Goal: Obtain resource: Download file/media

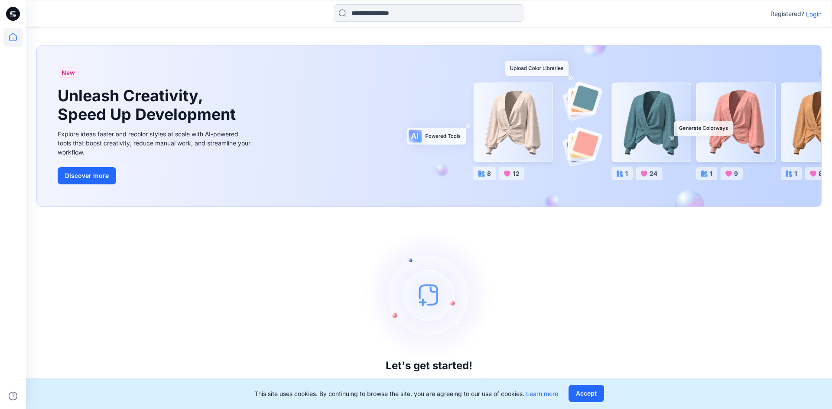
click at [348, 60] on div "New Unleash Creativity, Speed Up Development Explore ideas faster and recolor s…" at bounding box center [429, 125] width 784 height 161
click at [574, 393] on button "Accept" at bounding box center [586, 393] width 36 height 17
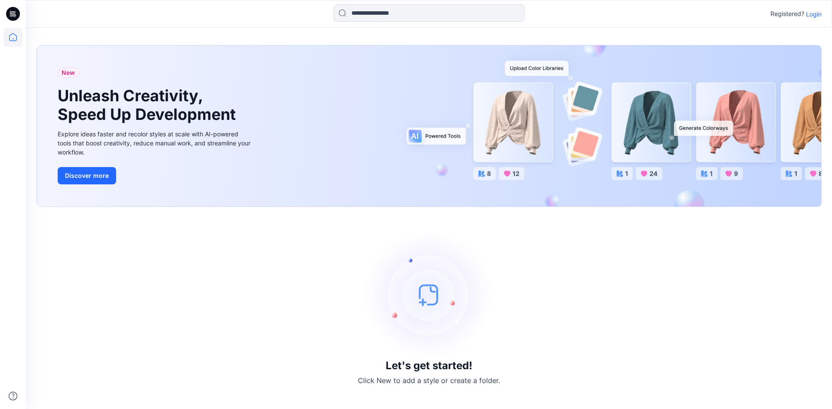
click at [807, 16] on p "Login" at bounding box center [814, 14] width 16 height 9
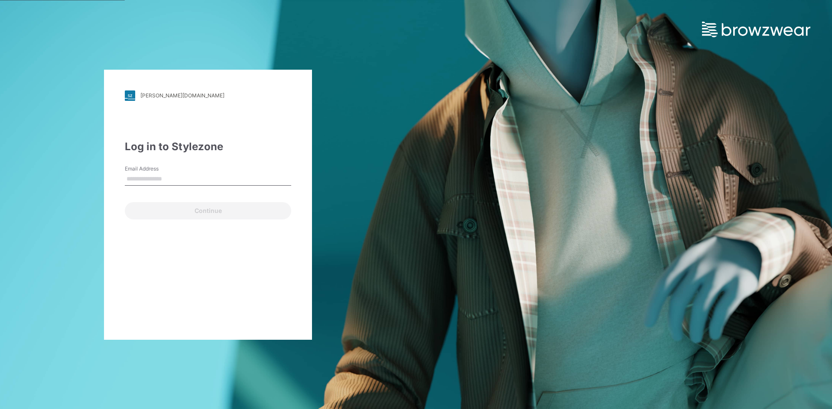
click at [171, 174] on input "Email Address" at bounding box center [208, 179] width 166 height 13
type input "**********"
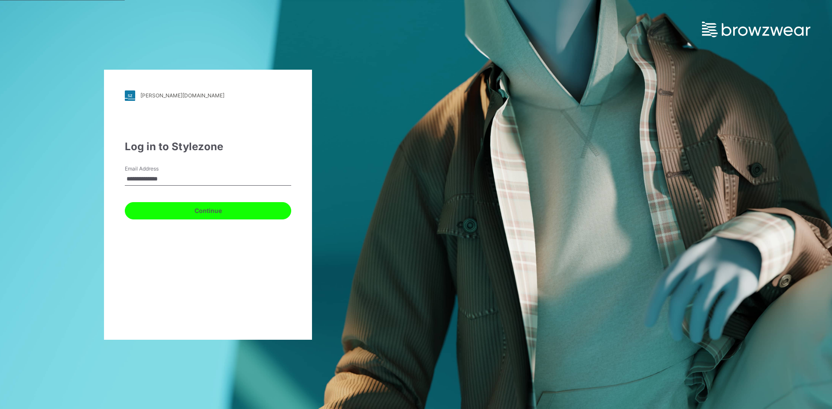
click at [191, 209] on button "Continue" at bounding box center [208, 210] width 166 height 17
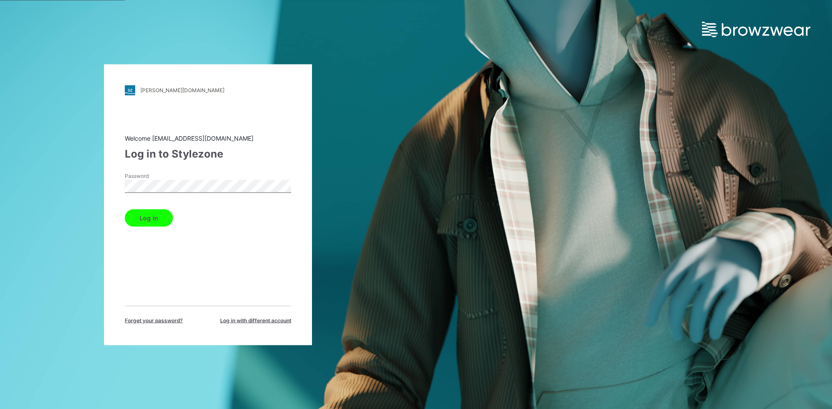
click at [151, 216] on button "Log in" at bounding box center [149, 217] width 48 height 17
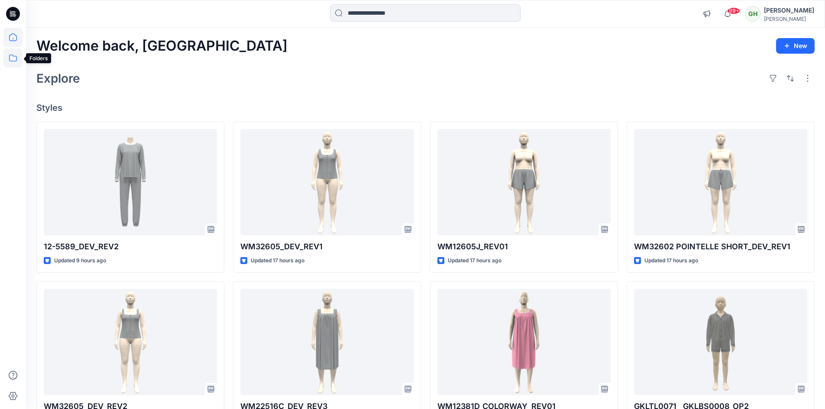
click at [13, 59] on icon at bounding box center [12, 58] width 19 height 19
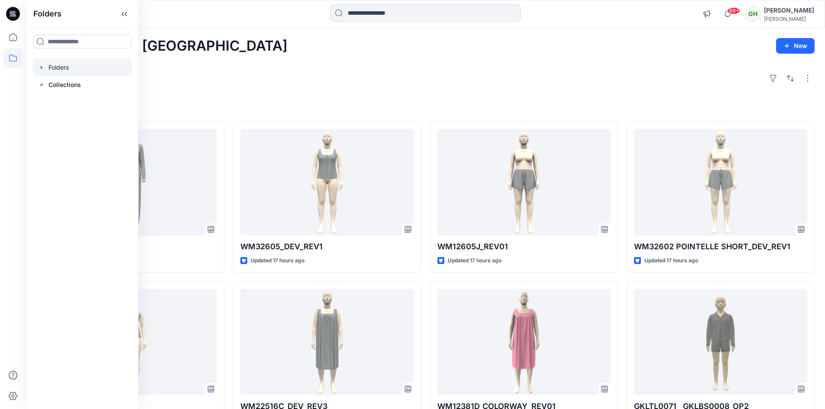
click at [62, 66] on div at bounding box center [82, 67] width 99 height 17
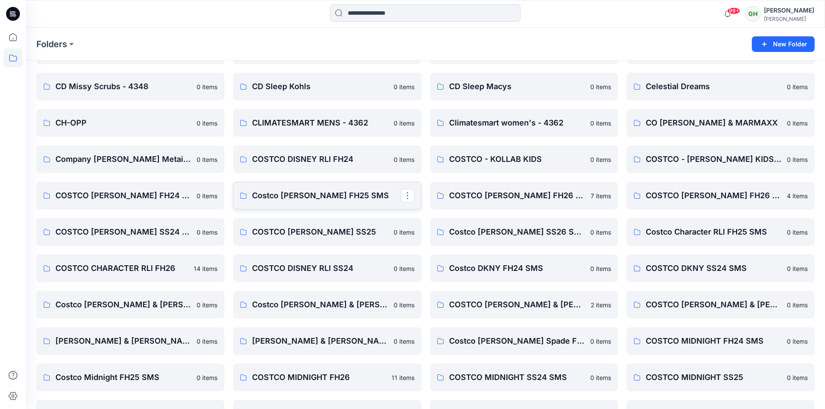
scroll to position [260, 0]
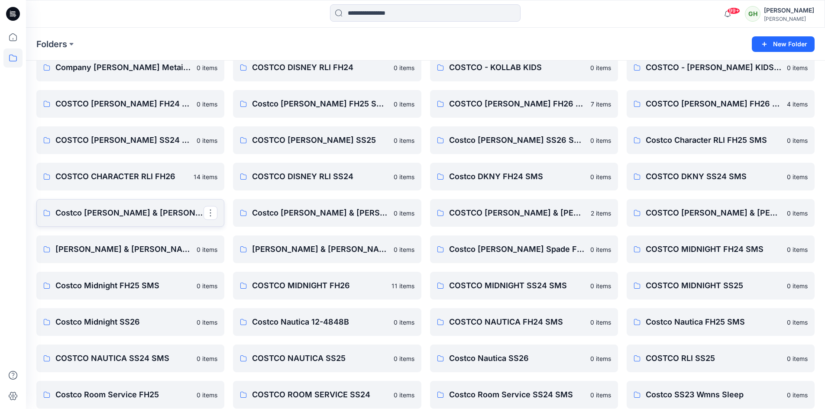
click at [89, 208] on p "Costco Jane & Bleecker FH24 SMS" at bounding box center [129, 213] width 148 height 12
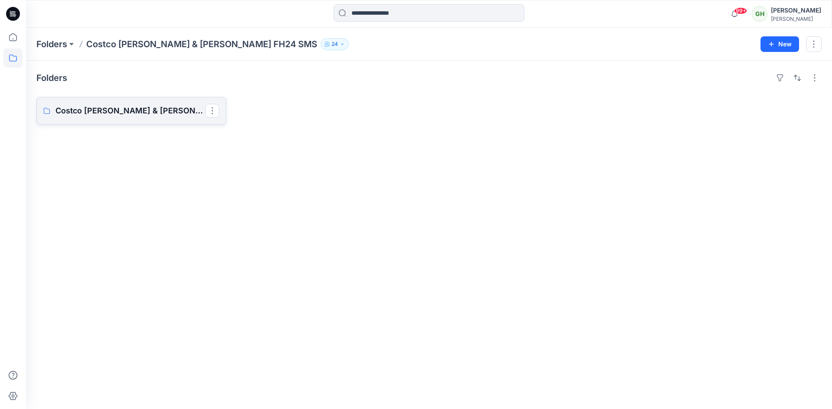
click at [139, 104] on link "Costco Jane & Bleecker FH24 Board" at bounding box center [131, 111] width 190 height 28
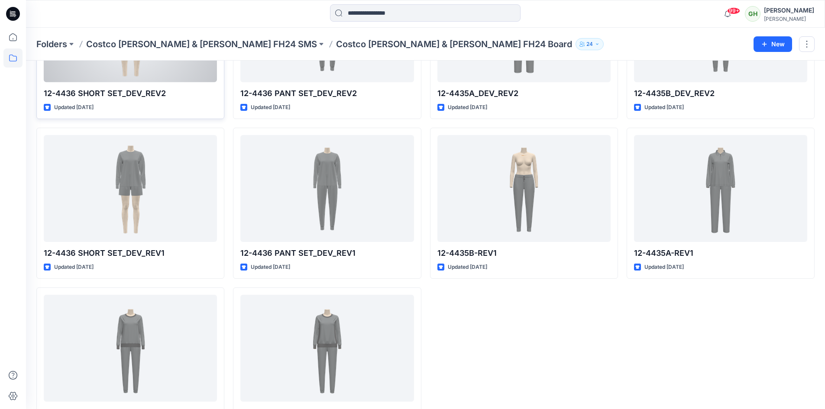
scroll to position [130, 0]
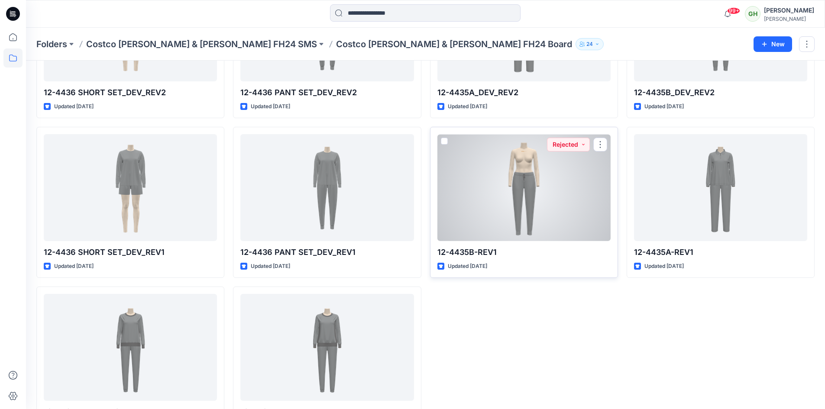
click at [536, 178] on div at bounding box center [523, 187] width 173 height 107
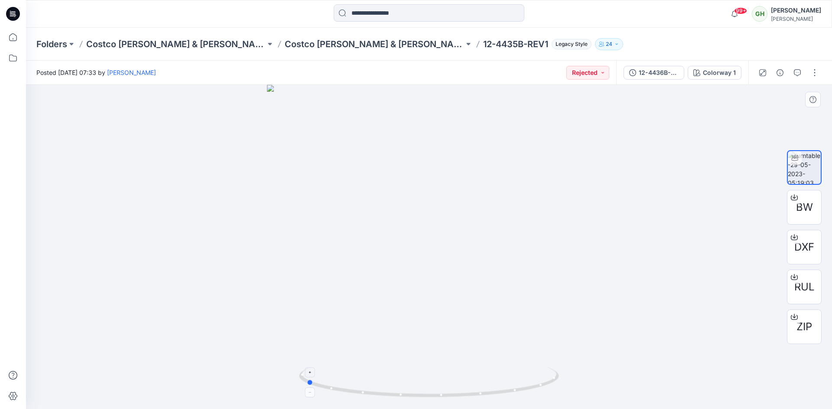
drag, startPoint x: 535, startPoint y: 388, endPoint x: 412, endPoint y: 387, distance: 123.0
click at [412, 387] on icon at bounding box center [430, 383] width 262 height 32
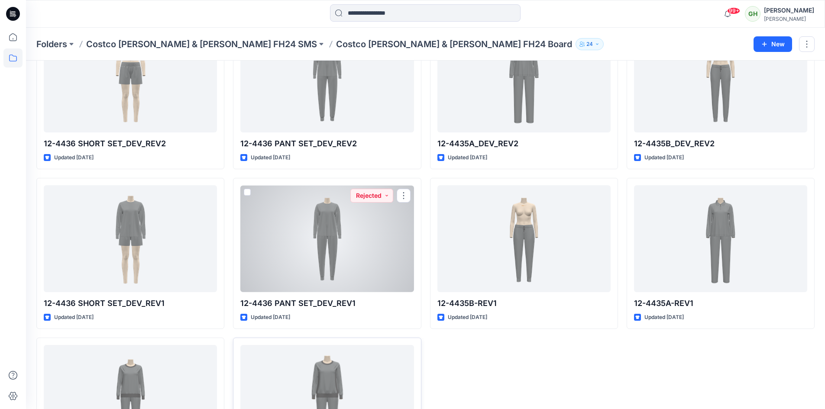
scroll to position [169, 0]
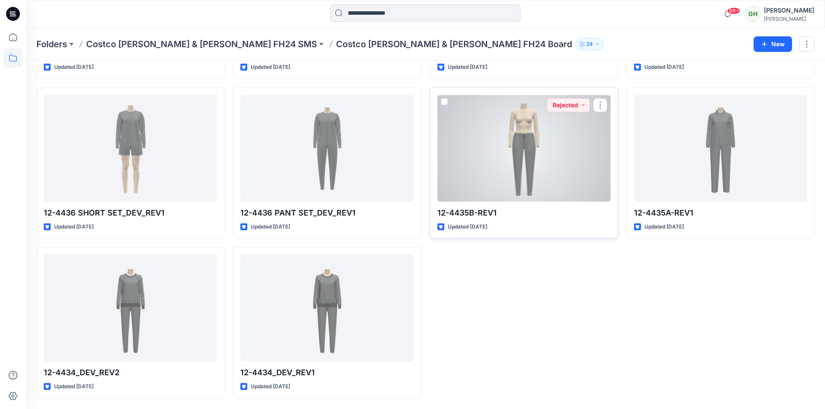
click at [505, 168] on div at bounding box center [523, 148] width 173 height 107
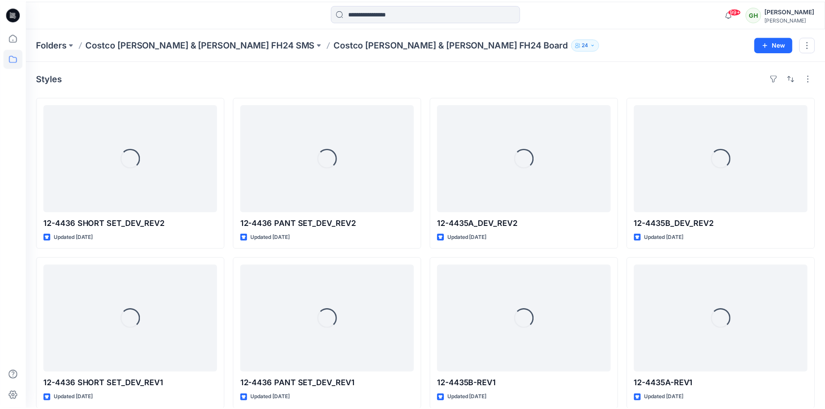
scroll to position [169, 0]
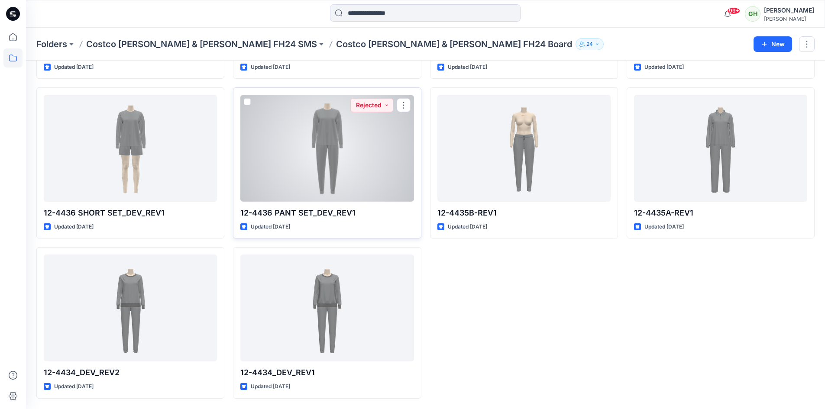
click at [272, 172] on div at bounding box center [326, 148] width 173 height 107
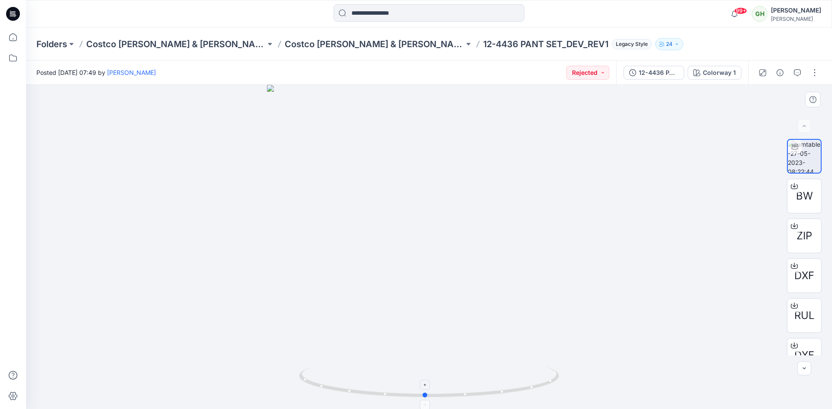
drag, startPoint x: 497, startPoint y: 398, endPoint x: 493, endPoint y: 390, distance: 8.7
click at [493, 390] on icon at bounding box center [430, 383] width 262 height 32
click at [310, 45] on p "Costco Jane & Bleecker FH24 Board" at bounding box center [374, 44] width 179 height 12
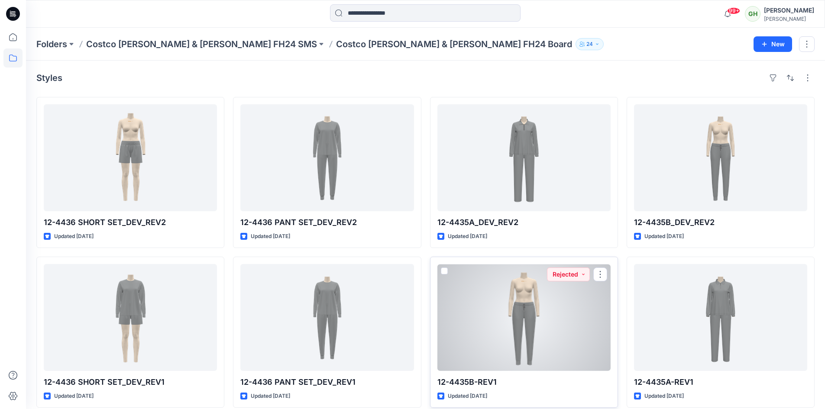
click at [522, 341] on div at bounding box center [523, 317] width 173 height 107
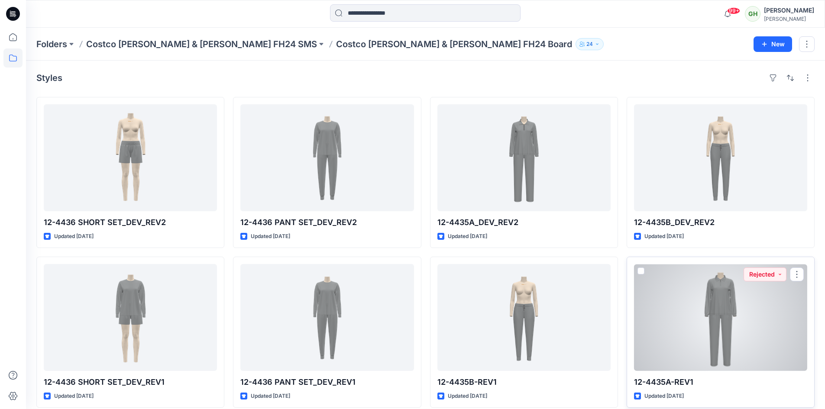
click at [674, 318] on div at bounding box center [720, 317] width 173 height 107
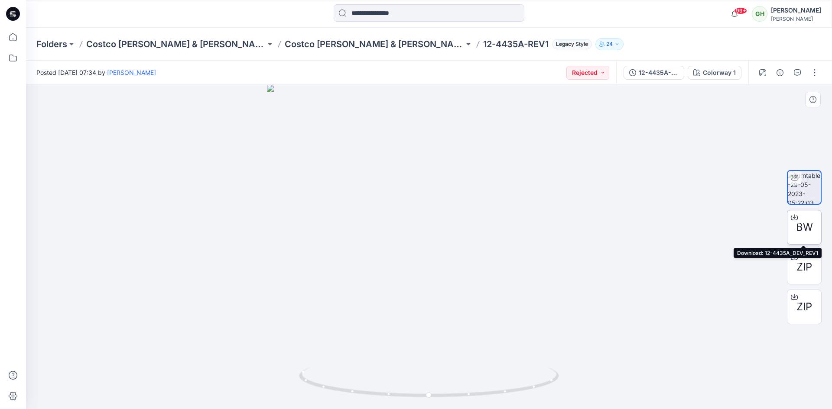
click at [796, 226] on span "BW" at bounding box center [804, 228] width 17 height 16
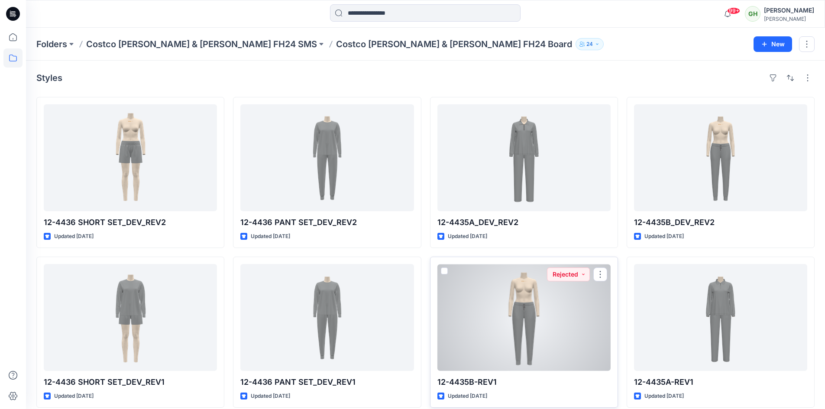
click at [560, 313] on div at bounding box center [523, 317] width 173 height 107
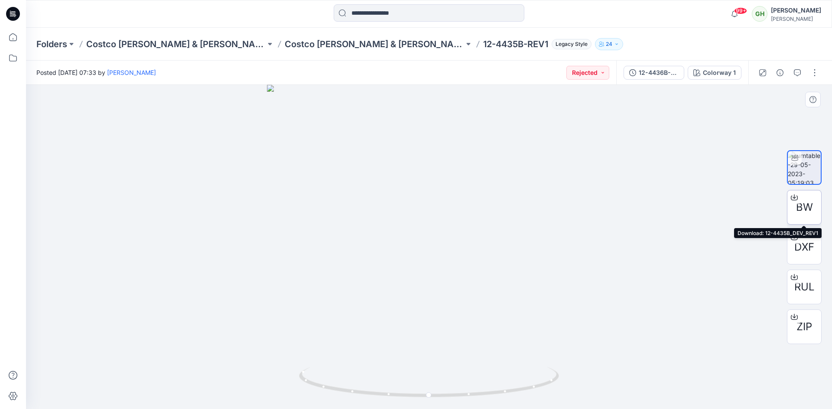
click at [806, 209] on span "BW" at bounding box center [804, 208] width 17 height 16
click at [188, 44] on p "Costco Jane & Bleecker FH24 SMS" at bounding box center [175, 44] width 179 height 12
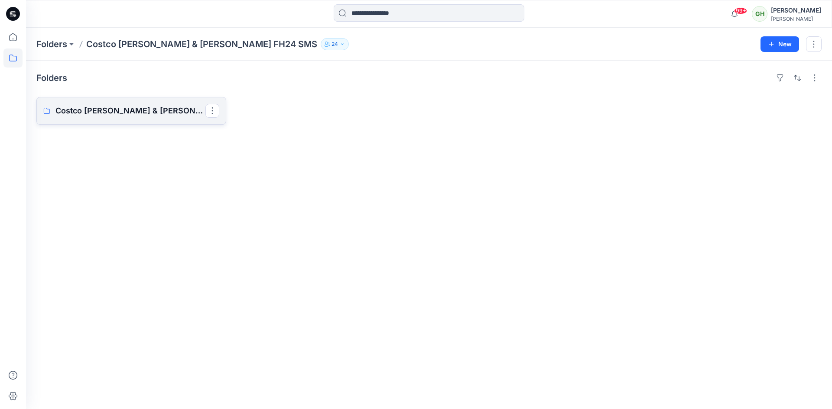
click at [139, 107] on p "Costco Jane & Bleecker FH24 Board" at bounding box center [130, 111] width 150 height 12
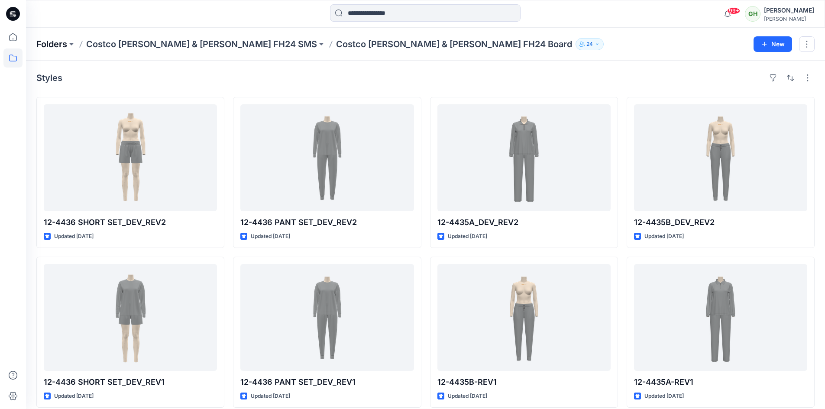
click at [58, 43] on p "Folders" at bounding box center [51, 44] width 31 height 12
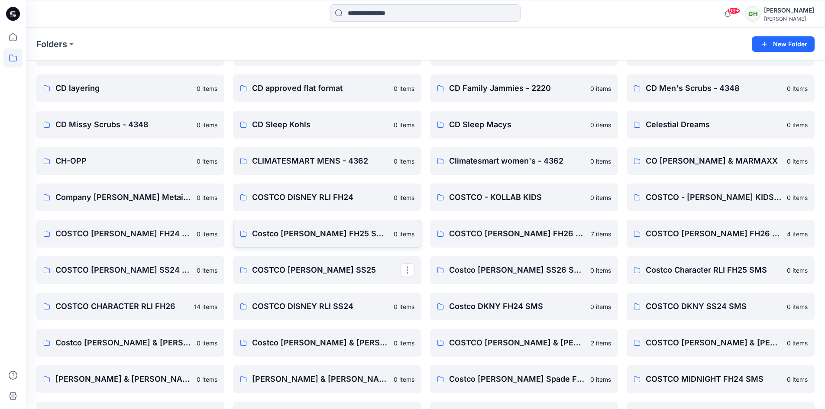
scroll to position [173, 0]
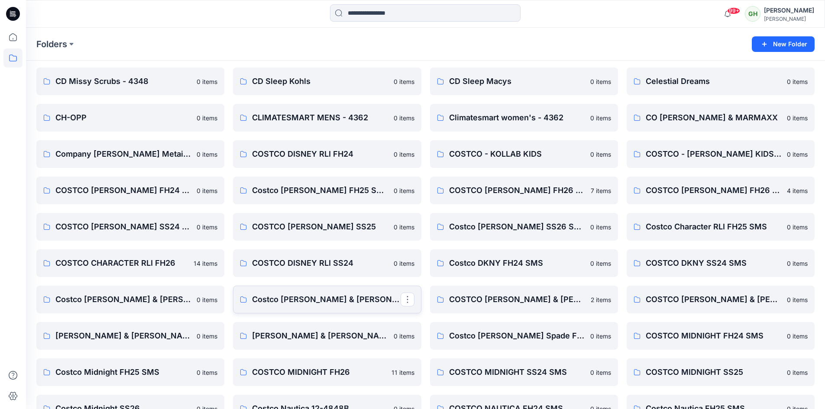
click at [301, 300] on p "Costco Jane & Bleecker FH25" at bounding box center [326, 300] width 148 height 12
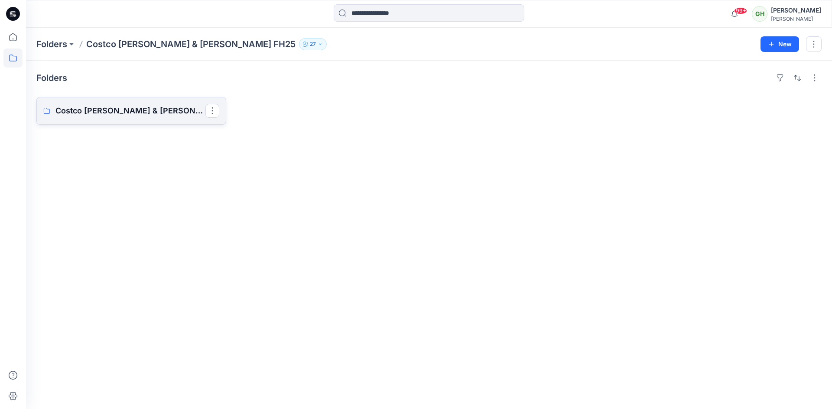
click at [163, 105] on link "Costco Jane & Bleecker FH25 Board" at bounding box center [131, 111] width 190 height 28
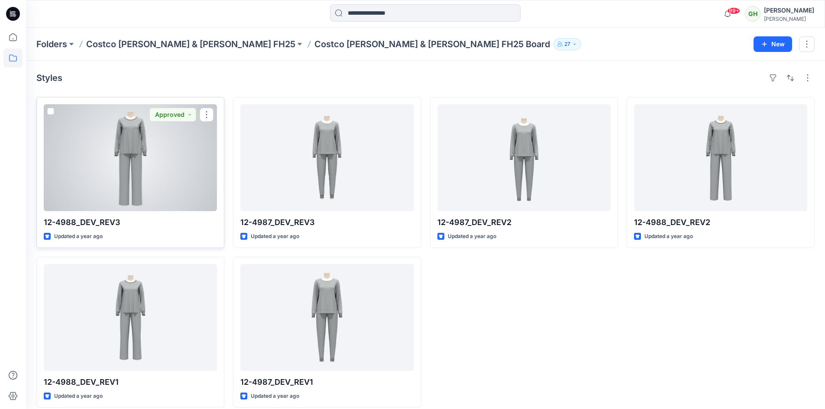
click at [182, 168] on div at bounding box center [130, 157] width 173 height 107
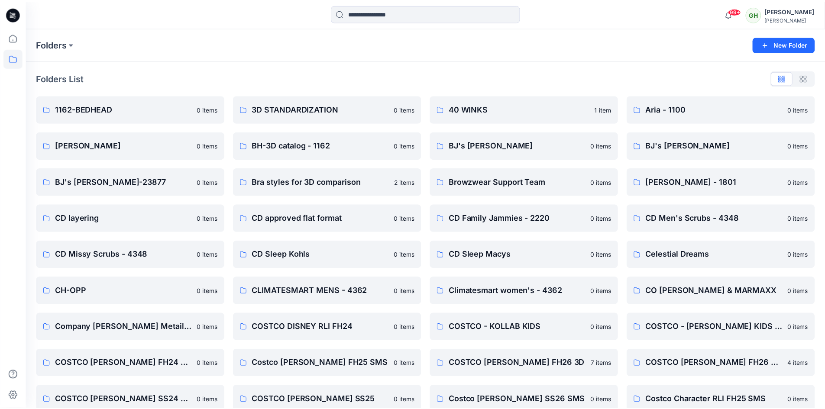
scroll to position [173, 0]
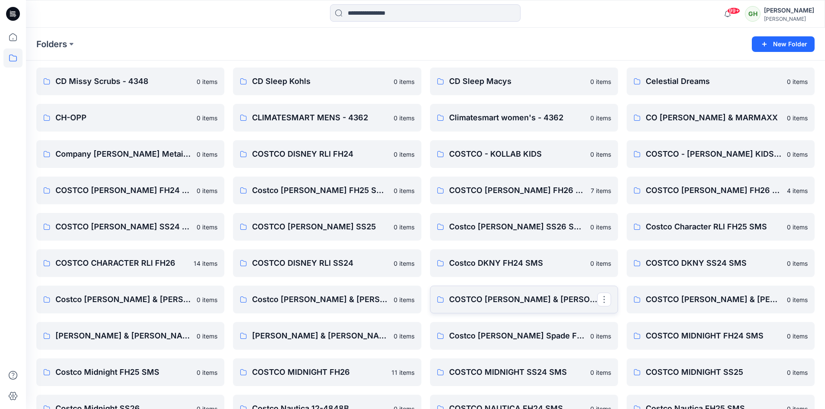
click at [519, 300] on p "COSTCO JANE & BLEECKER FH26" at bounding box center [523, 300] width 148 height 12
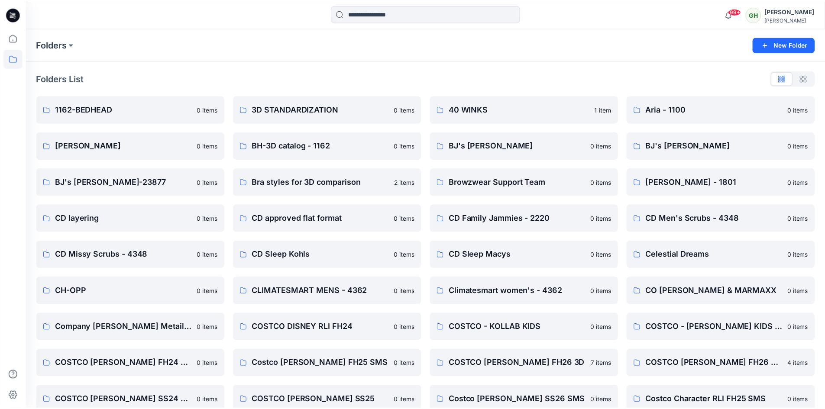
scroll to position [173, 0]
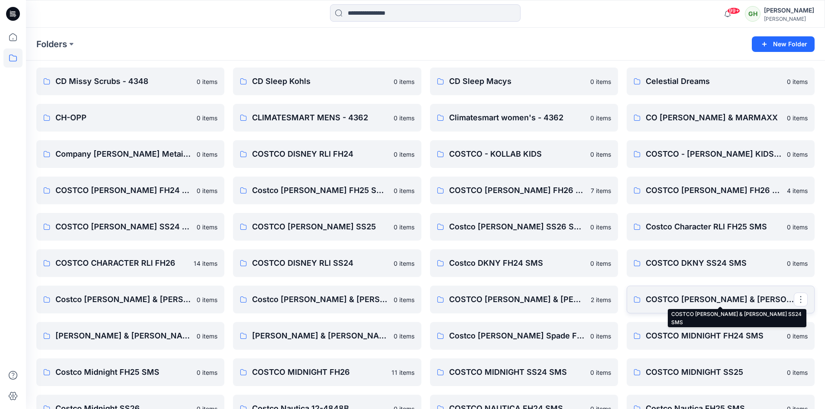
click at [681, 298] on p "COSTCO JANE & BLEECKER SS24 SMS" at bounding box center [720, 300] width 148 height 12
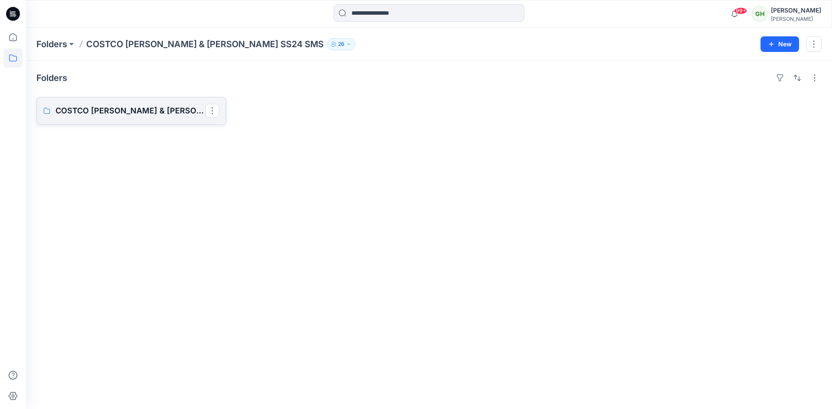
click at [157, 105] on p "COSTCO JANE & BLEECKER SS24 SMS Board" at bounding box center [130, 111] width 150 height 12
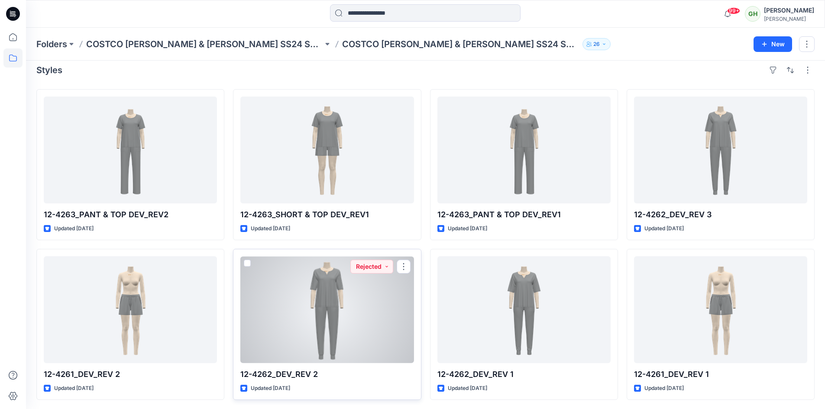
scroll to position [9, 0]
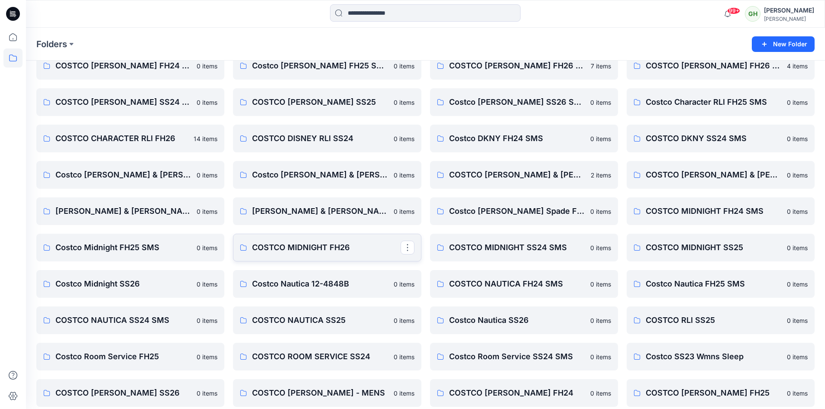
scroll to position [303, 0]
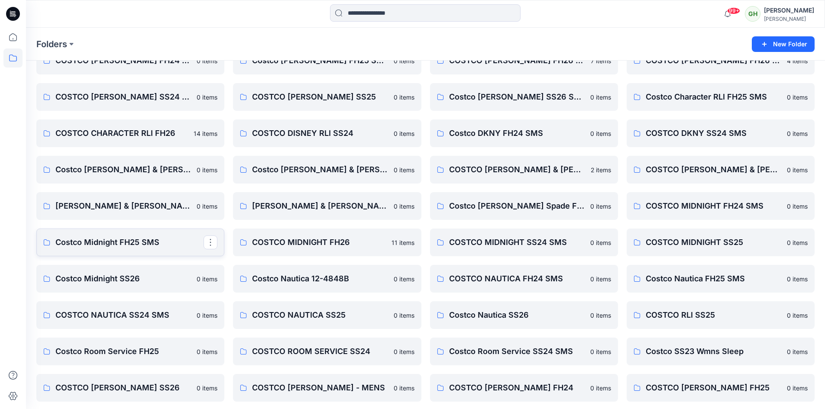
click at [114, 240] on p "Costco Midnight FH25 SMS" at bounding box center [129, 243] width 148 height 12
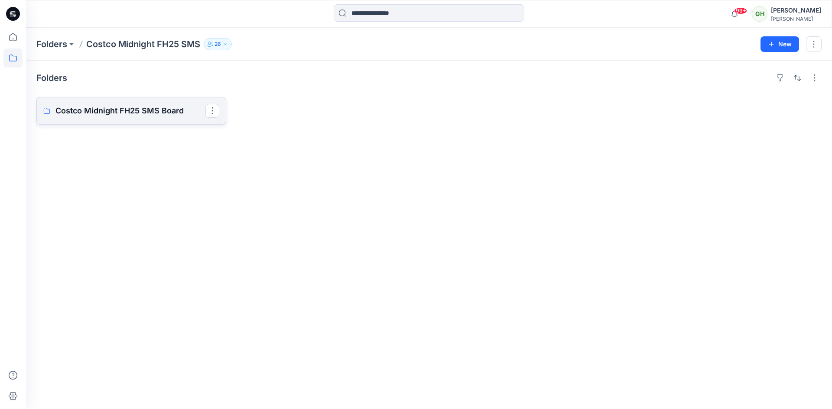
click at [132, 114] on p "Costco Midnight FH25 SMS Board" at bounding box center [130, 111] width 150 height 12
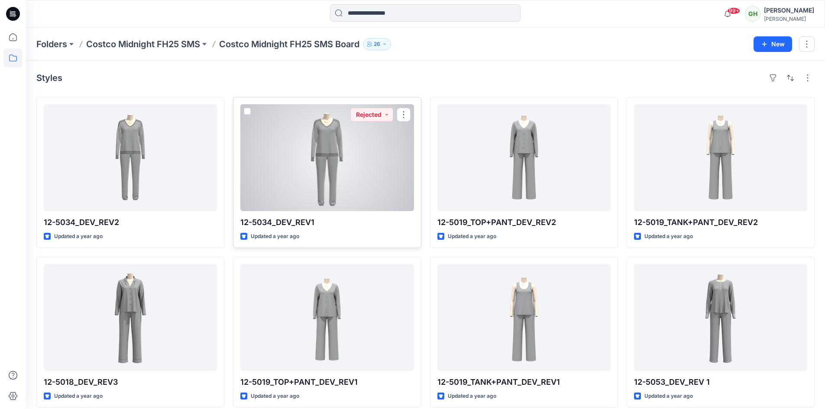
click at [329, 174] on div at bounding box center [326, 157] width 173 height 107
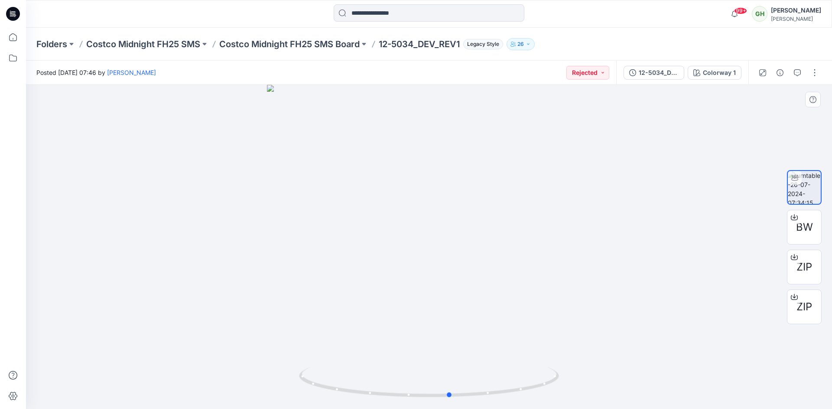
drag, startPoint x: 546, startPoint y: 388, endPoint x: 567, endPoint y: 399, distance: 23.8
click at [567, 399] on div at bounding box center [429, 247] width 806 height 324
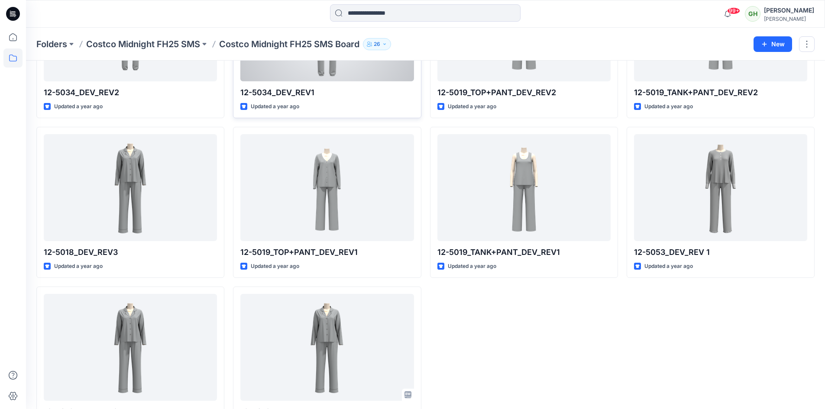
scroll to position [169, 0]
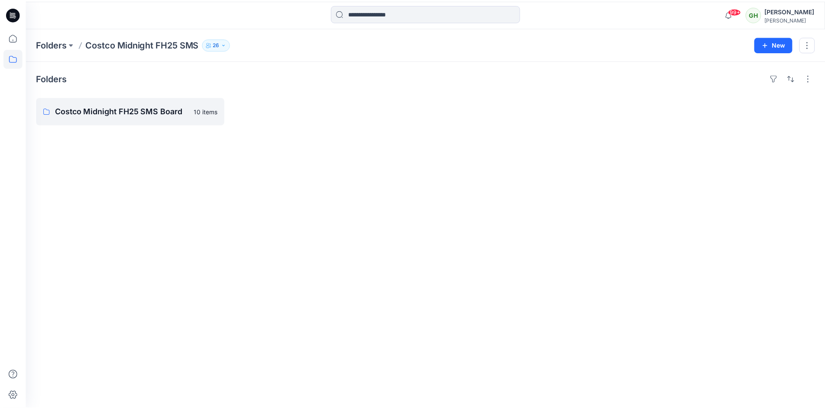
scroll to position [303, 0]
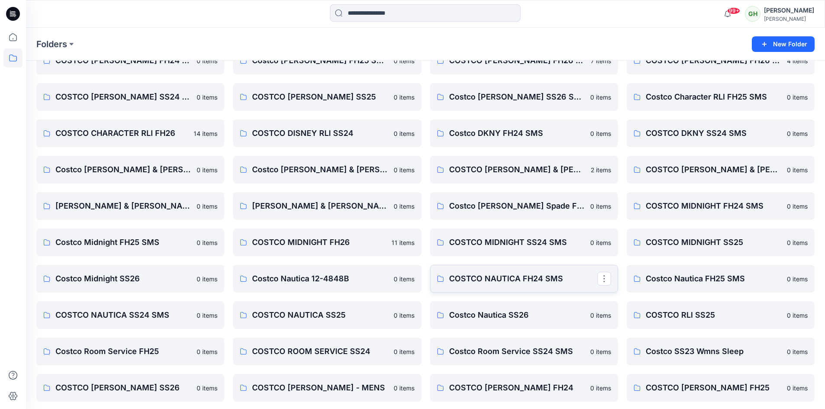
click at [493, 281] on p "COSTCO NAUTICA FH24 SMS" at bounding box center [523, 279] width 148 height 12
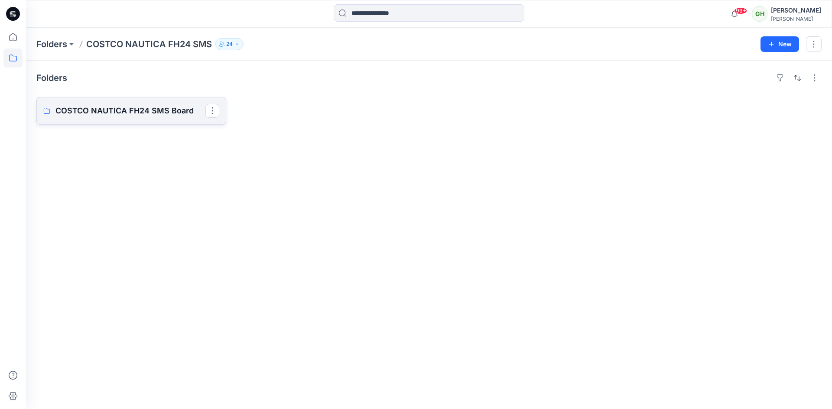
click at [162, 111] on p "COSTCO NAUTICA FH24 SMS Board" at bounding box center [130, 111] width 150 height 12
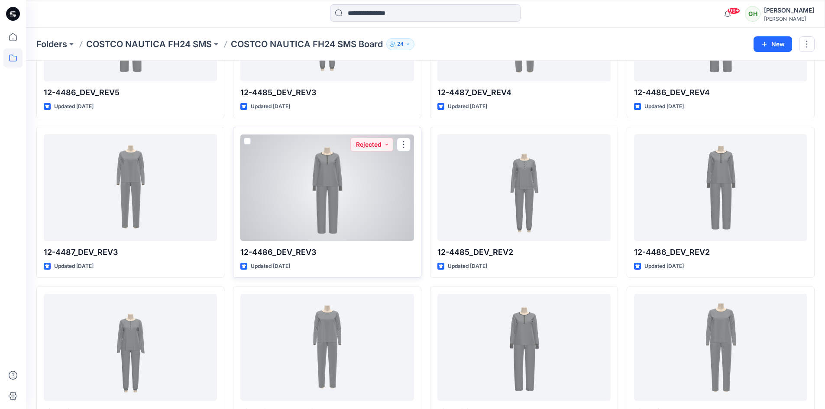
scroll to position [169, 0]
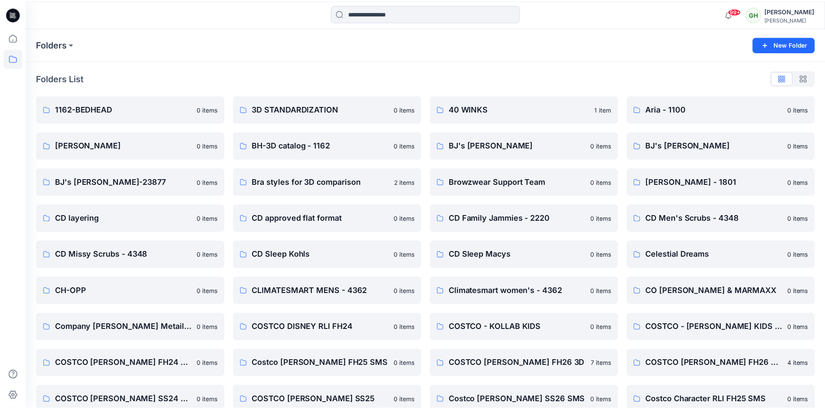
scroll to position [303, 0]
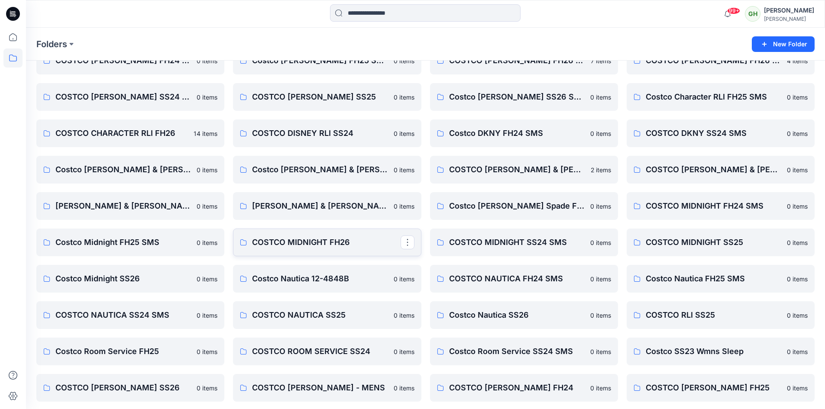
click at [320, 244] on p "COSTCO MIDNIGHT FH26" at bounding box center [326, 243] width 148 height 12
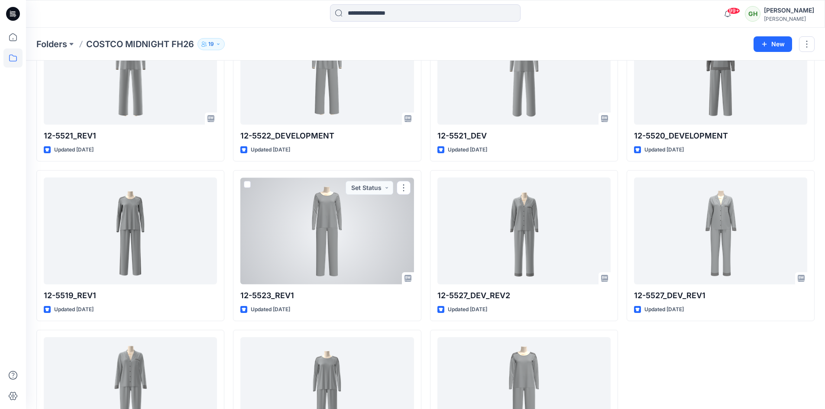
scroll to position [169, 0]
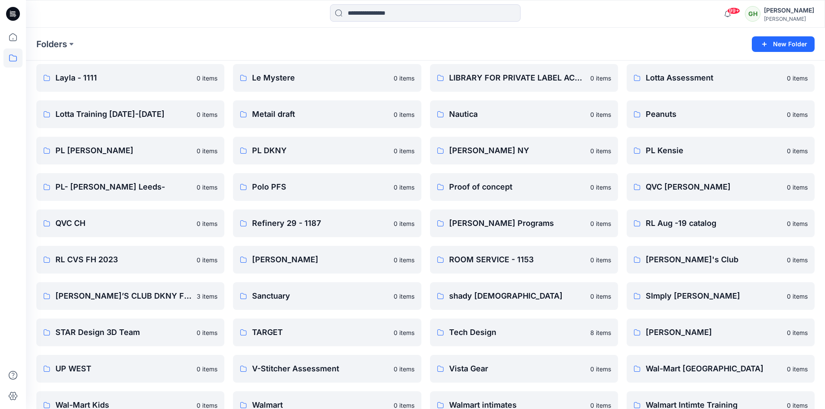
scroll to position [998, 0]
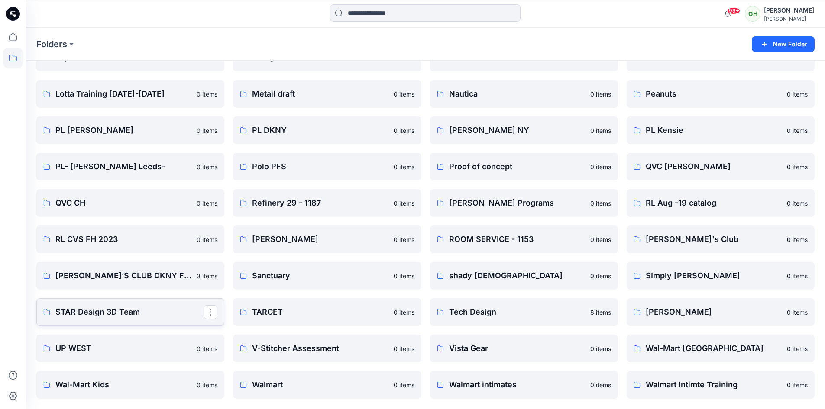
click at [132, 311] on p "STAR Design 3D Team" at bounding box center [129, 312] width 148 height 12
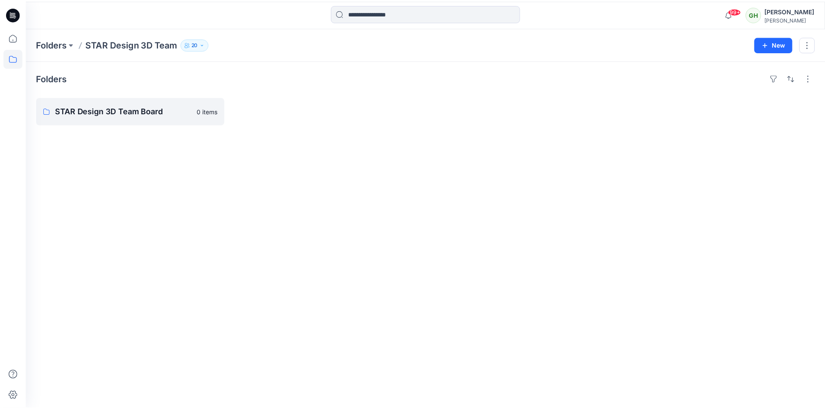
scroll to position [998, 0]
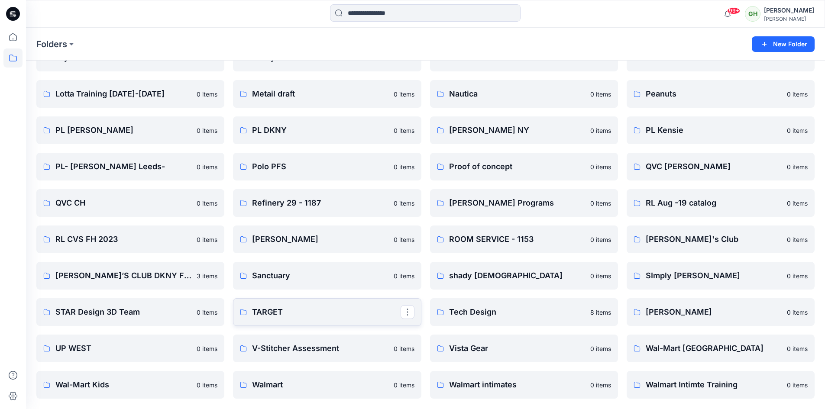
click at [260, 310] on p "TARGET" at bounding box center [326, 312] width 148 height 12
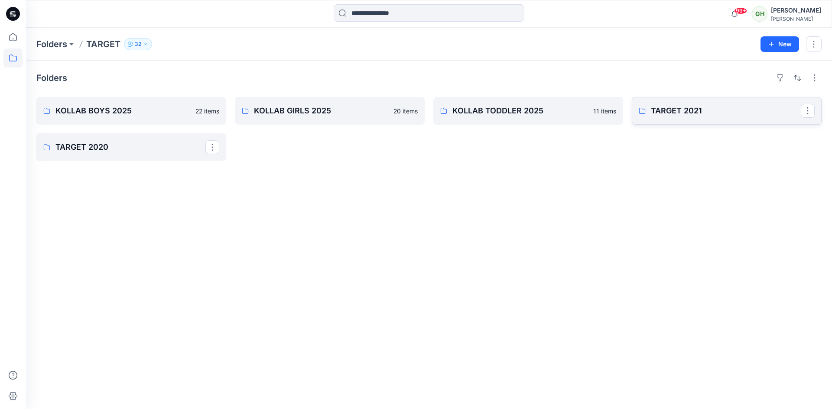
click at [663, 109] on p "TARGET 2021" at bounding box center [726, 111] width 150 height 12
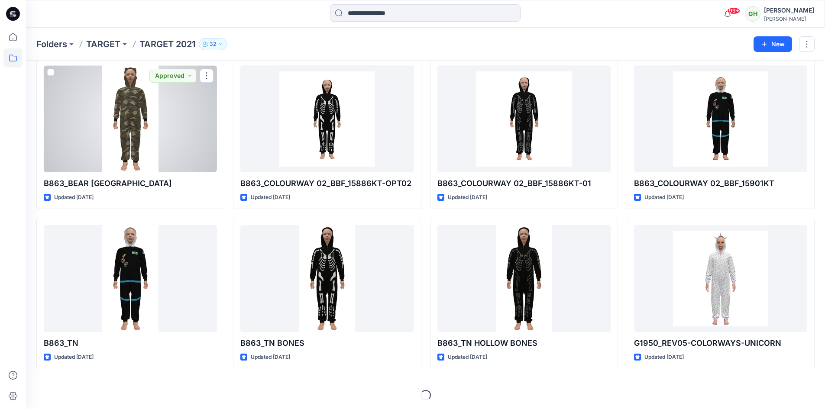
scroll to position [201, 0]
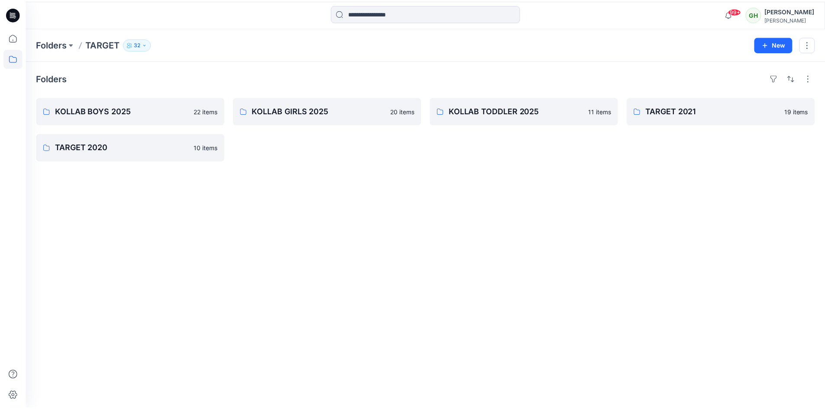
scroll to position [998, 0]
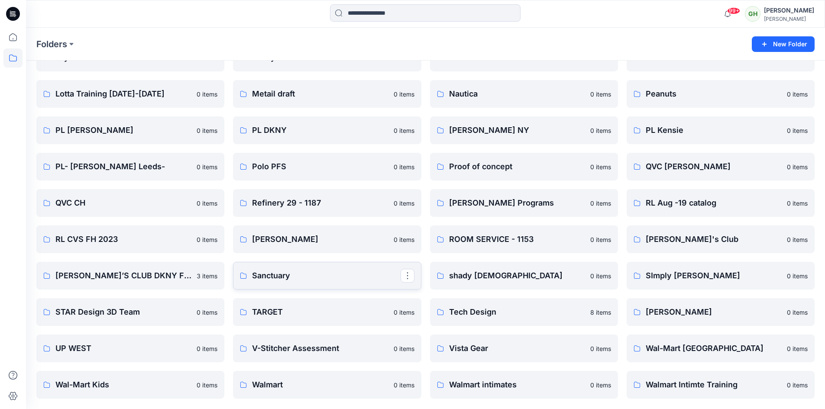
click at [281, 279] on p "Sanctuary" at bounding box center [326, 276] width 148 height 12
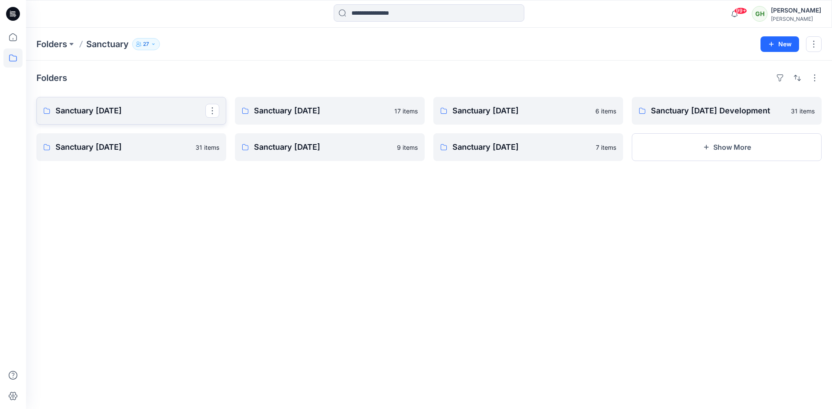
click at [116, 111] on p "Sanctuary Aug 25" at bounding box center [130, 111] width 150 height 12
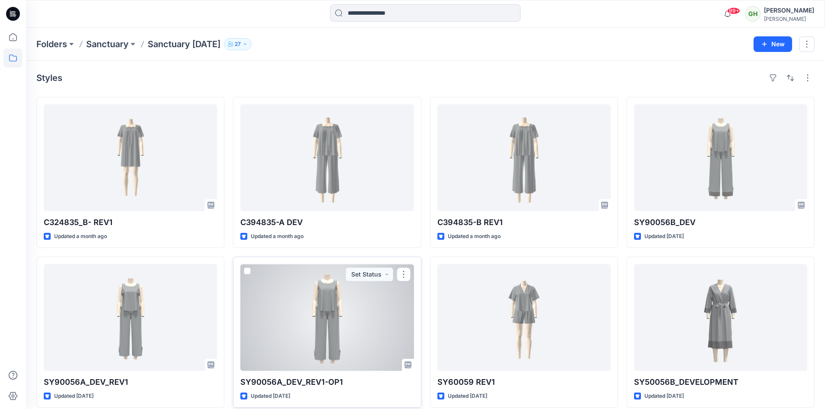
click at [319, 316] on div at bounding box center [326, 317] width 173 height 107
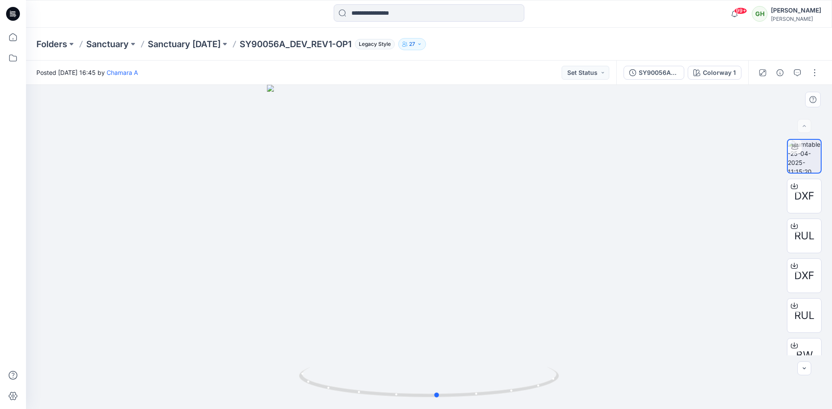
drag, startPoint x: 488, startPoint y: 399, endPoint x: 237, endPoint y: 354, distance: 255.7
click at [237, 354] on div at bounding box center [429, 247] width 806 height 324
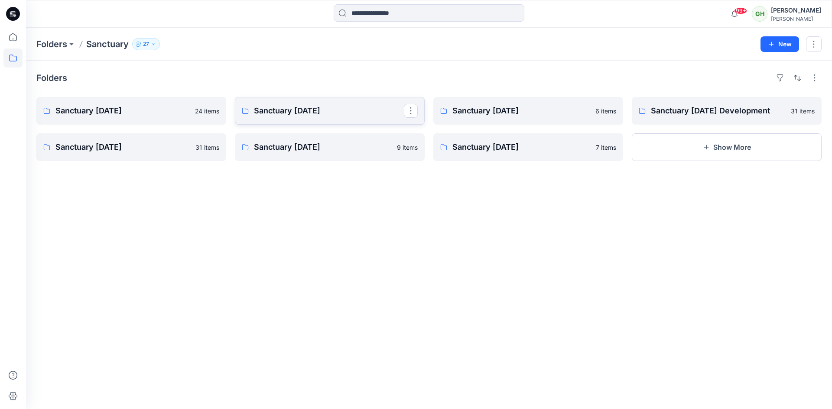
click at [280, 112] on p "Sanctuary May 25" at bounding box center [329, 111] width 150 height 12
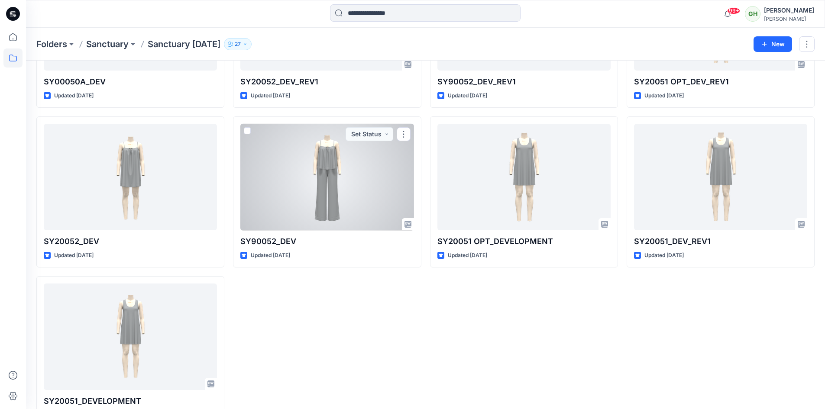
scroll to position [489, 0]
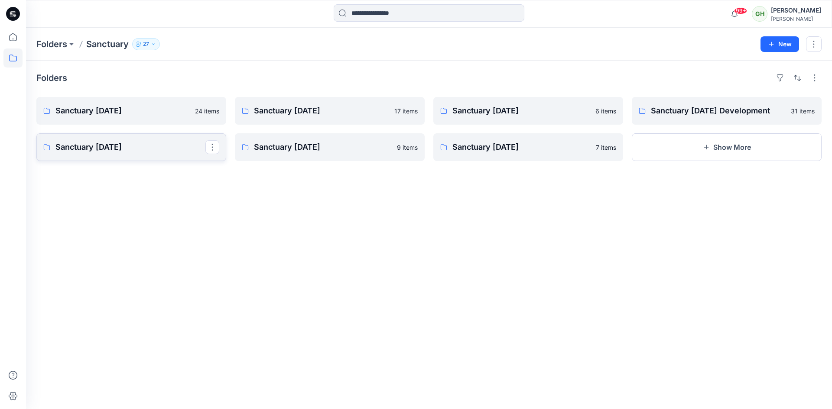
click at [121, 152] on p "Sanctuary Aug 24" at bounding box center [130, 147] width 150 height 12
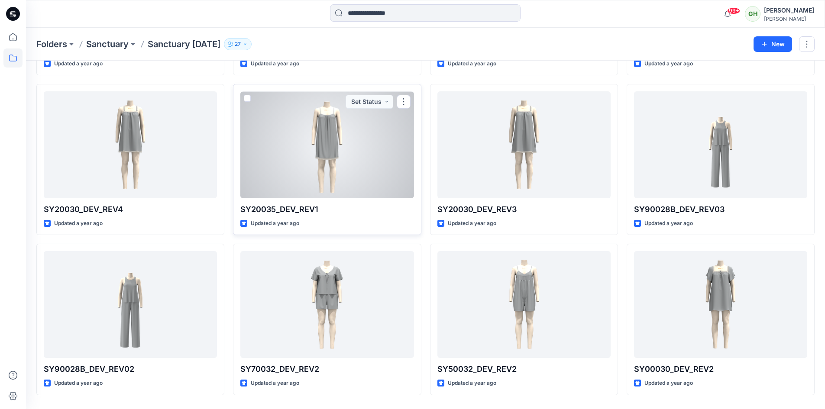
scroll to position [173, 0]
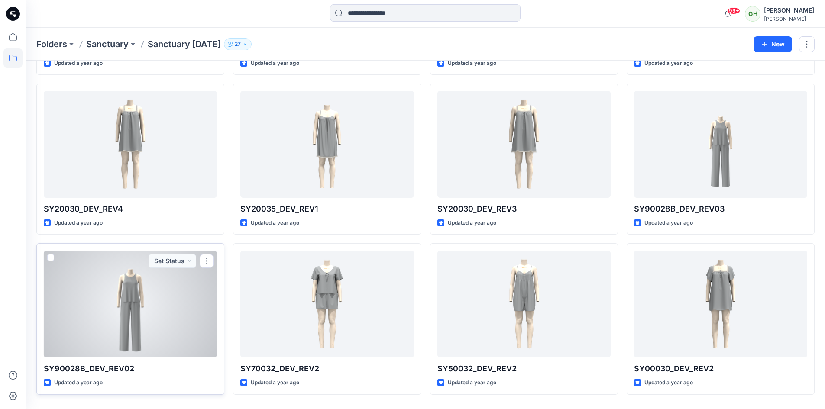
click at [160, 316] on div at bounding box center [130, 304] width 173 height 107
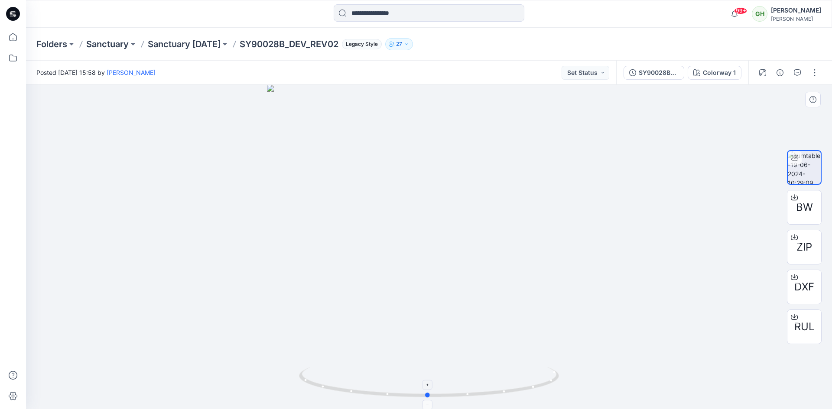
click at [494, 396] on icon at bounding box center [430, 383] width 262 height 32
click at [797, 201] on icon at bounding box center [794, 197] width 7 height 7
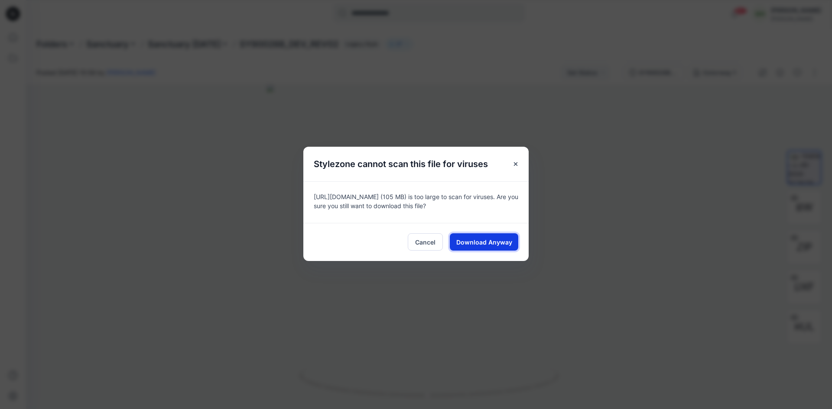
click at [478, 241] on span "Download Anyway" at bounding box center [484, 242] width 56 height 9
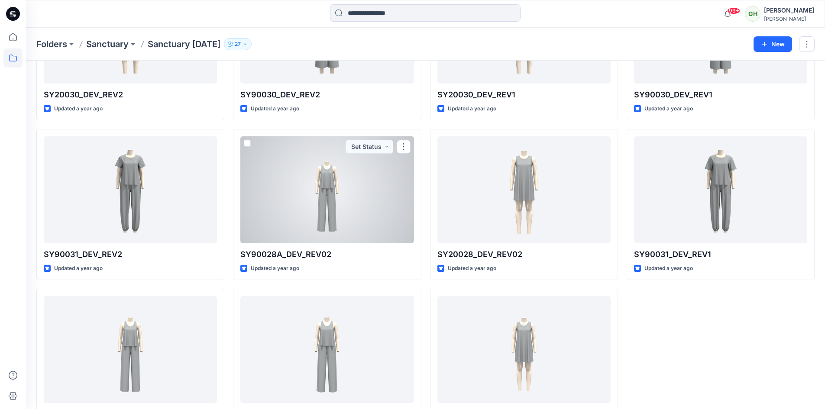
scroll to position [940, 0]
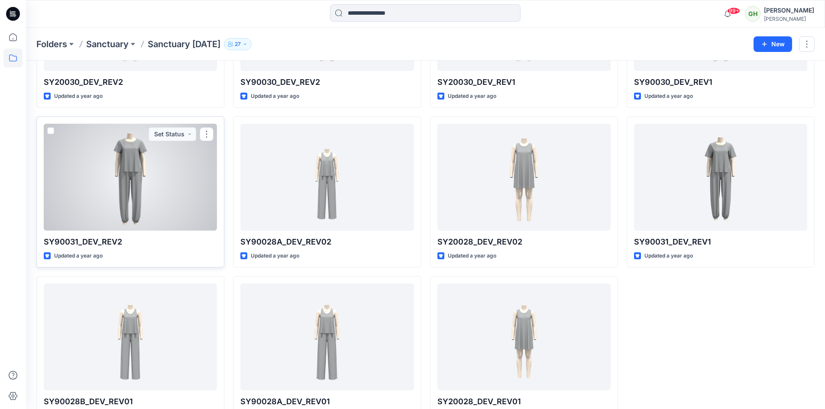
click at [143, 200] on div at bounding box center [130, 177] width 173 height 107
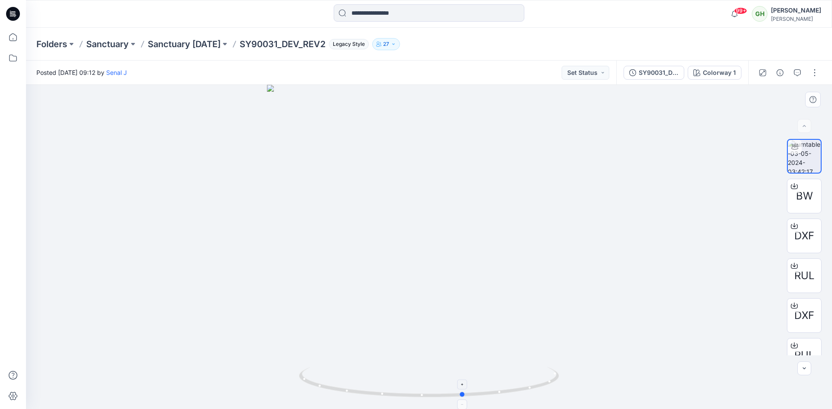
drag, startPoint x: 517, startPoint y: 395, endPoint x: 551, endPoint y: 395, distance: 34.7
click at [551, 395] on icon at bounding box center [430, 383] width 262 height 32
click at [212, 45] on p "Sanctuary Aug 24" at bounding box center [184, 44] width 73 height 12
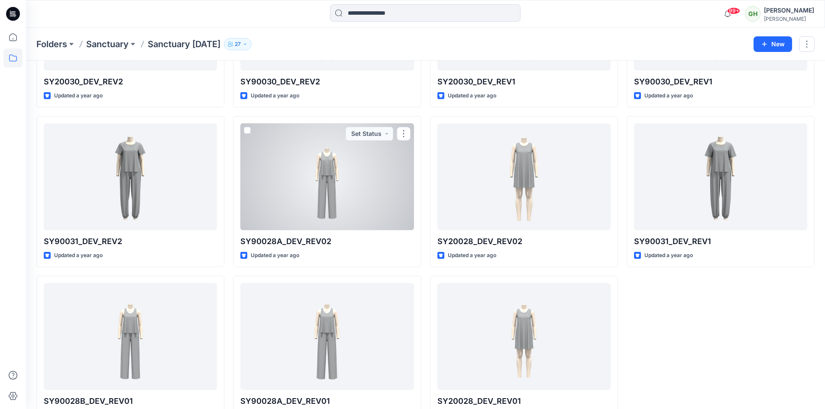
scroll to position [969, 0]
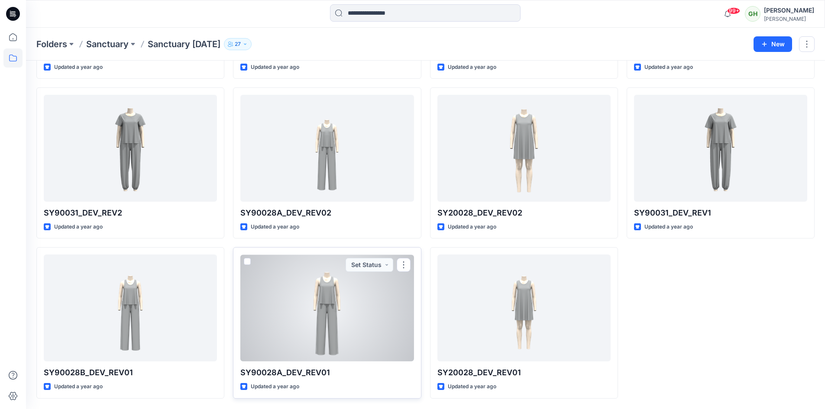
click at [357, 323] on div at bounding box center [326, 308] width 173 height 107
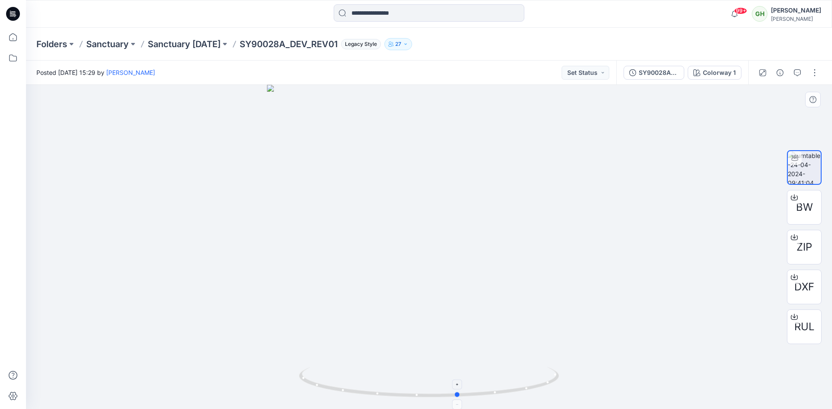
drag, startPoint x: 469, startPoint y: 397, endPoint x: 498, endPoint y: 391, distance: 30.0
click at [498, 391] on icon at bounding box center [430, 383] width 262 height 32
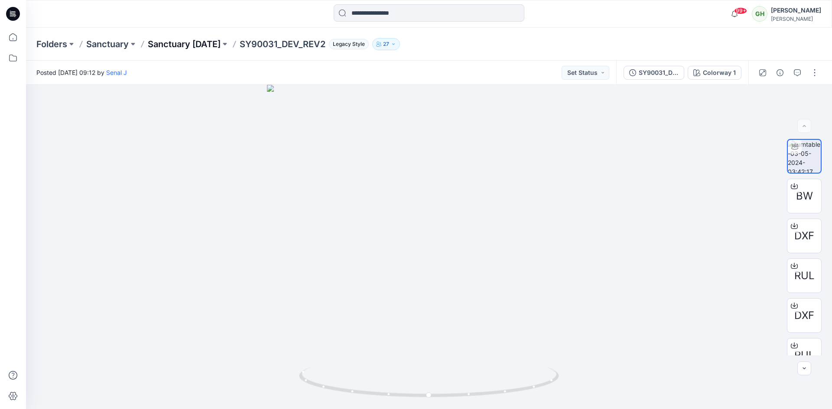
click at [166, 42] on p "Sanctuary Aug 24" at bounding box center [184, 44] width 73 height 12
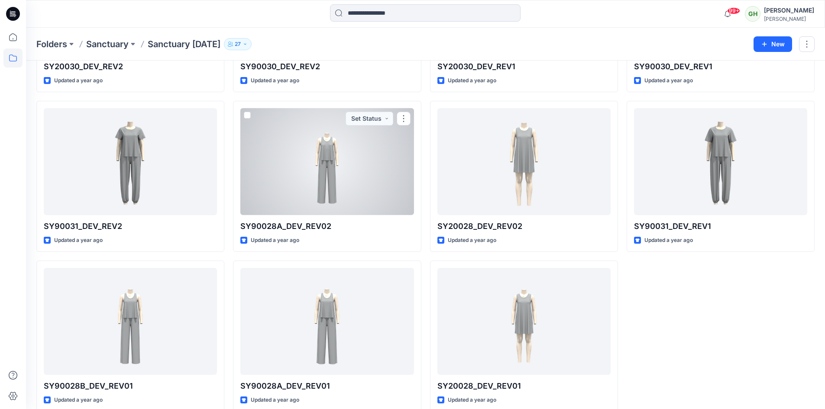
scroll to position [969, 0]
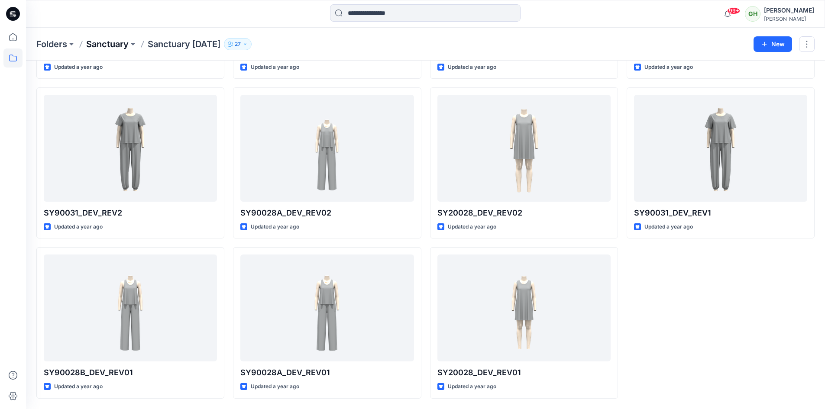
click at [113, 45] on p "Sanctuary" at bounding box center [107, 44] width 42 height 12
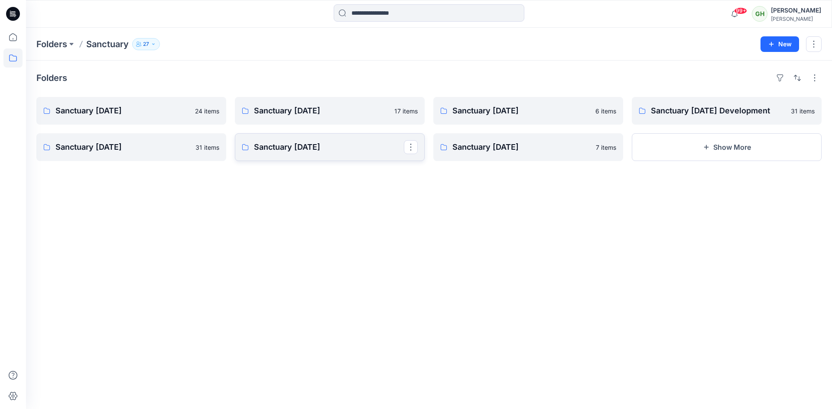
click at [282, 146] on p "Sanctuary May 24" at bounding box center [329, 147] width 150 height 12
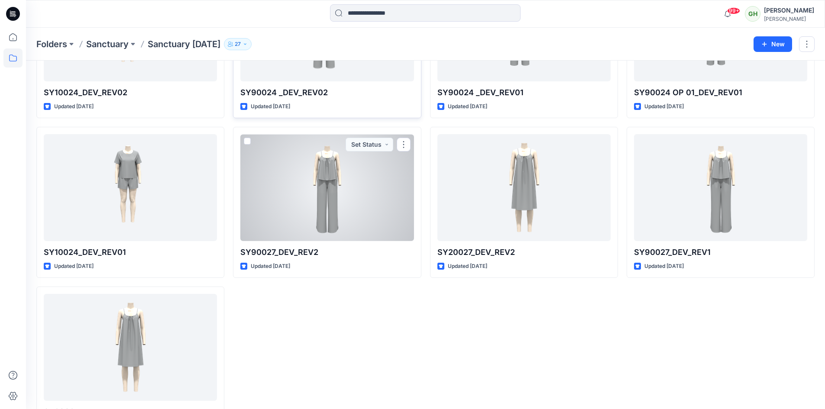
scroll to position [169, 0]
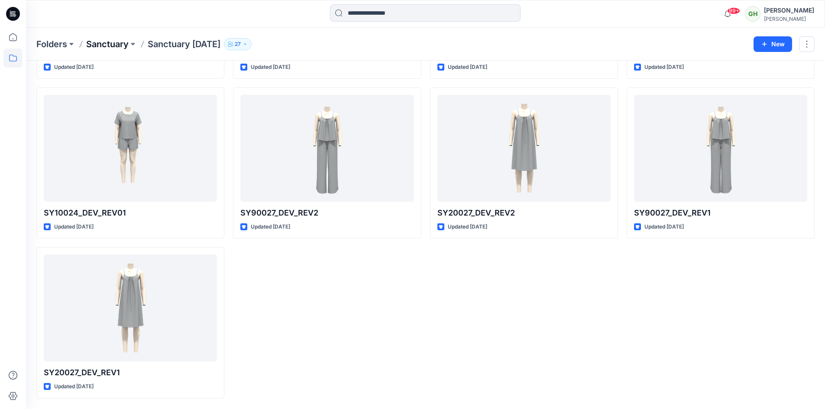
click at [91, 42] on p "Sanctuary" at bounding box center [107, 44] width 42 height 12
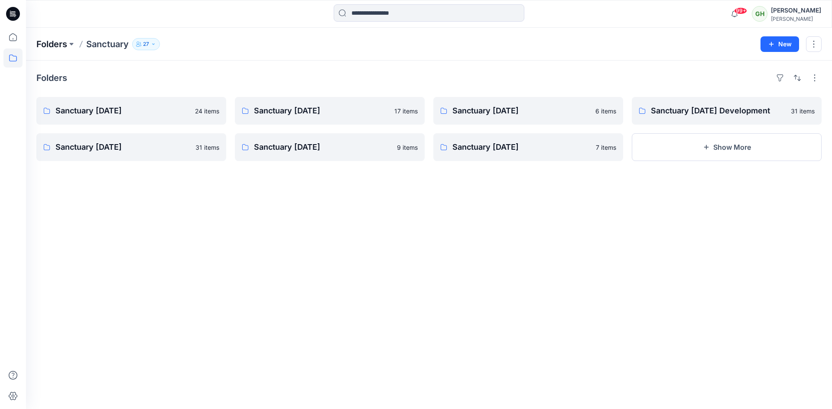
click at [49, 44] on p "Folders" at bounding box center [51, 44] width 31 height 12
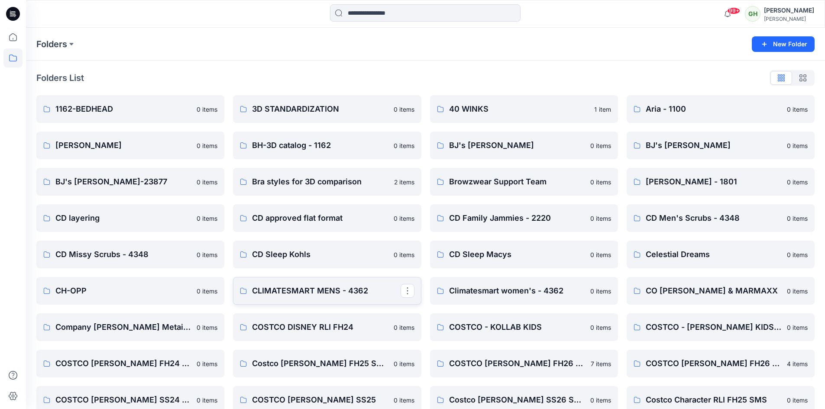
scroll to position [43, 0]
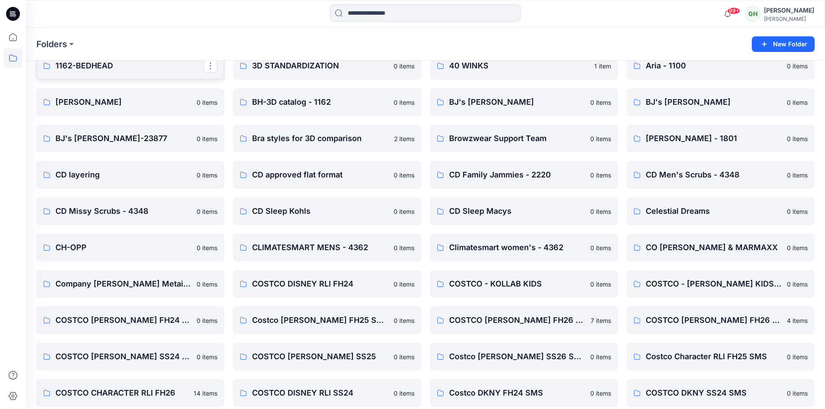
click at [106, 65] on p "1162-BEDHEAD" at bounding box center [129, 66] width 148 height 12
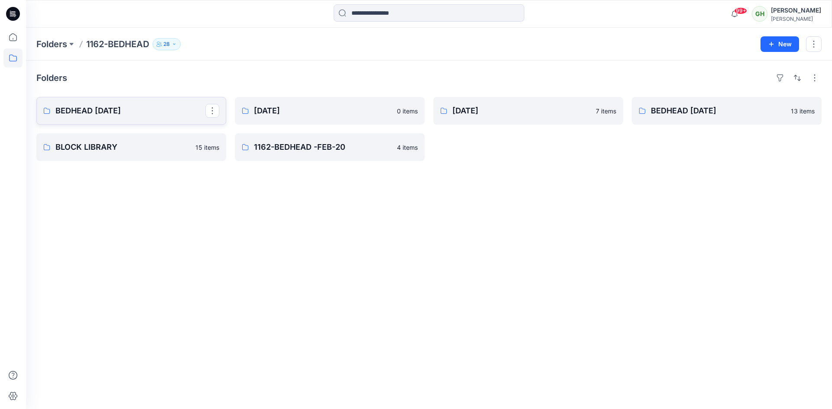
click at [126, 113] on p "BEDHEAD NOV 24" at bounding box center [130, 111] width 150 height 12
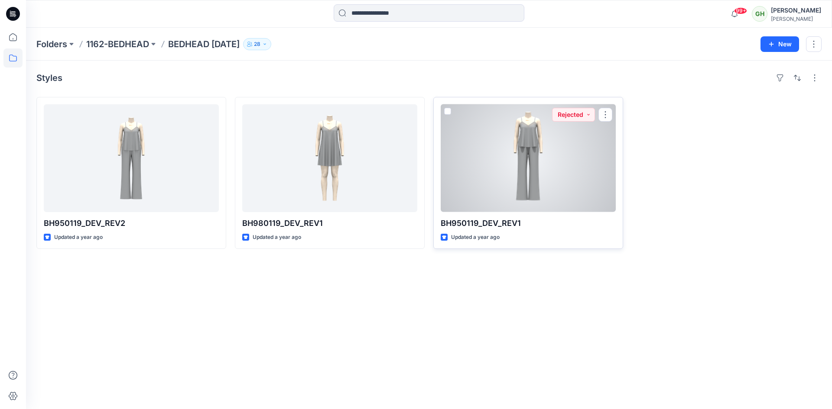
click at [508, 182] on div at bounding box center [528, 158] width 175 height 108
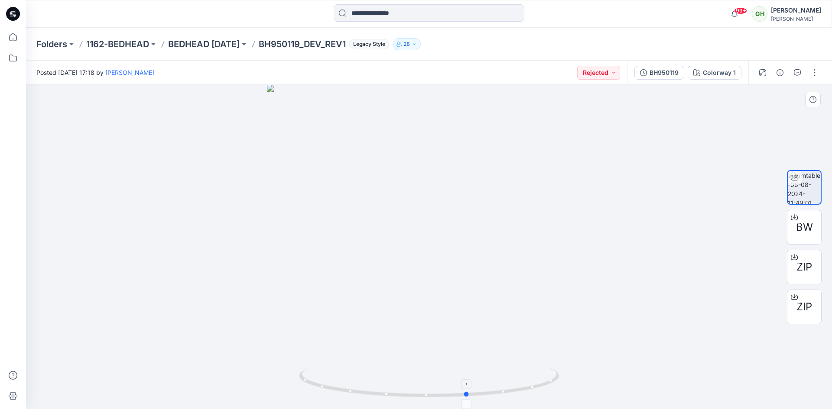
drag, startPoint x: 503, startPoint y: 393, endPoint x: 542, endPoint y: 392, distance: 39.0
click at [542, 392] on icon at bounding box center [430, 383] width 262 height 32
click at [136, 40] on p "1162-BEDHEAD" at bounding box center [117, 44] width 63 height 12
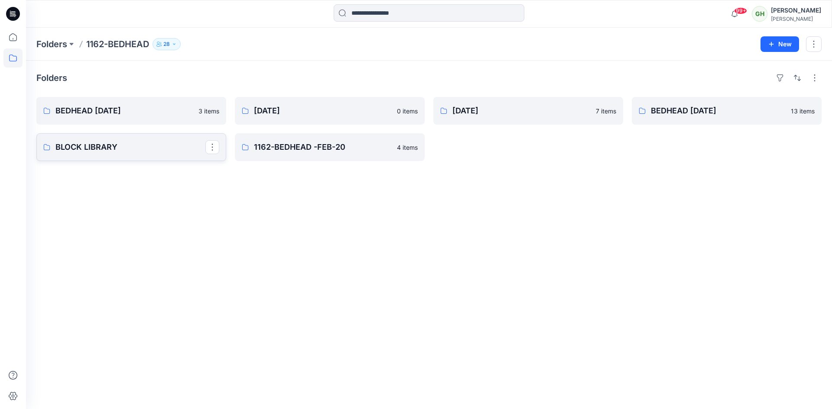
click at [78, 146] on p "BLOCK LIBRARY" at bounding box center [130, 147] width 150 height 12
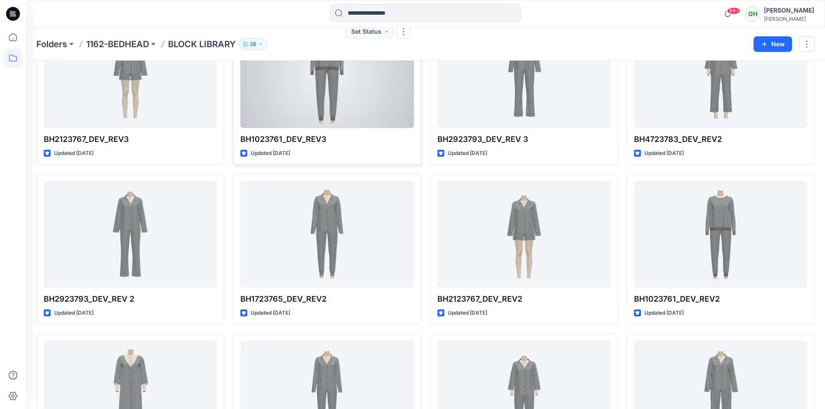
scroll to position [87, 0]
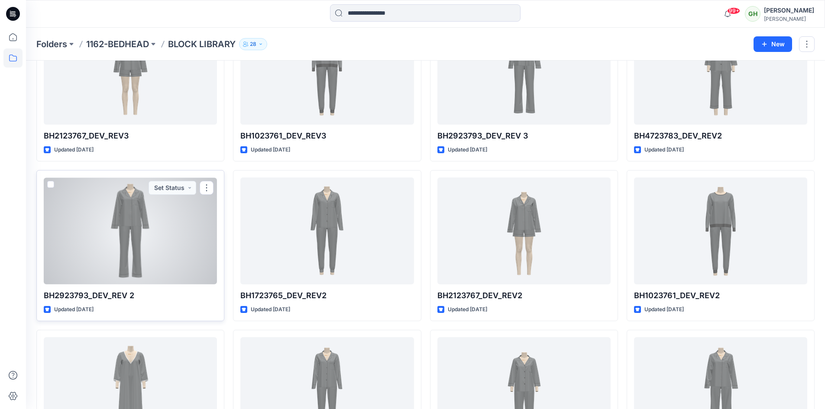
click at [183, 223] on div at bounding box center [130, 231] width 173 height 107
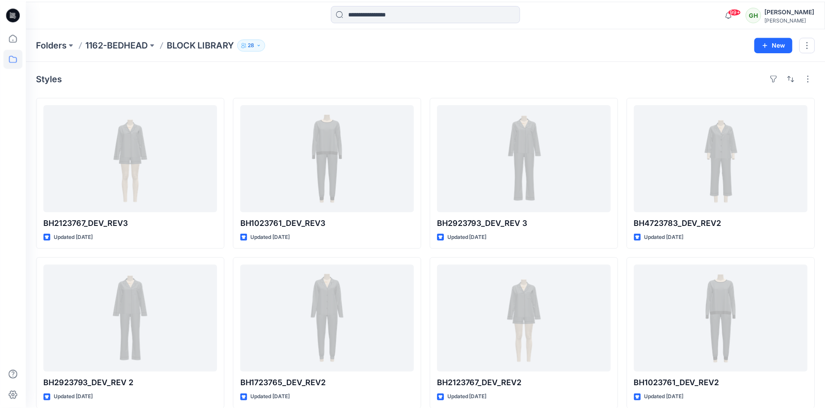
scroll to position [87, 0]
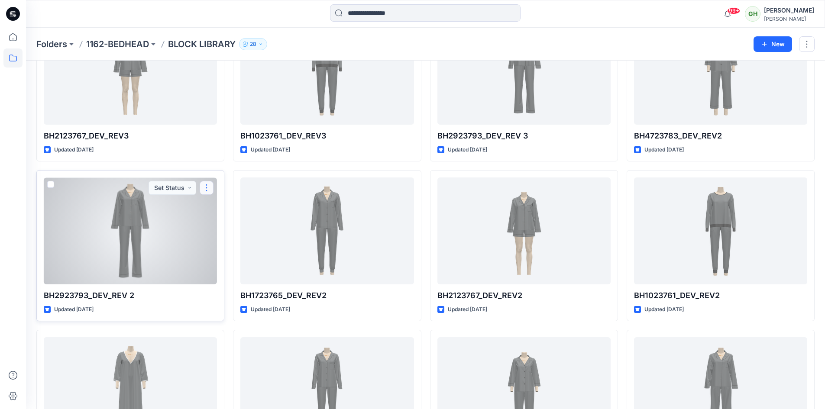
click at [209, 186] on button "button" at bounding box center [207, 188] width 14 height 14
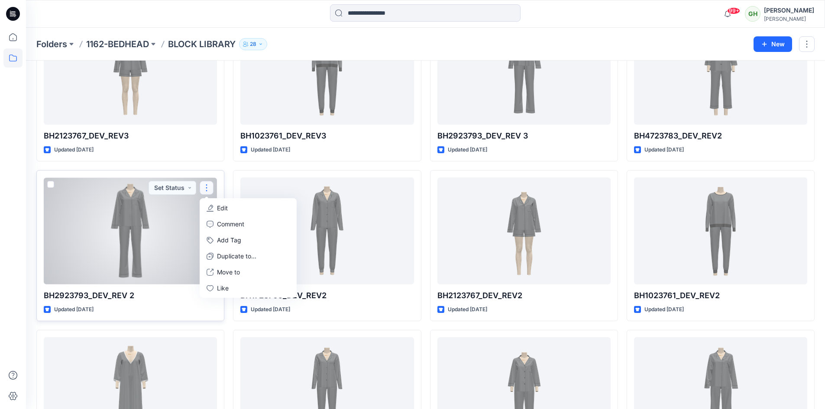
click at [156, 245] on div at bounding box center [130, 231] width 173 height 107
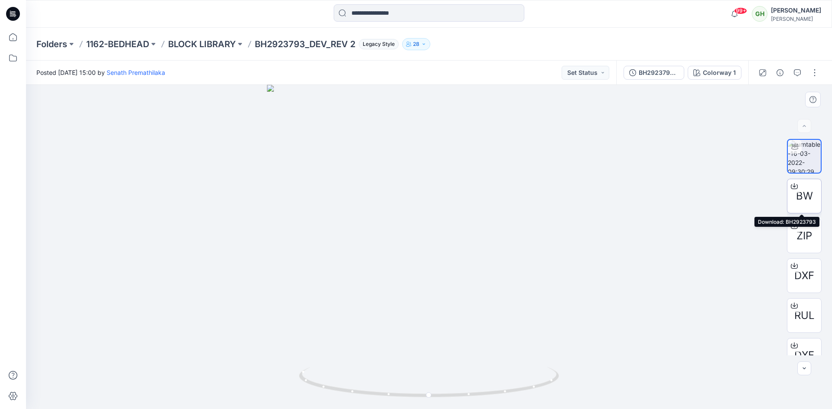
click at [803, 196] on span "BW" at bounding box center [804, 196] width 17 height 16
click at [219, 48] on p "BLOCK LIBRARY" at bounding box center [202, 44] width 68 height 12
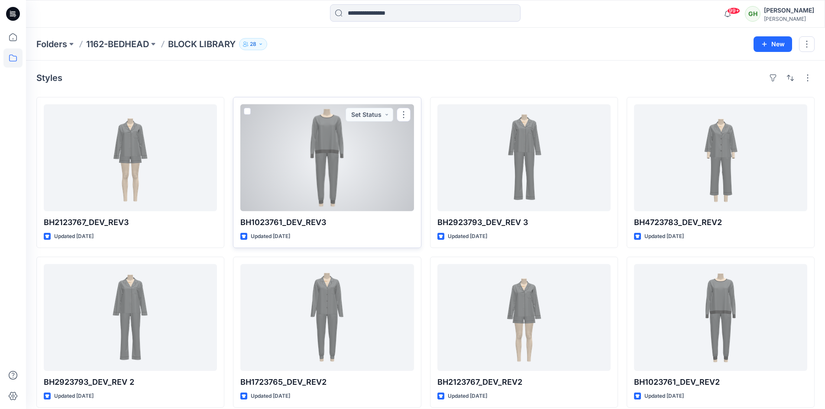
click at [291, 180] on div at bounding box center [326, 157] width 173 height 107
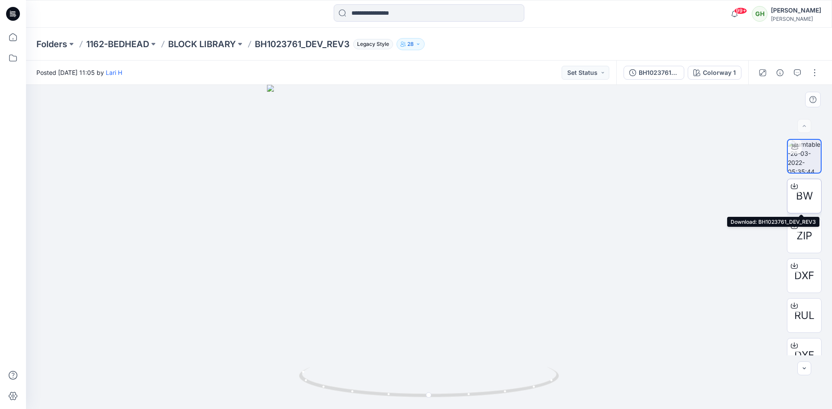
click at [797, 186] on div at bounding box center [794, 186] width 14 height 14
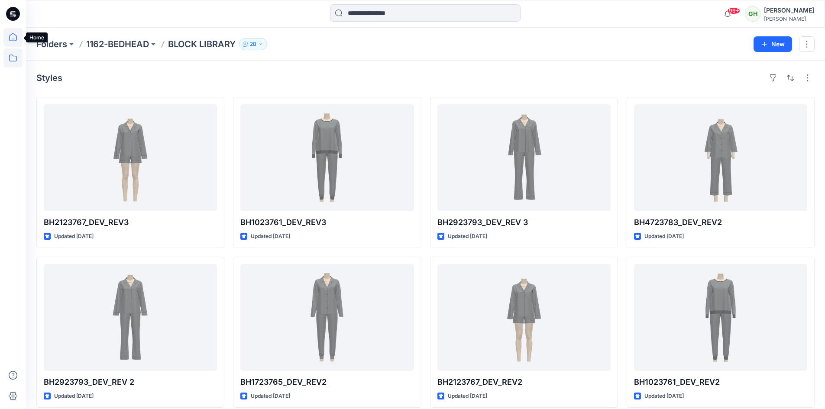
click at [14, 40] on icon at bounding box center [12, 37] width 19 height 19
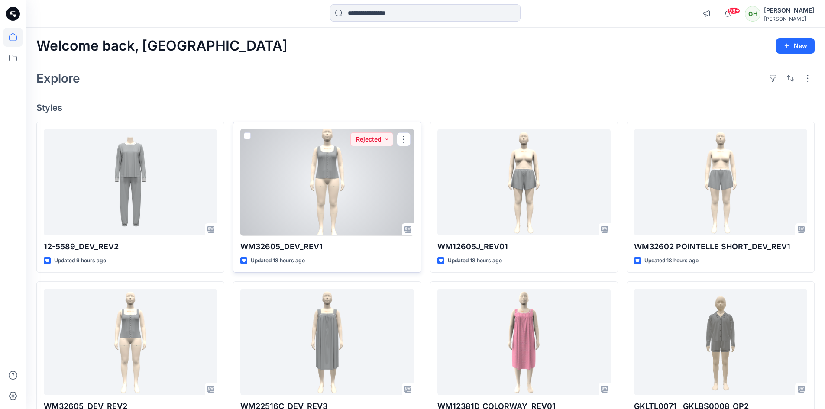
click at [319, 184] on div at bounding box center [326, 182] width 173 height 107
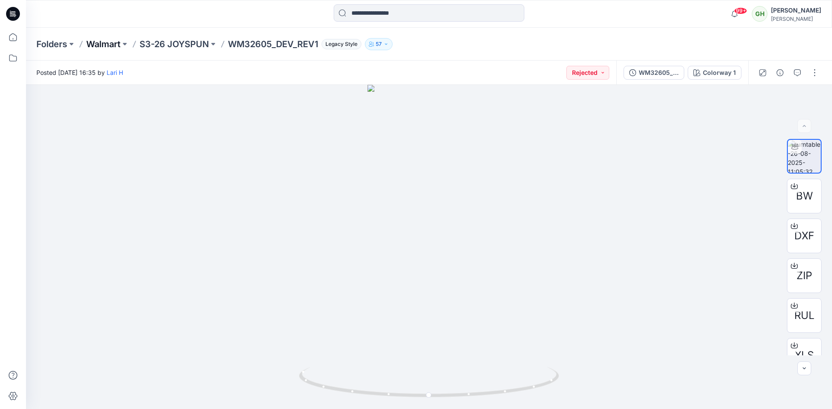
click at [105, 43] on p "Walmart" at bounding box center [103, 44] width 34 height 12
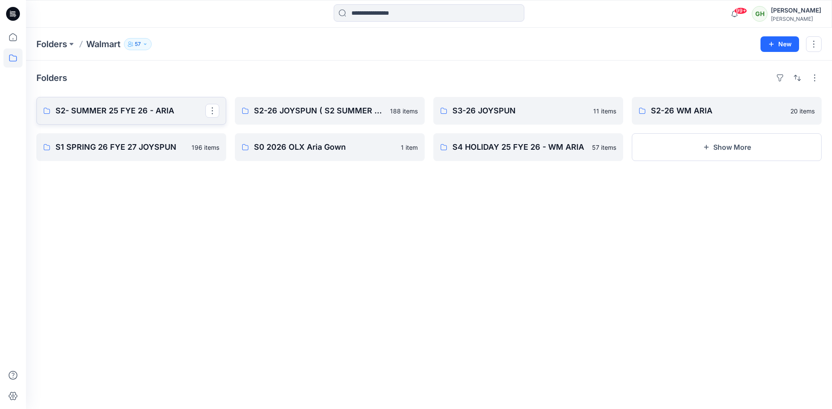
click at [161, 112] on p "S2- SUMMER 25 FYE 26 - ARIA" at bounding box center [130, 111] width 150 height 12
click at [273, 113] on p "S2-26 JOYSPUN ( S2 SUMMER 26 FYE 27)" at bounding box center [329, 111] width 150 height 12
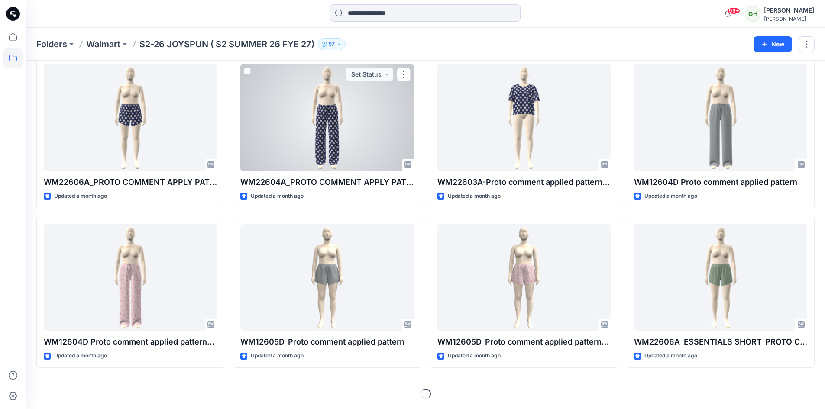
scroll to position [2119, 0]
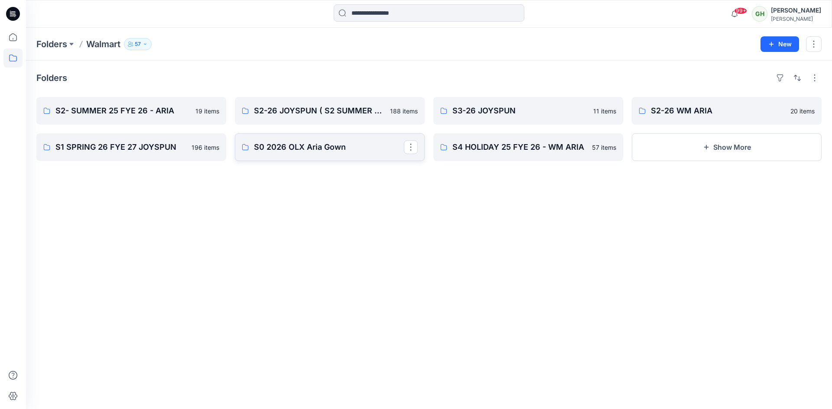
click at [283, 150] on p "S0 2026 OLX Aria Gown" at bounding box center [329, 147] width 150 height 12
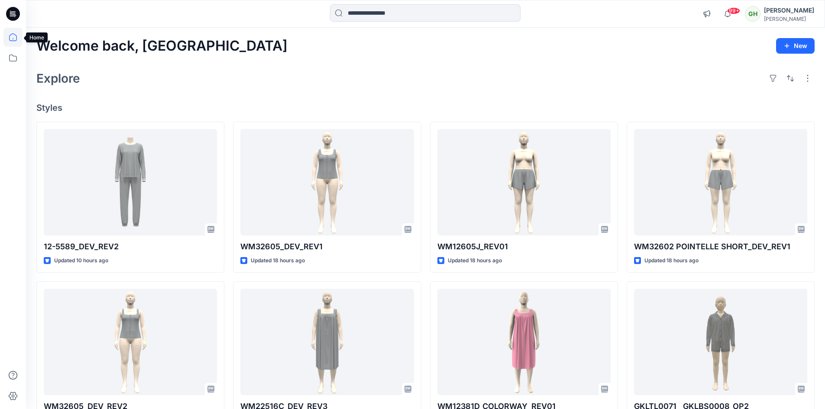
click at [16, 39] on icon at bounding box center [12, 37] width 19 height 19
click at [16, 57] on icon at bounding box center [12, 58] width 19 height 19
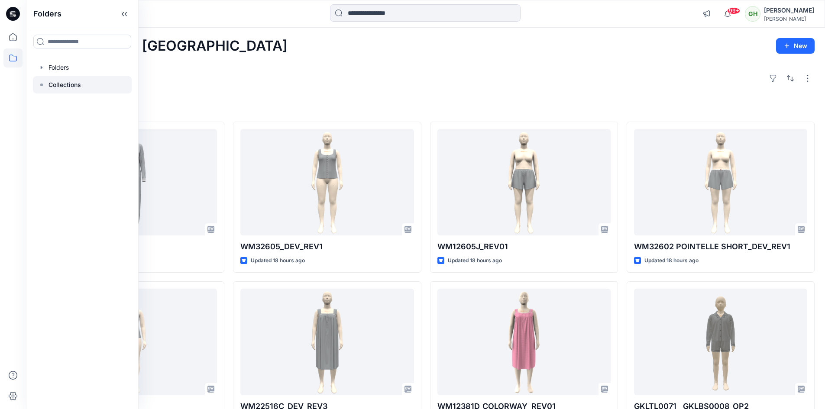
click at [59, 77] on div at bounding box center [82, 84] width 99 height 17
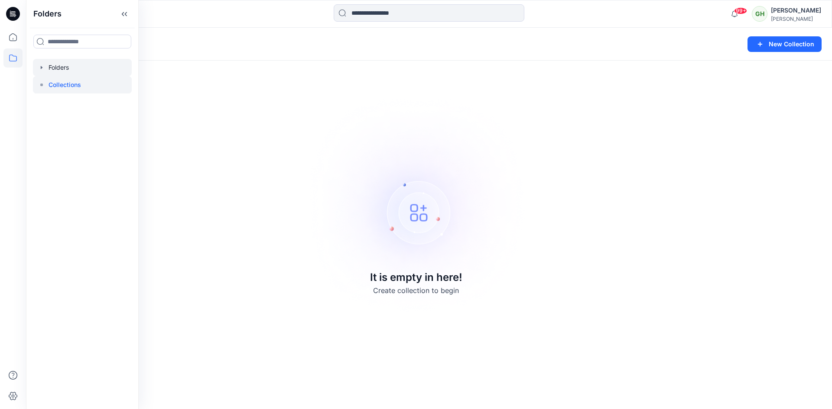
click at [65, 63] on div at bounding box center [82, 67] width 99 height 17
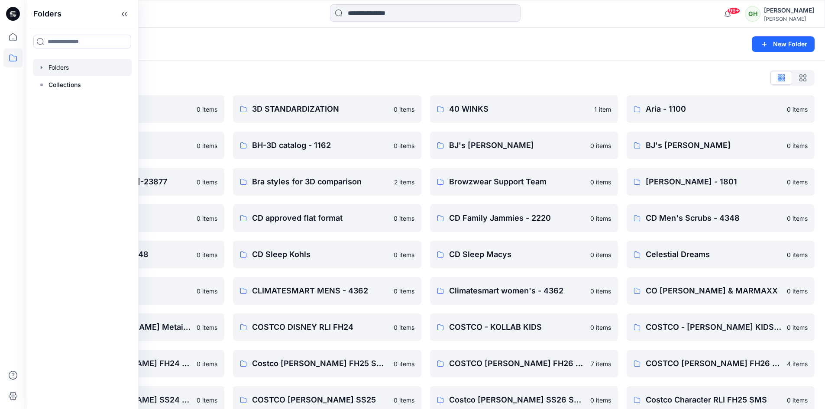
click at [294, 53] on div "Folders New Folder" at bounding box center [425, 44] width 799 height 33
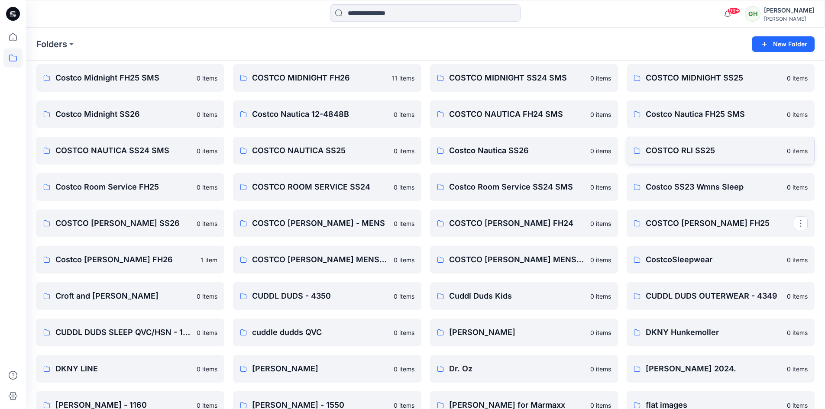
scroll to position [476, 0]
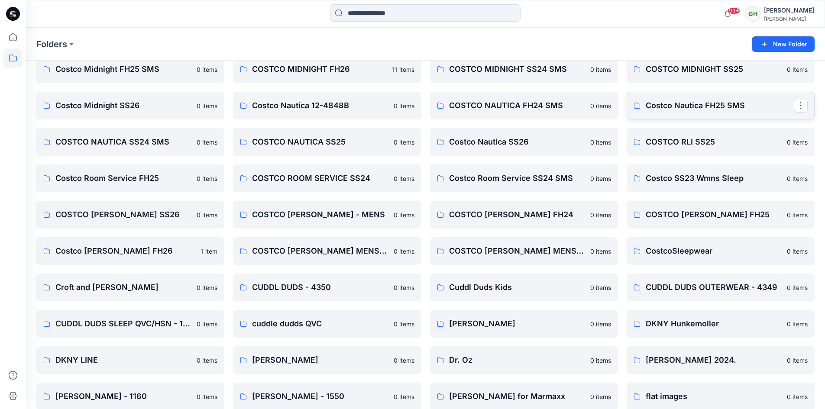
click at [681, 109] on p "Costco Nautica FH25 SMS" at bounding box center [720, 106] width 148 height 12
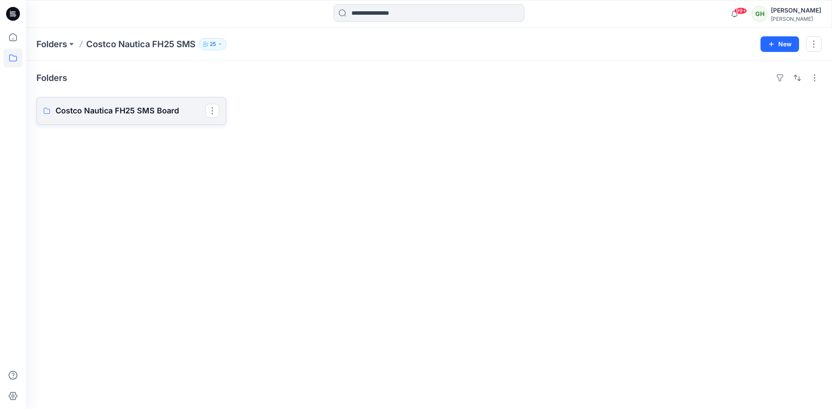
click at [146, 114] on p "Costco Nautica FH25 SMS Board" at bounding box center [130, 111] width 150 height 12
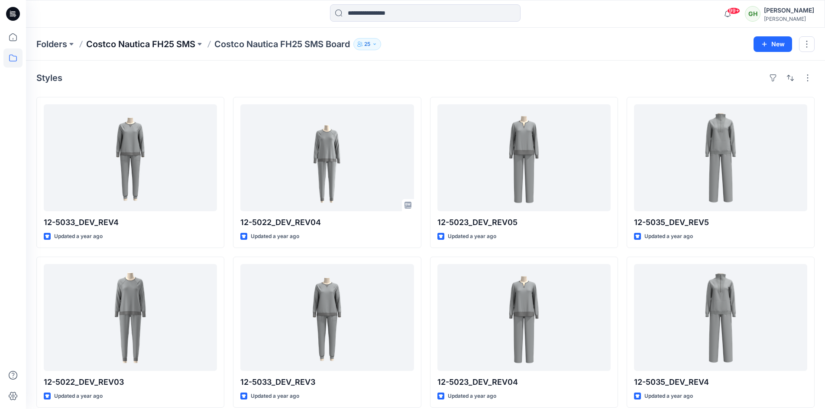
click at [134, 46] on p "Costco Nautica FH25 SMS" at bounding box center [140, 44] width 109 height 12
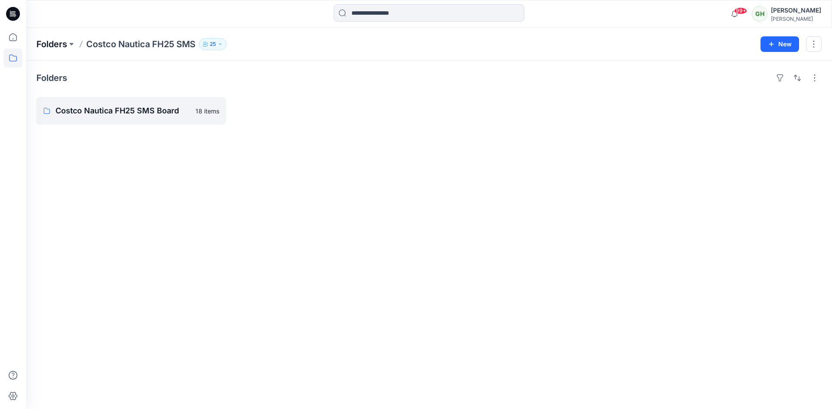
click at [44, 44] on p "Folders" at bounding box center [51, 44] width 31 height 12
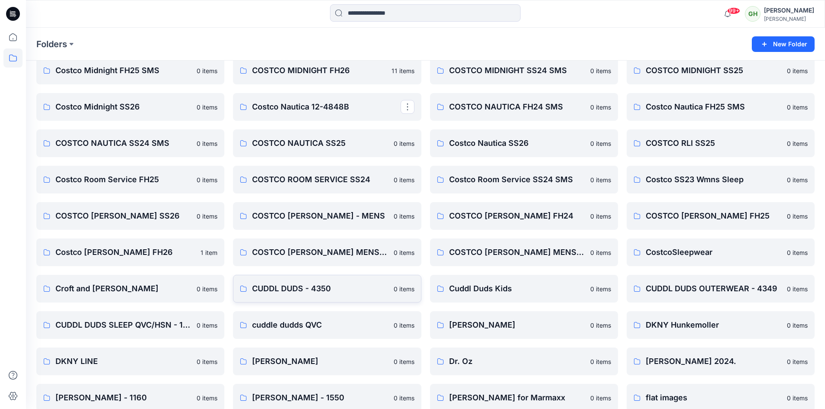
scroll to position [476, 0]
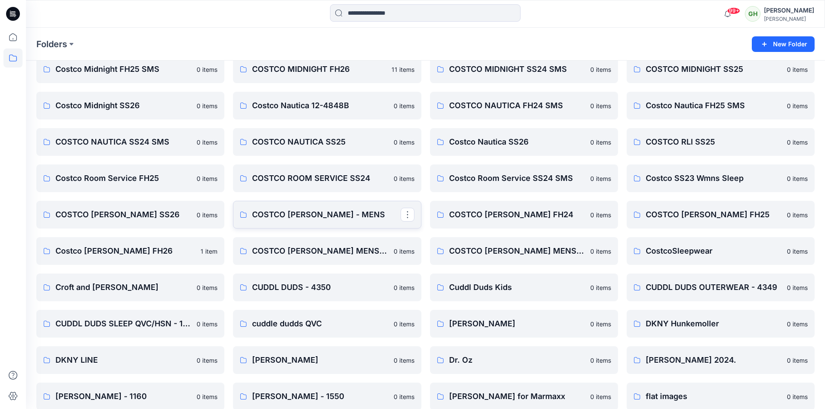
click at [359, 216] on p "COSTCO TOMMY BAHAMA - MENS" at bounding box center [326, 215] width 148 height 12
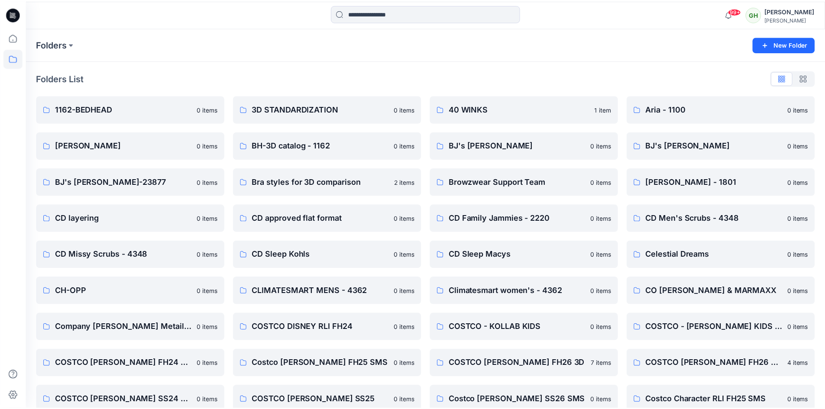
scroll to position [476, 0]
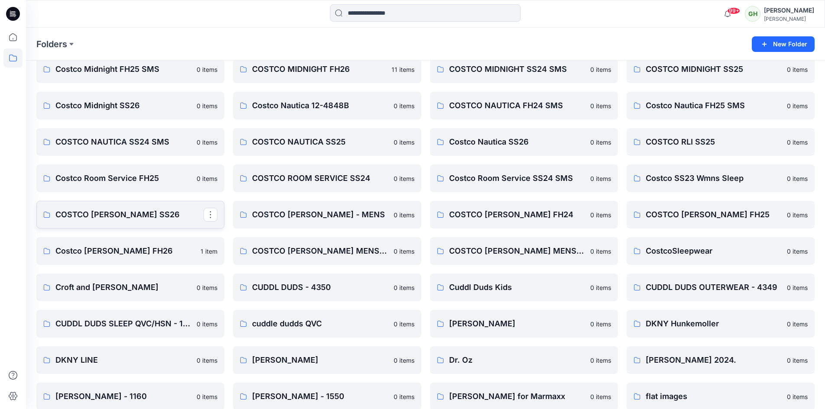
click at [146, 214] on p "COSTCO TOMMY BAHAHA SS26" at bounding box center [129, 215] width 148 height 12
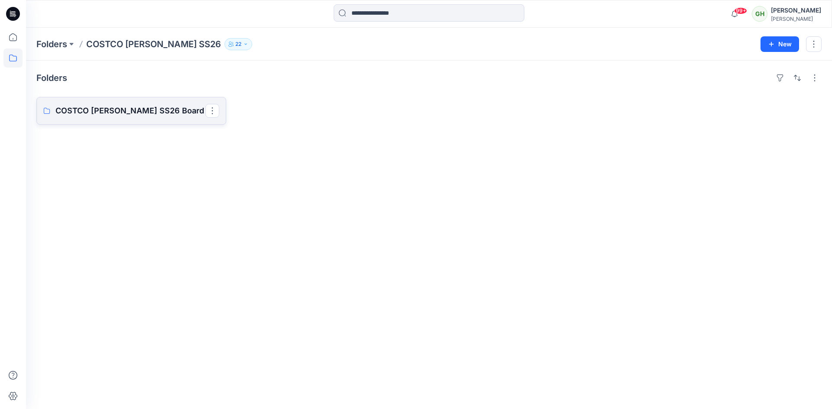
click at [150, 108] on p "COSTCO TOMMY BAHAHA SS26 Board" at bounding box center [130, 111] width 150 height 12
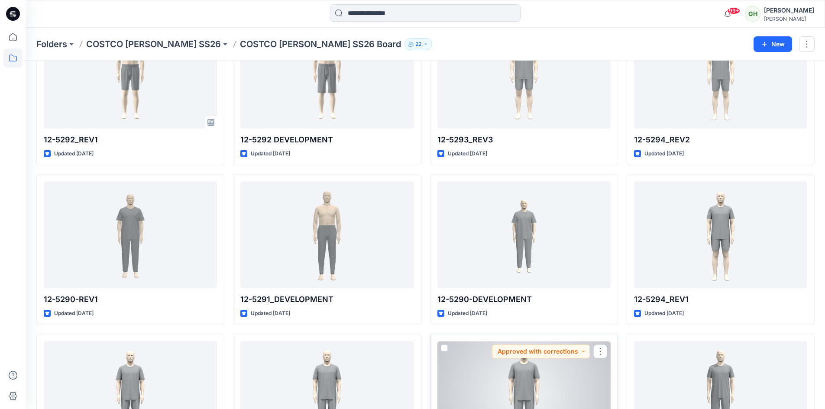
scroll to position [169, 0]
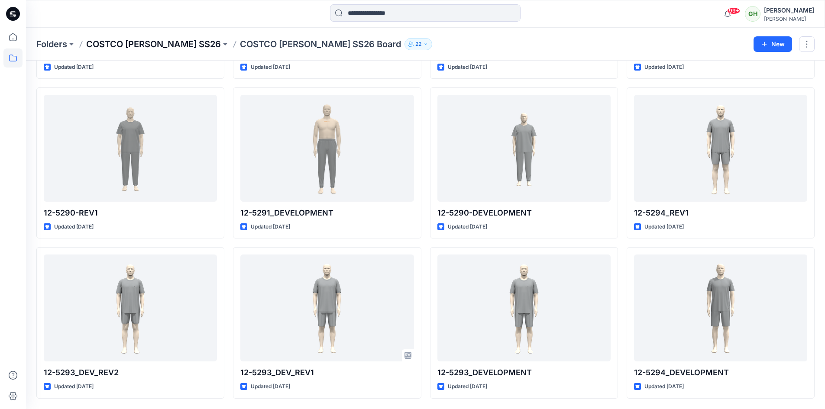
click at [130, 45] on p "COSTCO TOMMY BAHAHA SS26" at bounding box center [153, 44] width 135 height 12
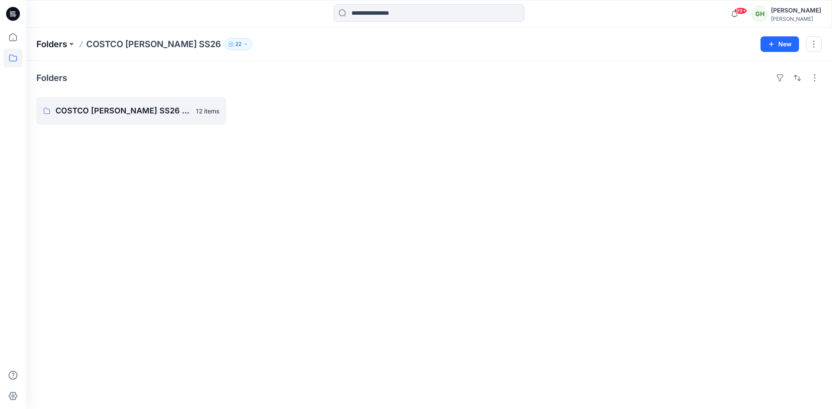
click at [67, 45] on p "Folders" at bounding box center [51, 44] width 31 height 12
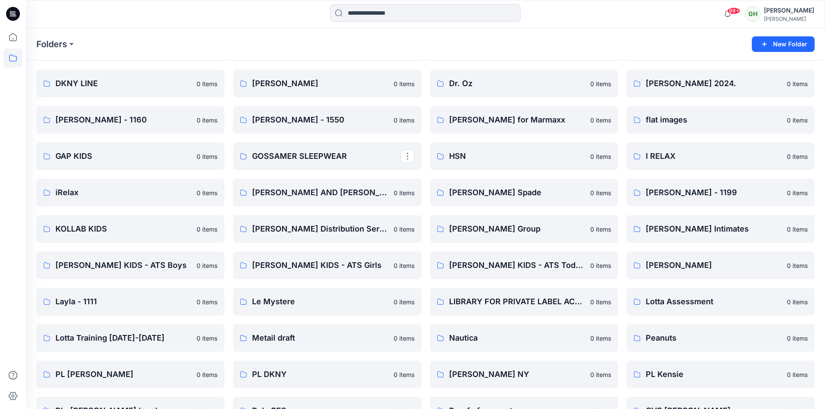
scroll to position [780, 0]
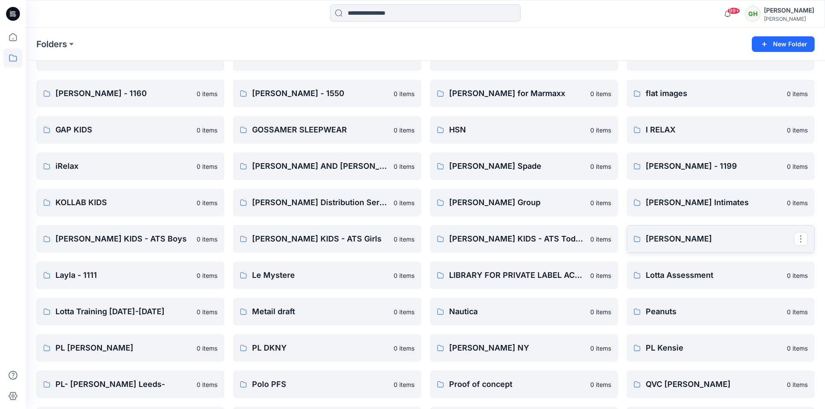
click at [689, 241] on p "Lauren Ralph Lauren" at bounding box center [720, 239] width 148 height 12
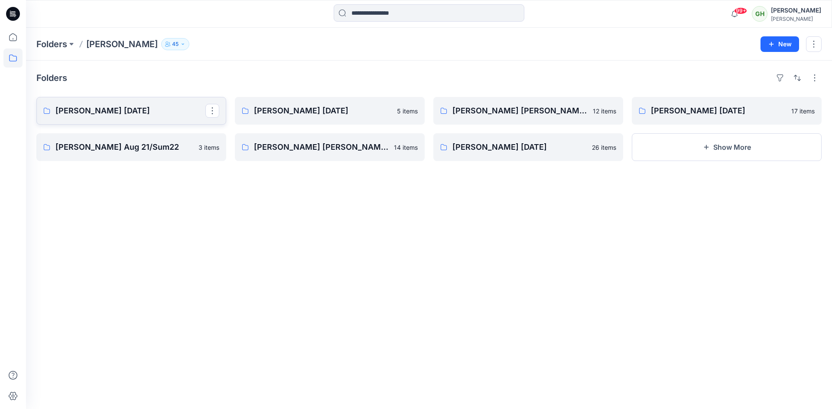
click at [100, 111] on p "Lauren Ralph Lauren Nov 2023" at bounding box center [130, 111] width 150 height 12
click at [282, 116] on p "Lauren Ralph Lauren Aug 2023" at bounding box center [329, 111] width 150 height 12
click at [523, 110] on p "Lauren Ralph Lauren May 2023" at bounding box center [527, 111] width 150 height 12
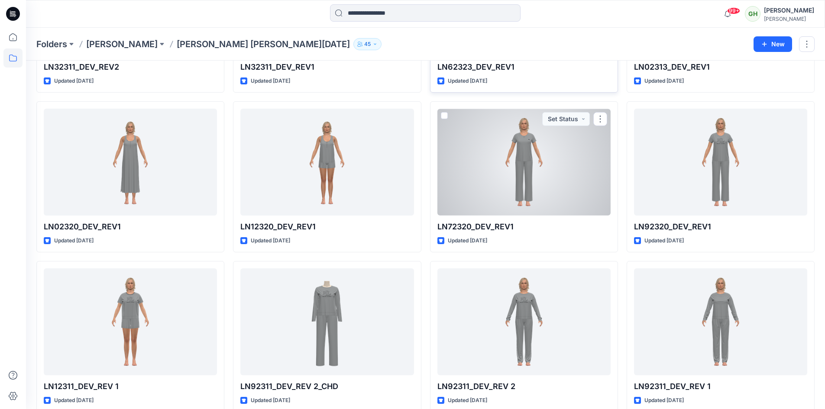
scroll to position [169, 0]
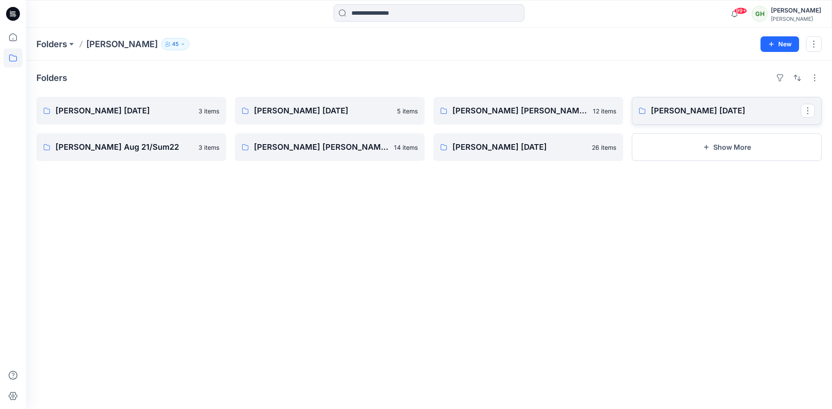
click at [670, 113] on p "Lauren Ralph Lauren Aug 2022" at bounding box center [726, 111] width 150 height 12
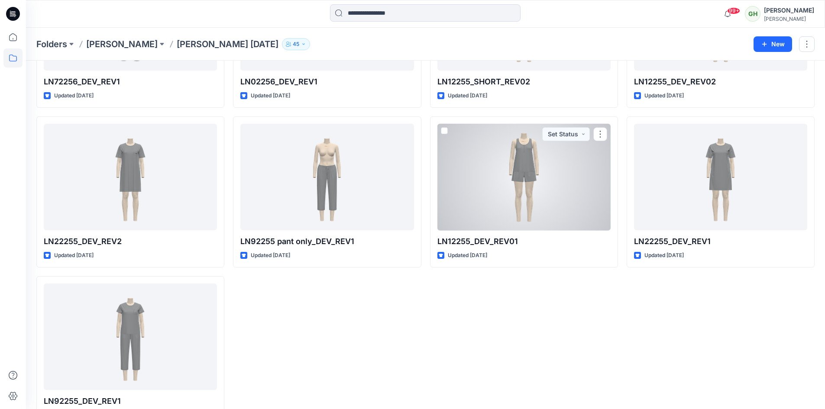
scroll to position [489, 0]
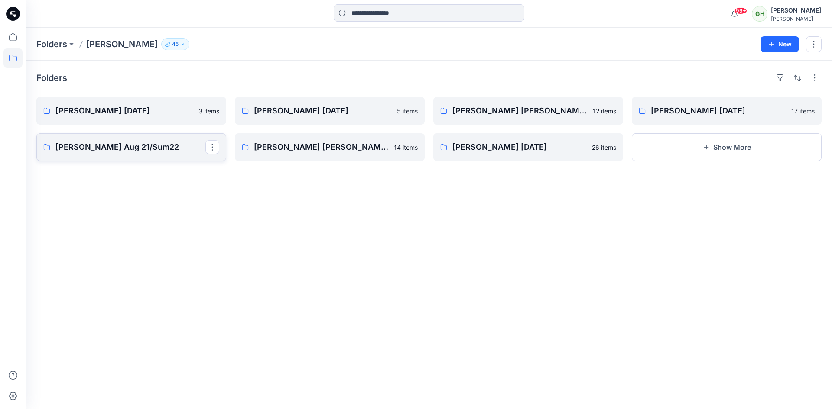
click at [171, 149] on p "Lauren Ralph Lauren Aug 21/Sum22" at bounding box center [130, 147] width 150 height 12
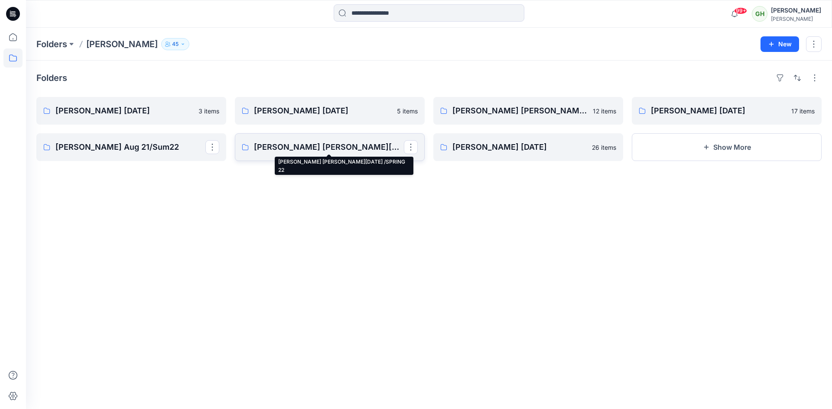
click at [300, 148] on p "Lauren Ralph Lauren MAY 21 /SPRING 22" at bounding box center [329, 147] width 150 height 12
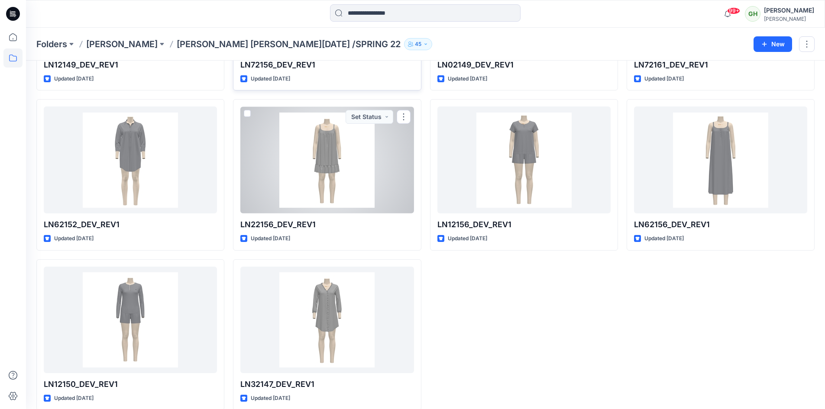
scroll to position [329, 0]
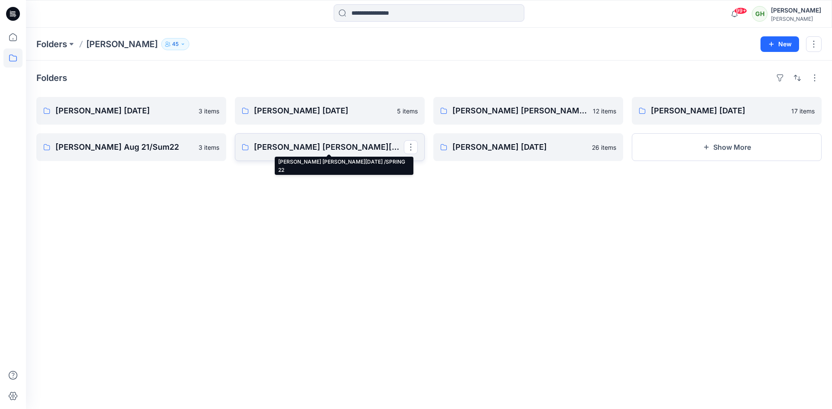
click at [286, 146] on p "Lauren Ralph Lauren MAY 21 /SPRING 22" at bounding box center [329, 147] width 150 height 12
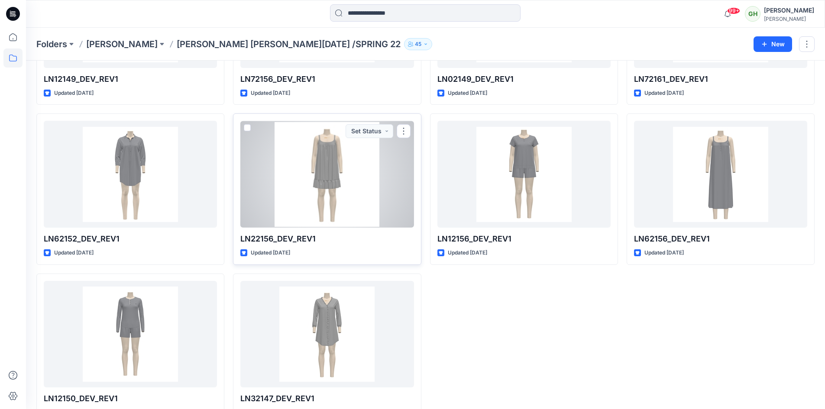
scroll to position [329, 0]
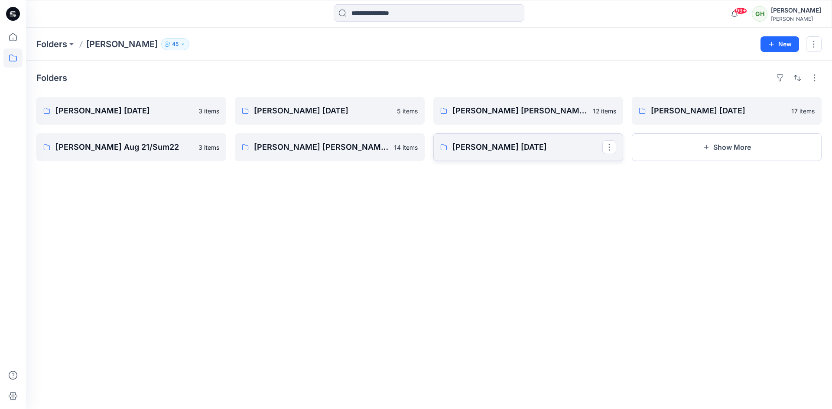
click at [491, 144] on p "Lauren Ralph February 2021" at bounding box center [527, 147] width 150 height 12
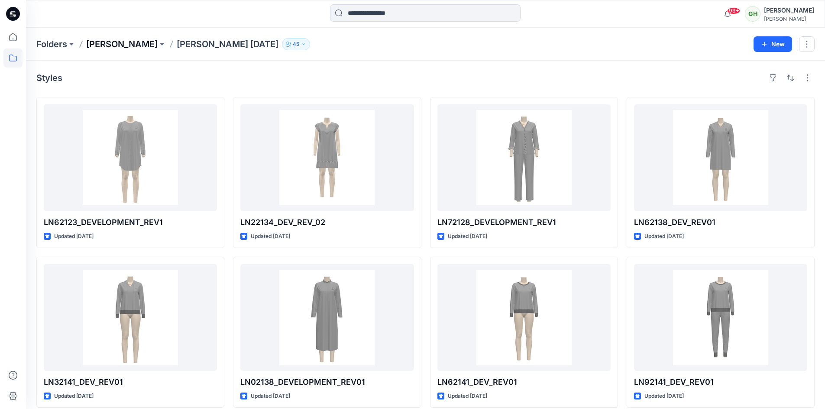
click at [143, 47] on p "Lauren Ralph Lauren" at bounding box center [121, 44] width 71 height 12
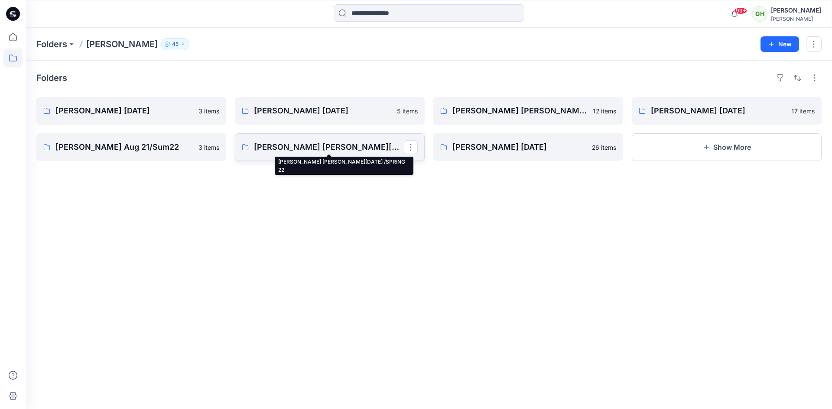
click at [367, 148] on p "Lauren Ralph Lauren MAY 21 /SPRING 22" at bounding box center [329, 147] width 150 height 12
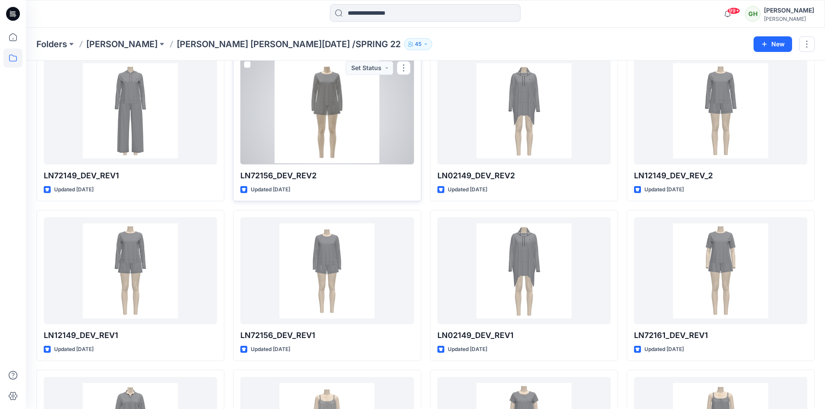
scroll to position [130, 0]
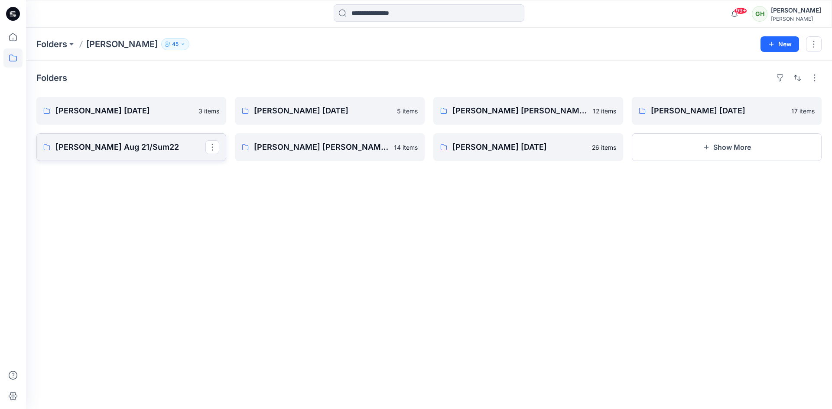
click at [156, 142] on p "Lauren Ralph Lauren Aug 21/Sum22" at bounding box center [130, 147] width 150 height 12
click at [697, 104] on link "Lauren Ralph Lauren Aug 2022" at bounding box center [727, 111] width 190 height 28
click at [480, 106] on p "Lauren Ralph Lauren May 2023" at bounding box center [527, 111] width 150 height 12
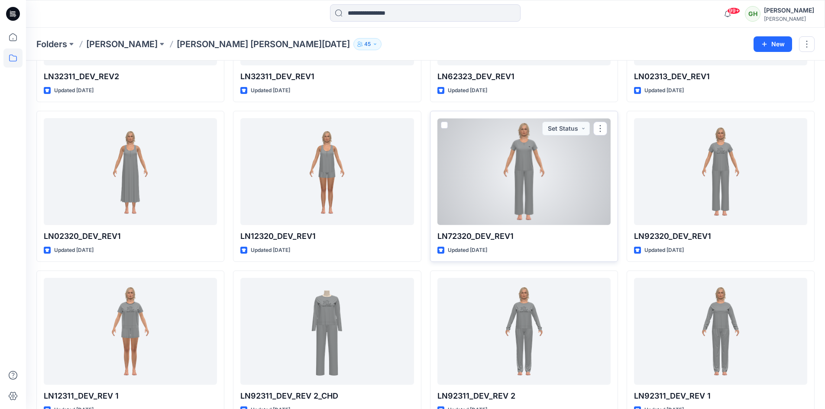
scroll to position [169, 0]
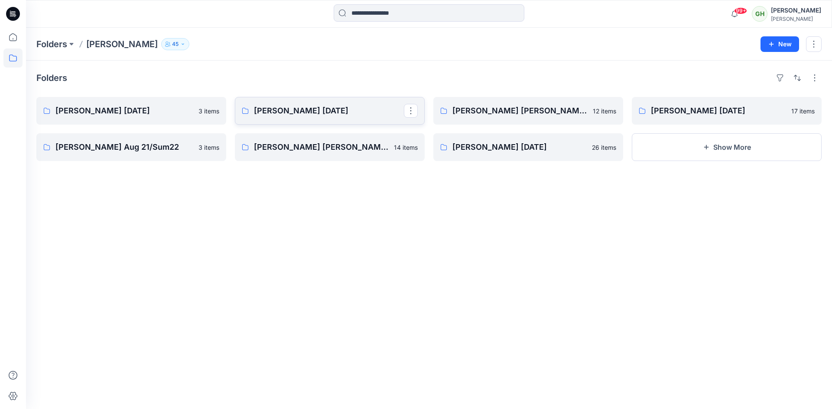
click at [300, 110] on p "Lauren Ralph Lauren Aug 2023" at bounding box center [329, 111] width 150 height 12
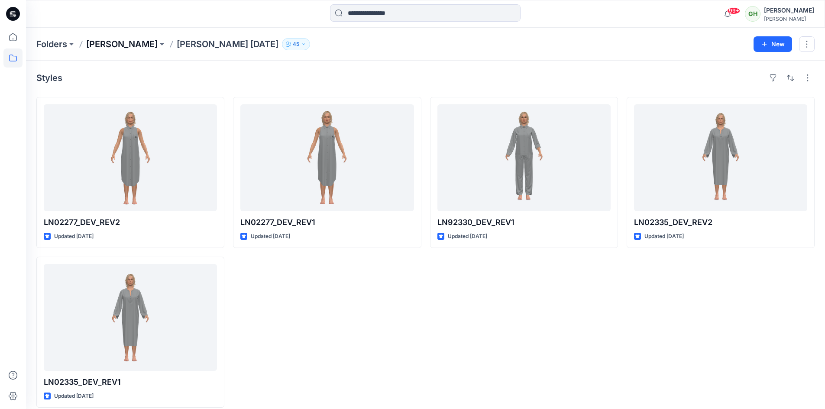
click at [122, 42] on p "Lauren Ralph Lauren" at bounding box center [121, 44] width 71 height 12
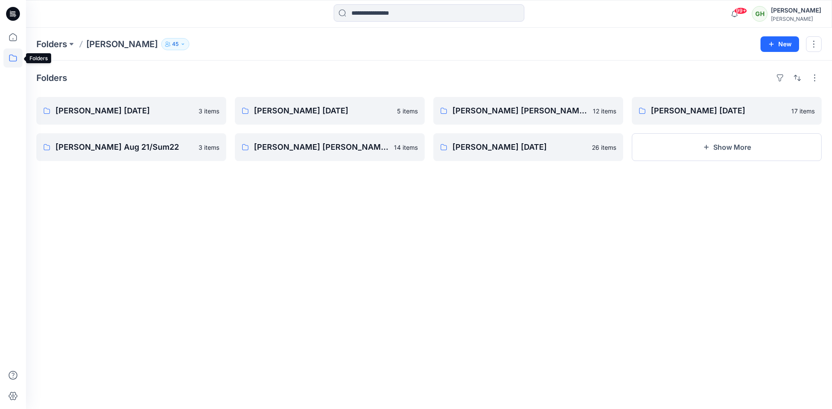
click at [12, 53] on icon at bounding box center [12, 58] width 19 height 19
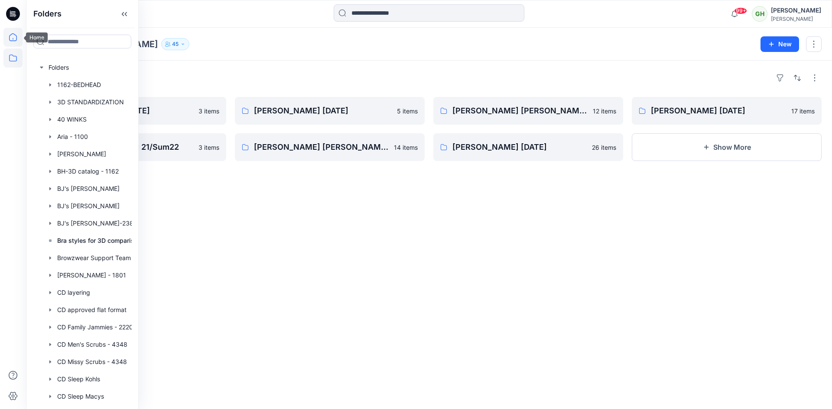
click at [13, 39] on icon at bounding box center [12, 37] width 19 height 19
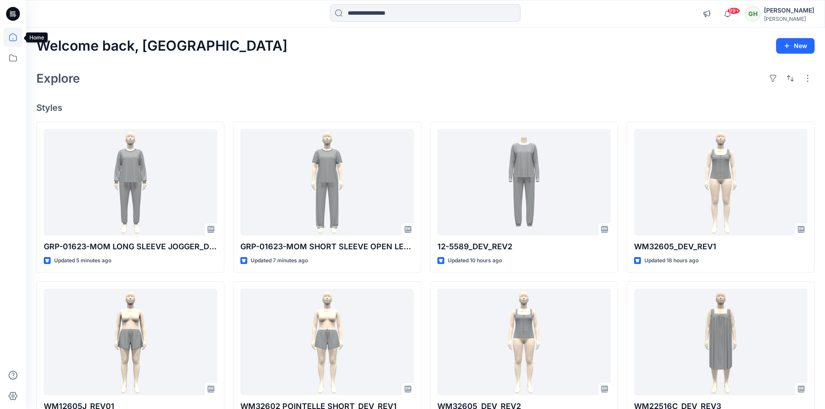
click at [14, 43] on icon at bounding box center [12, 37] width 19 height 19
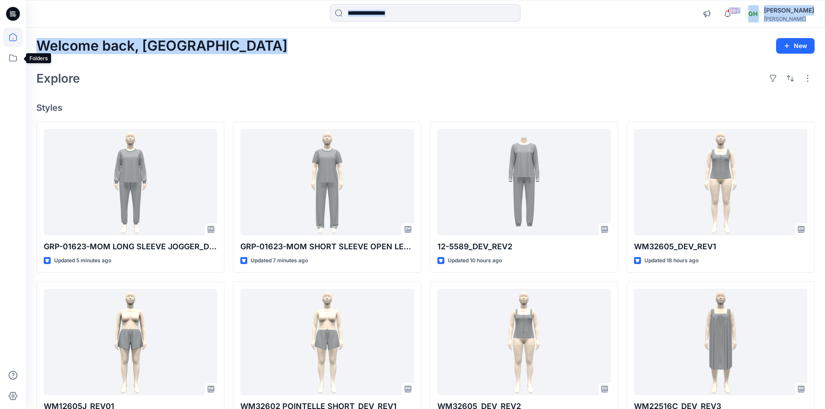
drag, startPoint x: 11, startPoint y: 56, endPoint x: 37, endPoint y: 66, distance: 28.1
click at [37, 66] on div "99+ Notifications Lari H shared WM32605_DEV_REV2 in S3-26 JOYSPUN (Unknown) 26 …" at bounding box center [412, 317] width 825 height 634
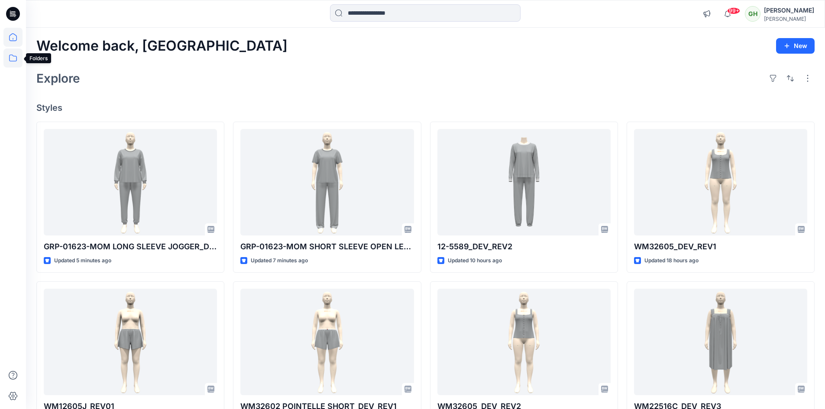
click at [16, 57] on icon at bounding box center [13, 58] width 8 height 7
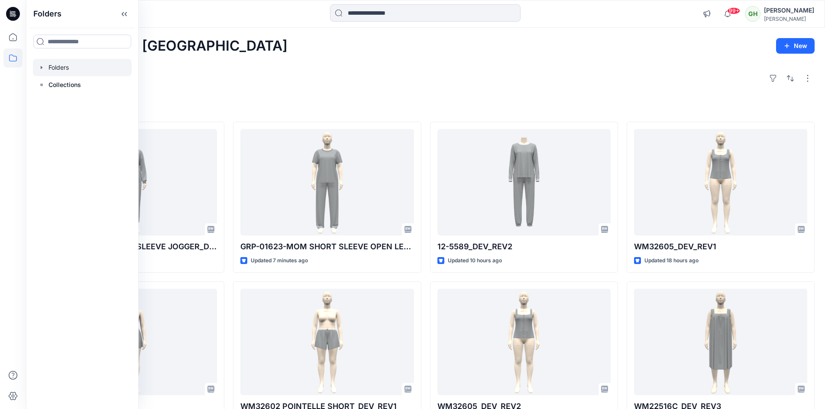
click at [42, 65] on icon "button" at bounding box center [41, 67] width 7 height 7
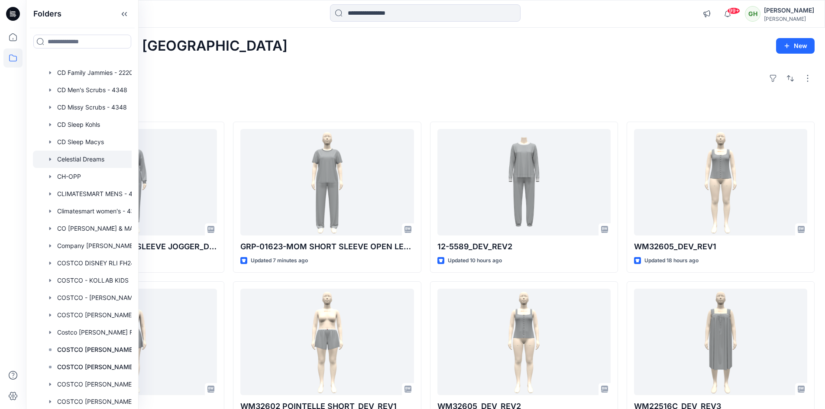
scroll to position [260, 0]
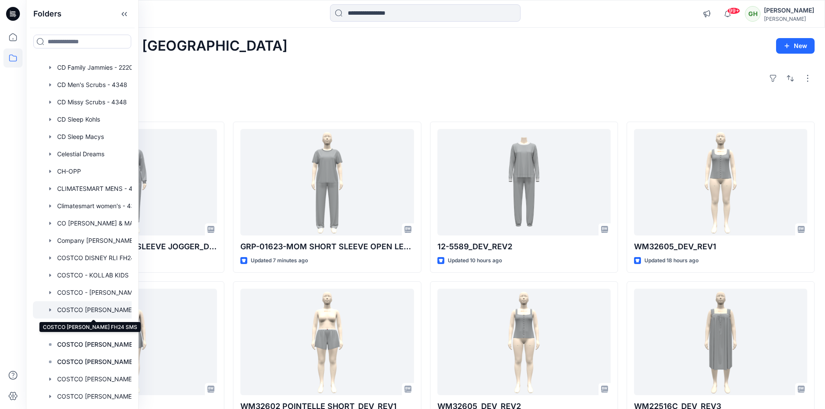
click at [95, 311] on div at bounding box center [93, 309] width 121 height 17
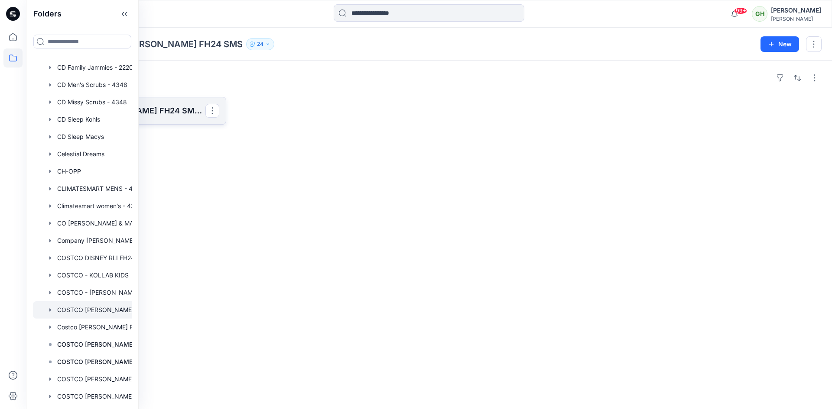
click at [160, 108] on p "COSTCO CAROLE HOCHMAN FH24 SMS Board" at bounding box center [130, 111] width 150 height 12
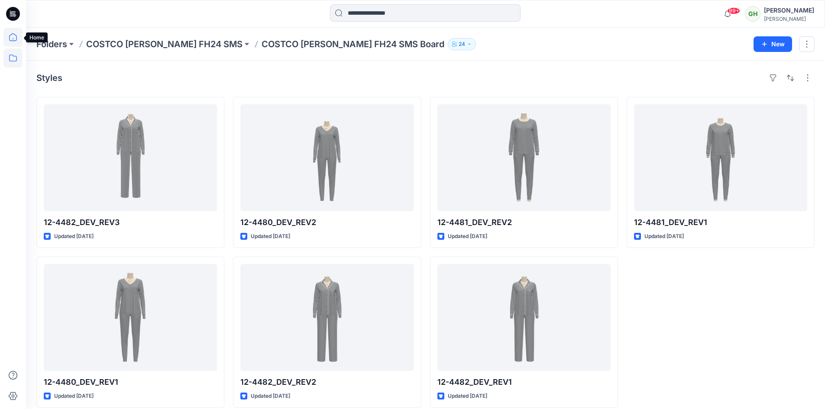
click at [11, 38] on icon at bounding box center [12, 37] width 19 height 19
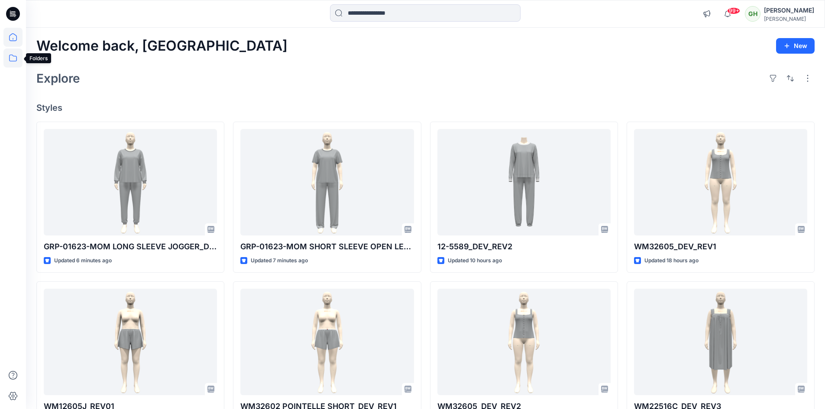
click at [14, 57] on icon at bounding box center [12, 58] width 19 height 19
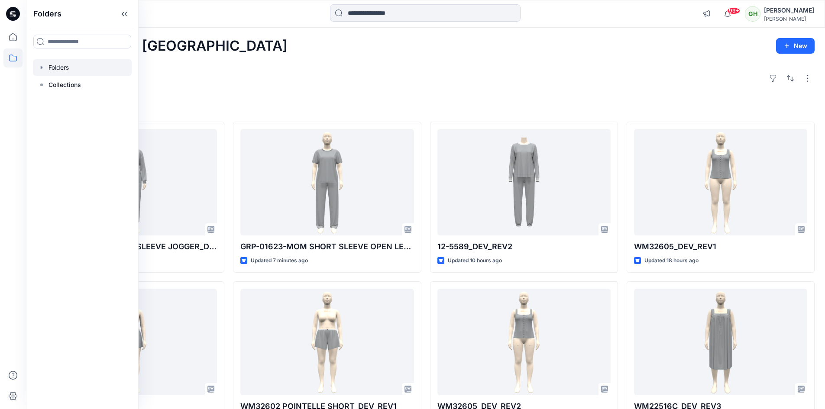
click at [55, 72] on div at bounding box center [82, 67] width 99 height 17
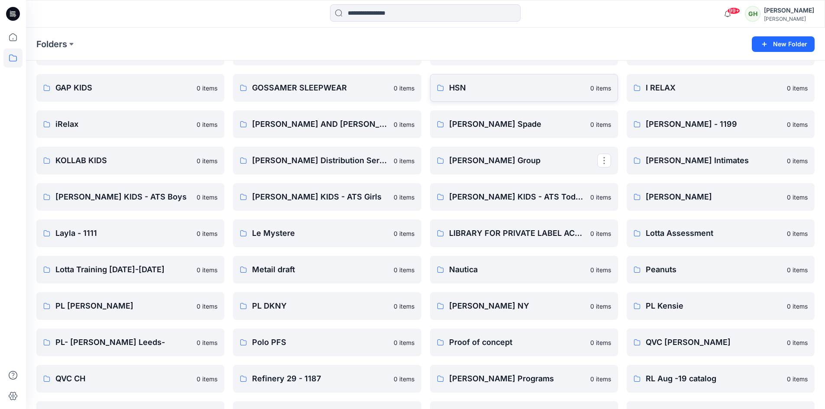
scroll to position [823, 0]
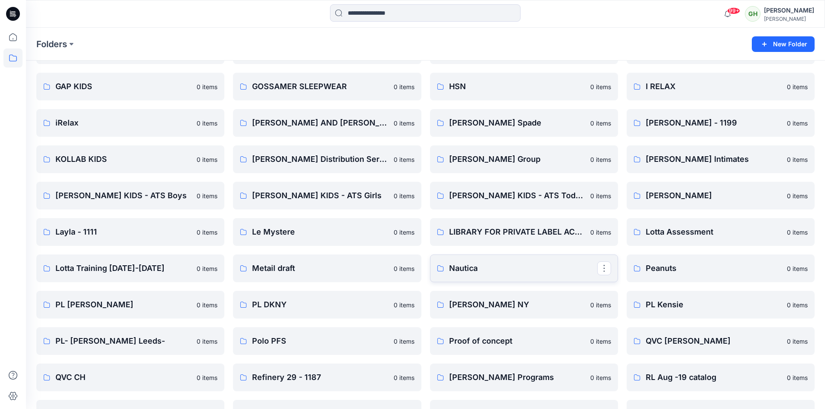
click at [466, 270] on p "Nautica" at bounding box center [523, 268] width 148 height 12
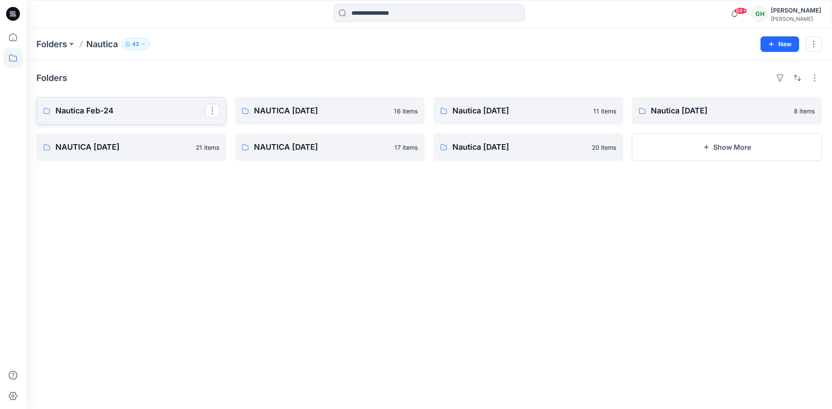
click at [117, 111] on p "Nautica Feb-24" at bounding box center [130, 111] width 150 height 12
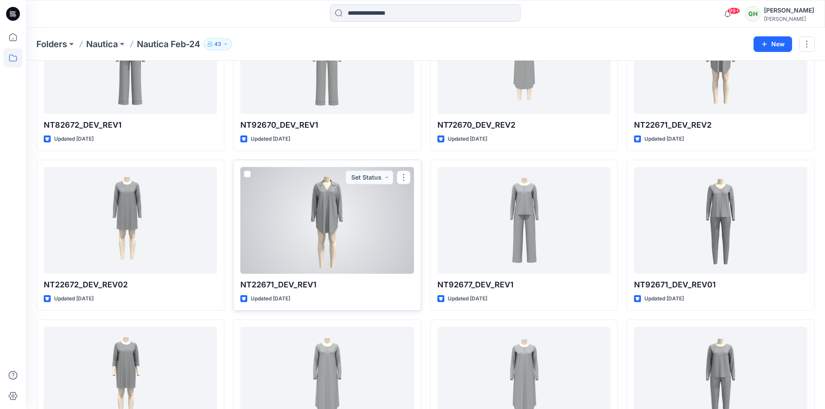
scroll to position [489, 0]
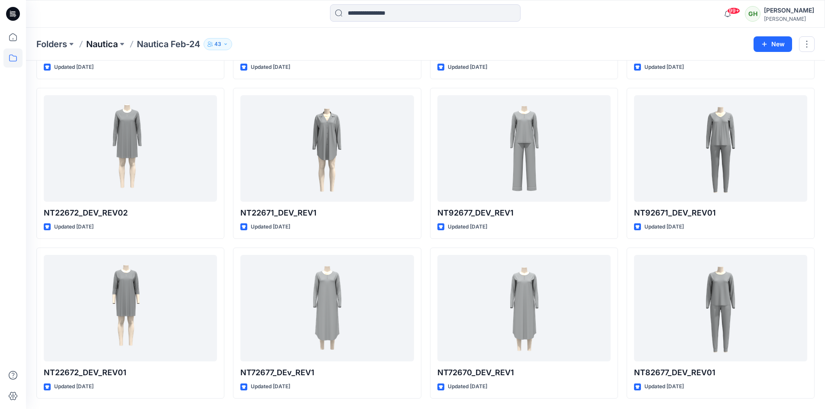
click at [93, 43] on p "Nautica" at bounding box center [102, 44] width 32 height 12
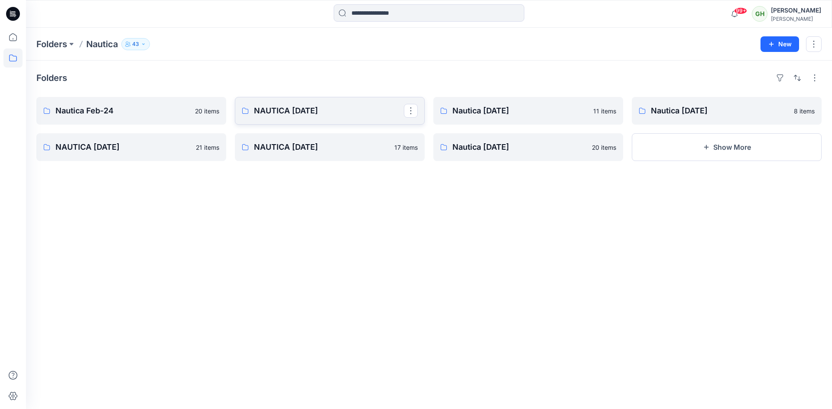
click at [302, 113] on p "NAUTICA AUG 23" at bounding box center [329, 111] width 150 height 12
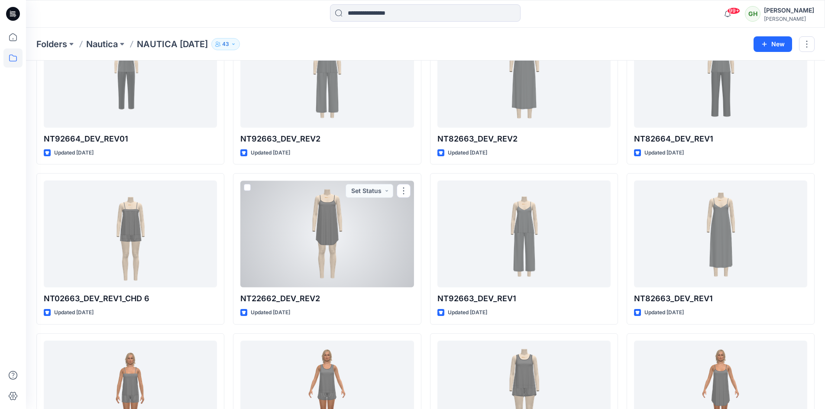
scroll to position [243, 0]
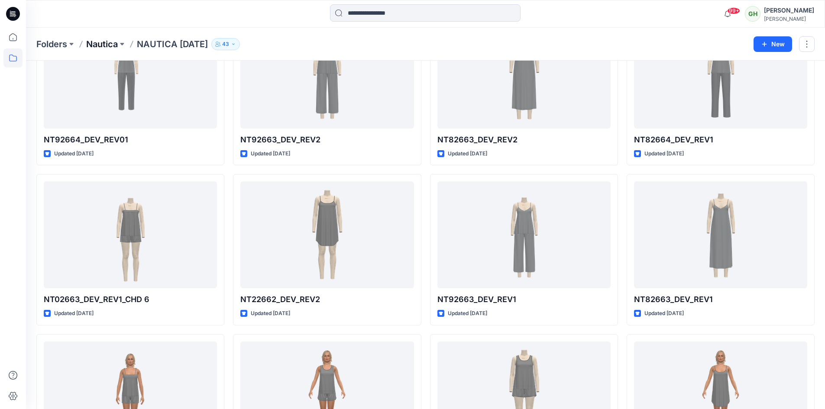
click at [92, 43] on p "Nautica" at bounding box center [102, 44] width 32 height 12
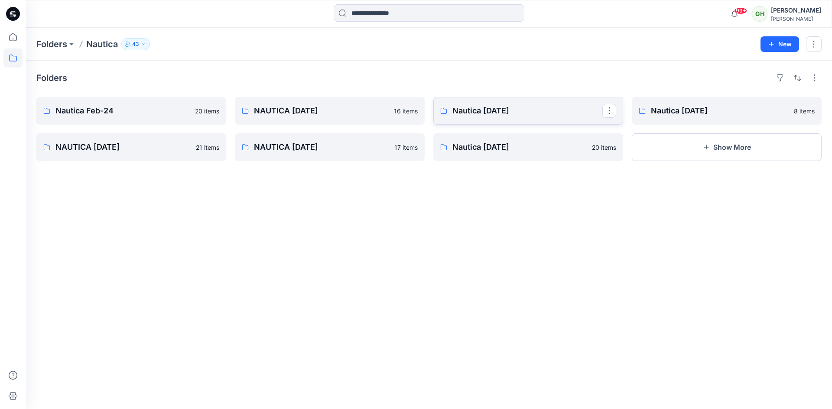
click at [480, 108] on p "Nautica May 23" at bounding box center [527, 111] width 150 height 12
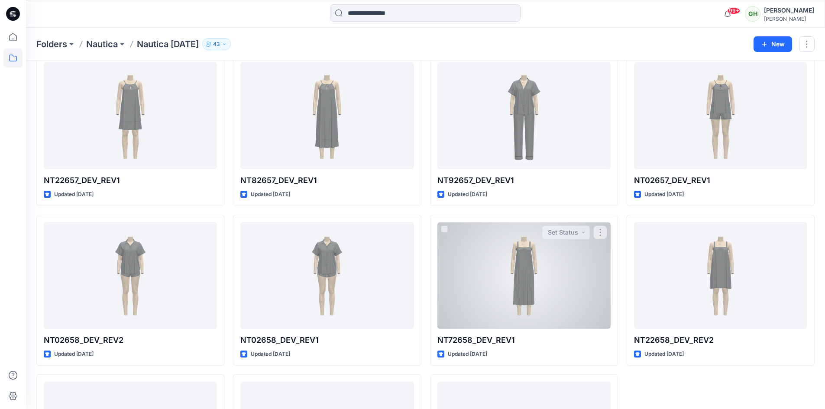
scroll to position [169, 0]
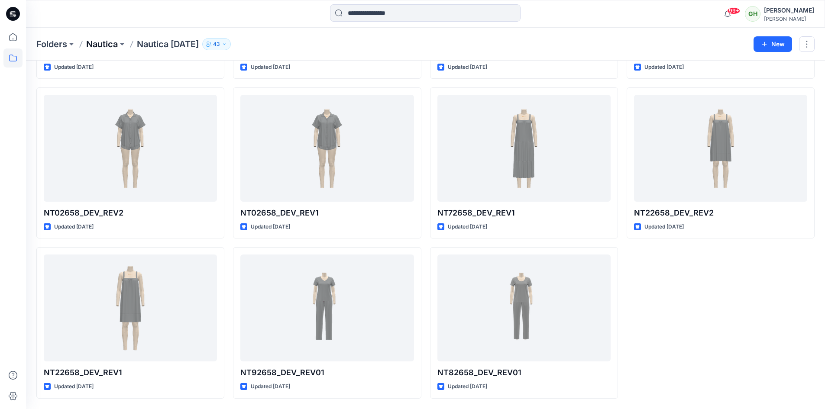
click at [93, 42] on p "Nautica" at bounding box center [102, 44] width 32 height 12
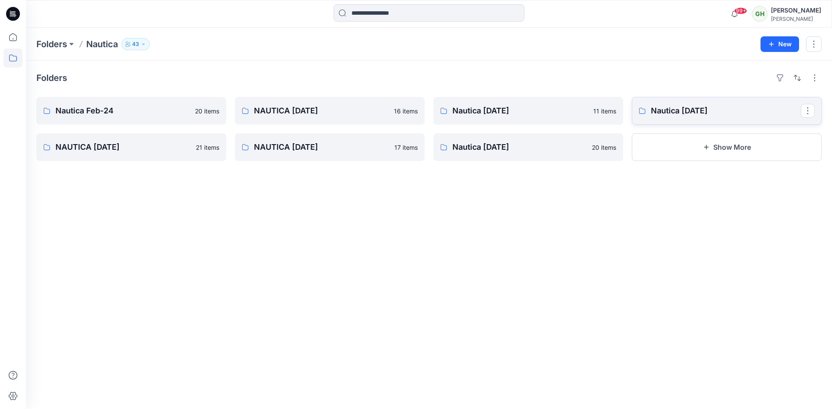
click at [669, 107] on p "Nautica Feb 23" at bounding box center [726, 111] width 150 height 12
click at [135, 145] on p "NAUTICA NOV 22" at bounding box center [130, 147] width 150 height 12
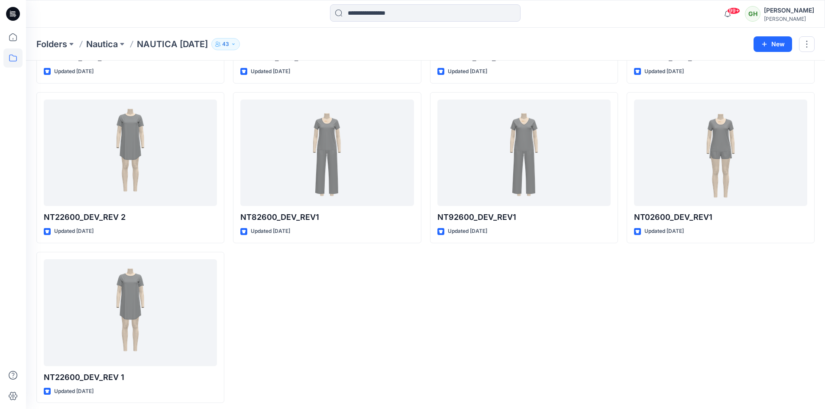
scroll to position [649, 0]
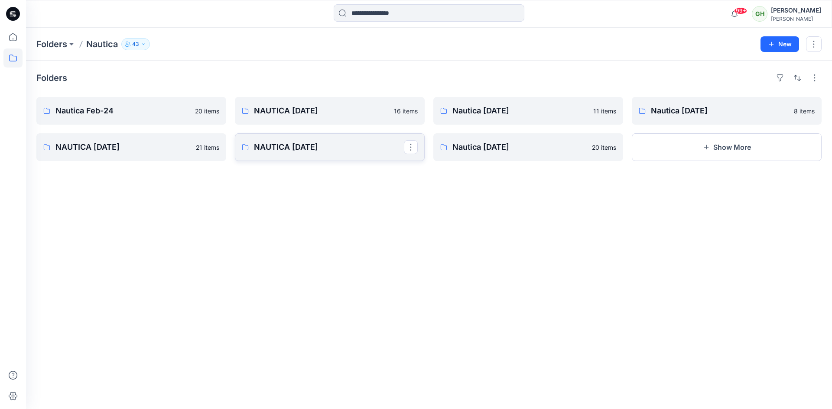
click at [290, 149] on p "NAUTICA AUG 22" at bounding box center [329, 147] width 150 height 12
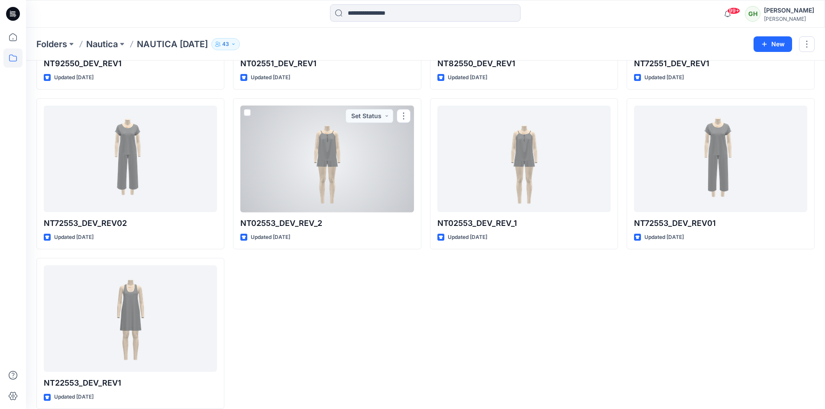
scroll to position [489, 0]
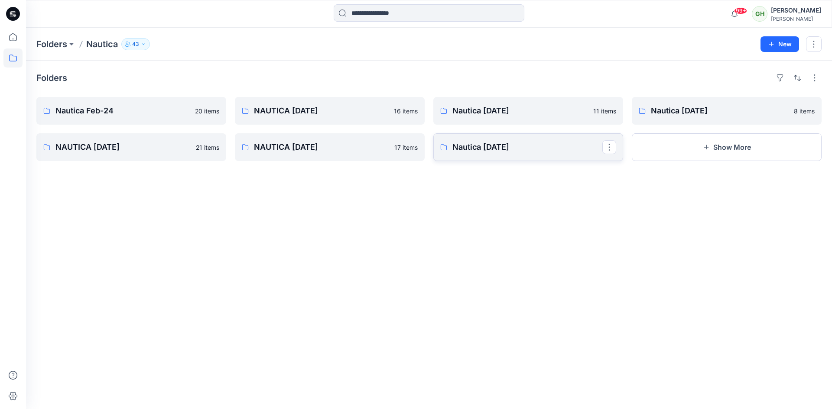
click at [452, 149] on p "Nautica may 22" at bounding box center [527, 147] width 150 height 12
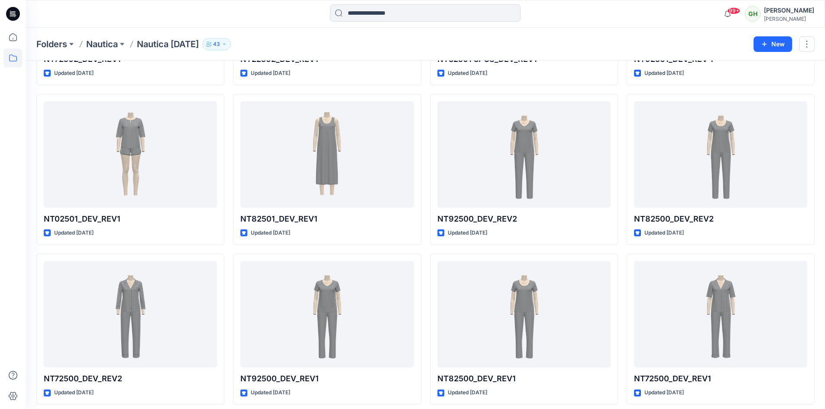
scroll to position [489, 0]
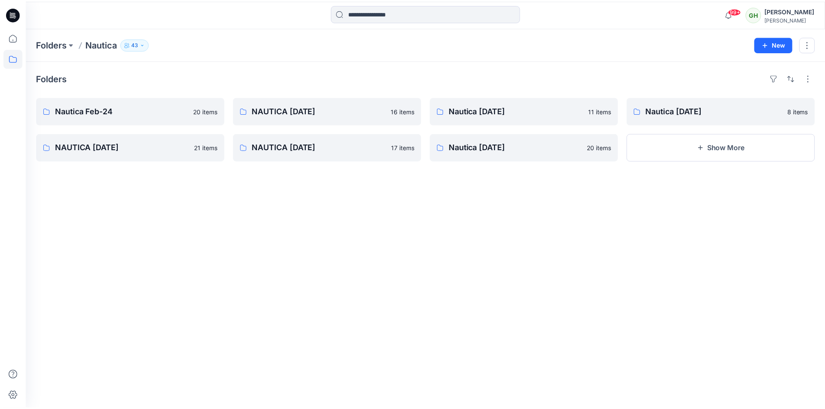
scroll to position [169, 0]
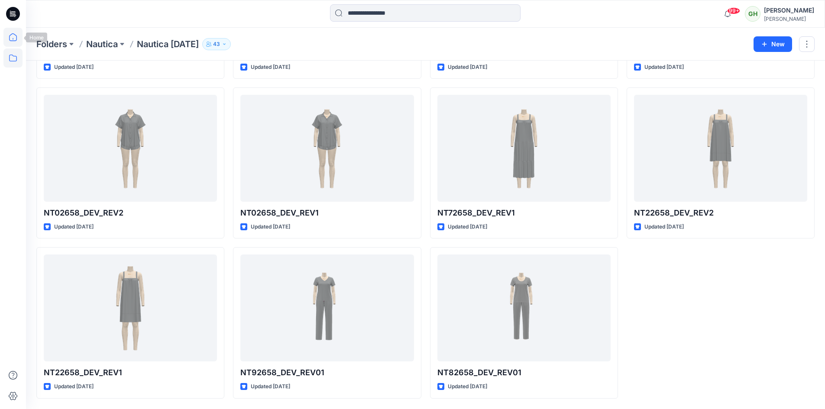
click at [10, 35] on icon at bounding box center [12, 37] width 19 height 19
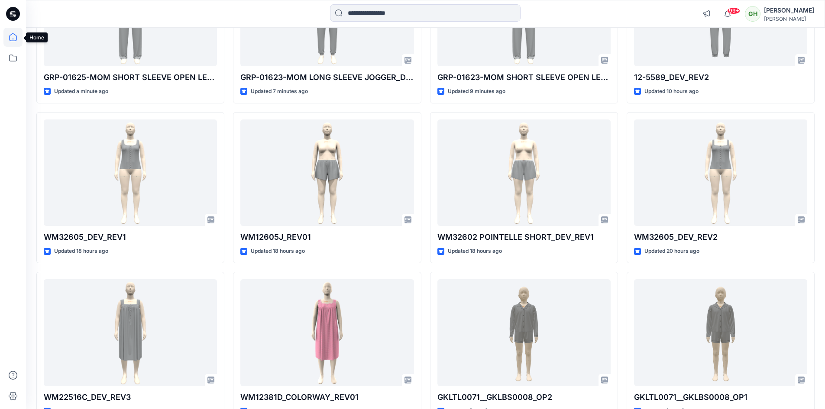
click at [17, 41] on icon at bounding box center [12, 37] width 19 height 19
click at [16, 55] on icon at bounding box center [12, 58] width 19 height 19
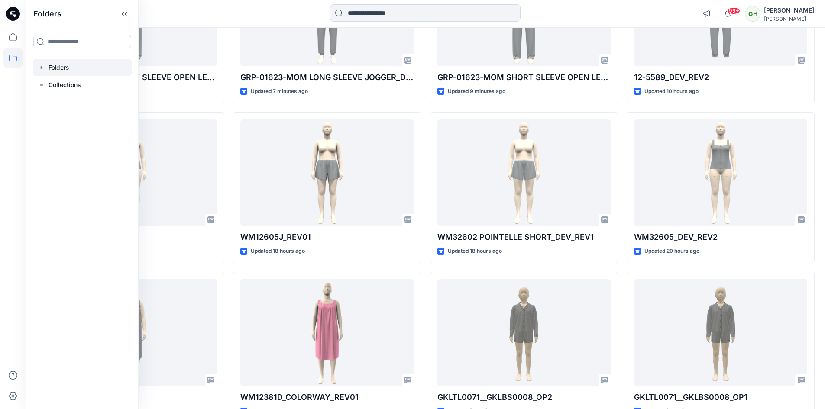
click at [53, 67] on div at bounding box center [82, 67] width 99 height 17
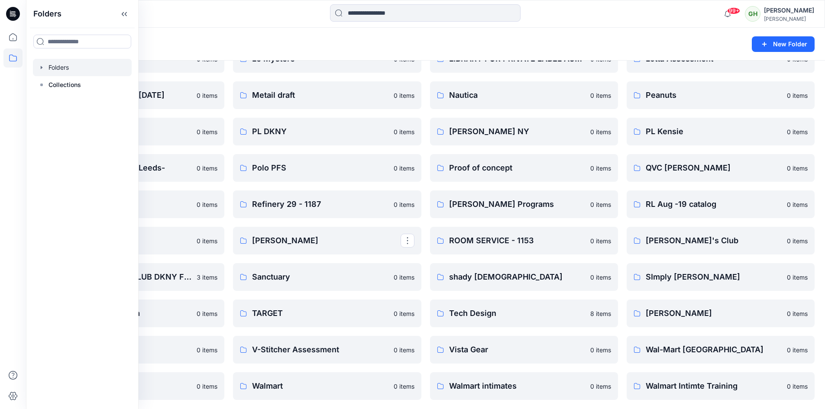
scroll to position [998, 0]
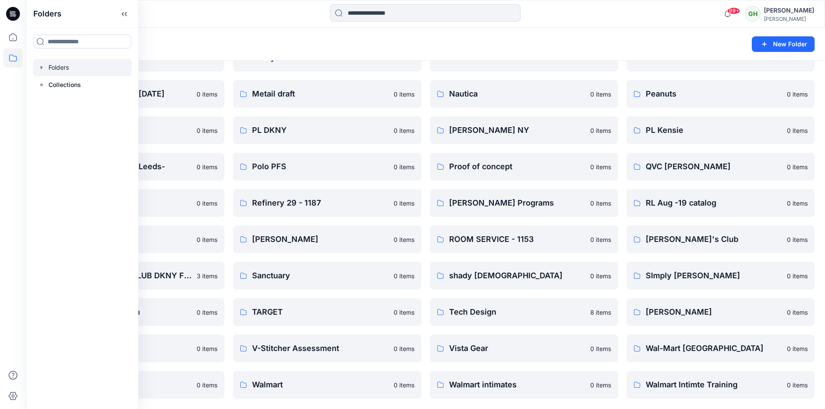
click at [296, 36] on div "Folders New Folder" at bounding box center [425, 44] width 799 height 33
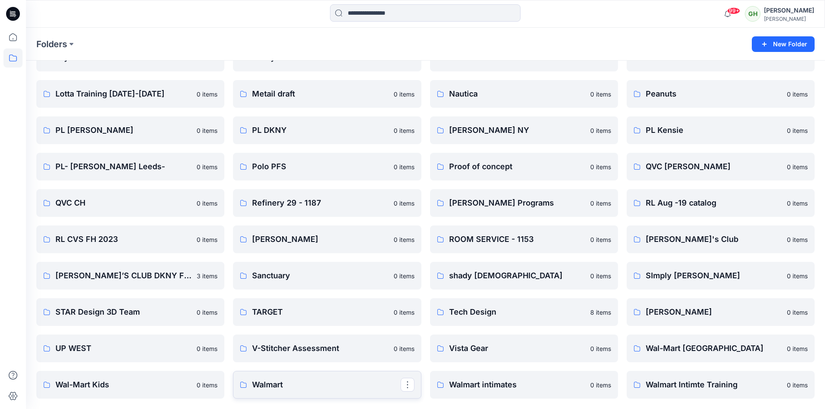
click at [270, 391] on p "Walmart" at bounding box center [326, 385] width 148 height 12
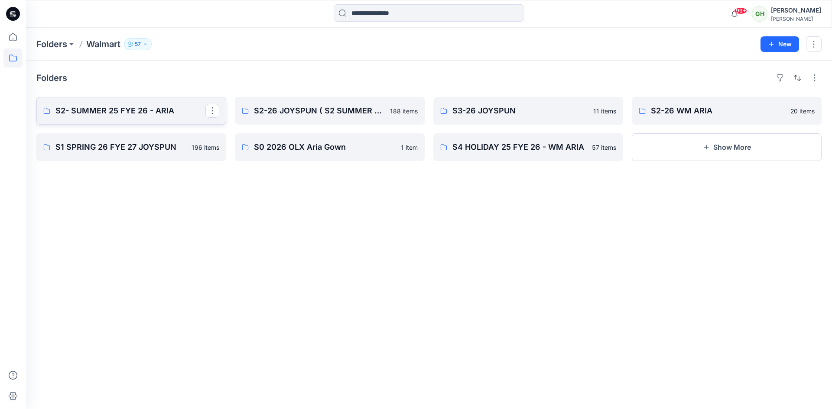
click at [129, 114] on p "S2- SUMMER 25 FYE 26 - ARIA" at bounding box center [130, 111] width 150 height 12
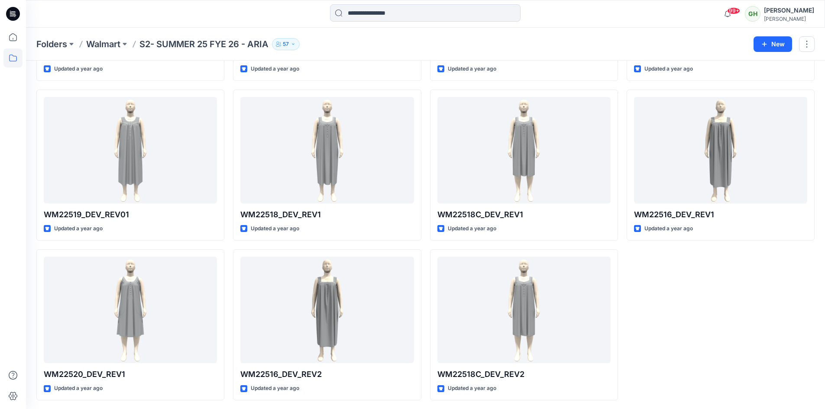
scroll to position [489, 0]
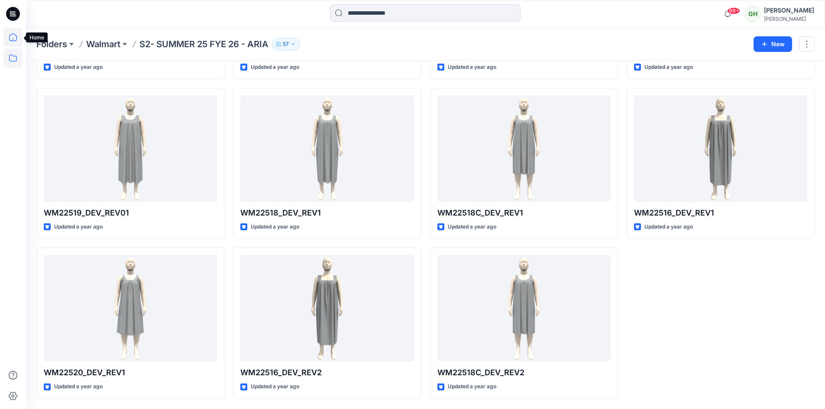
click at [3, 37] on icon at bounding box center [12, 37] width 19 height 19
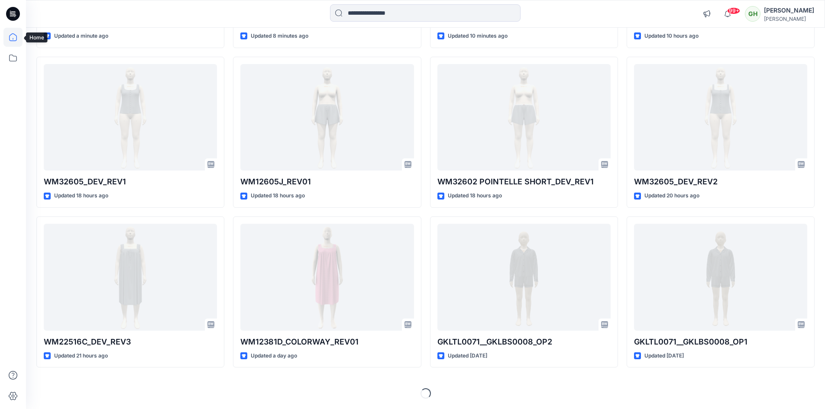
scroll to position [225, 0]
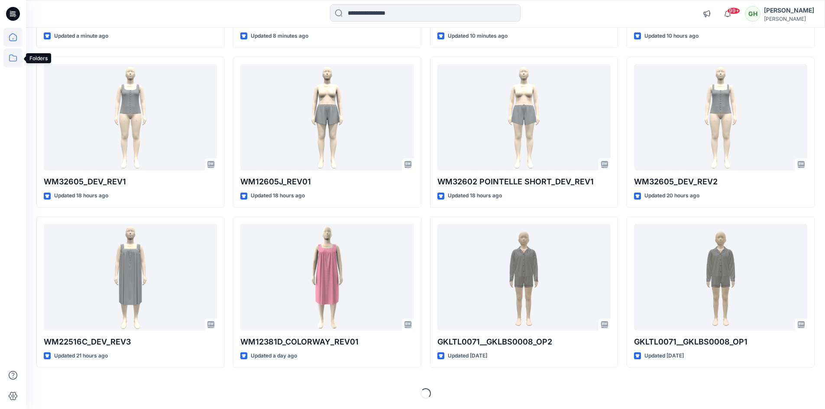
click at [16, 54] on icon at bounding box center [12, 58] width 19 height 19
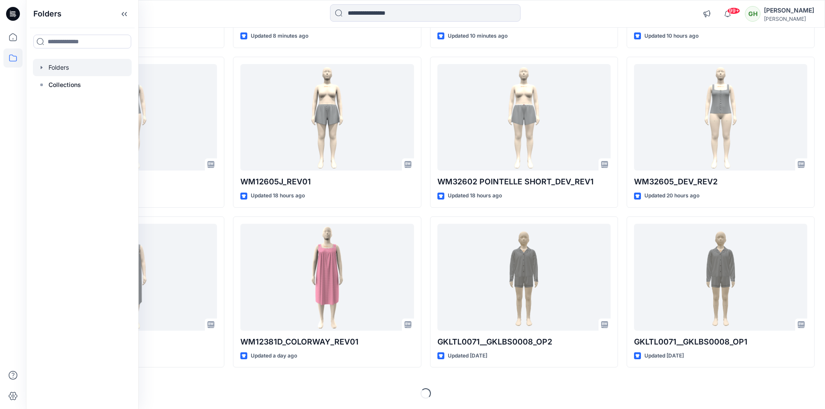
click at [68, 64] on div at bounding box center [82, 67] width 99 height 17
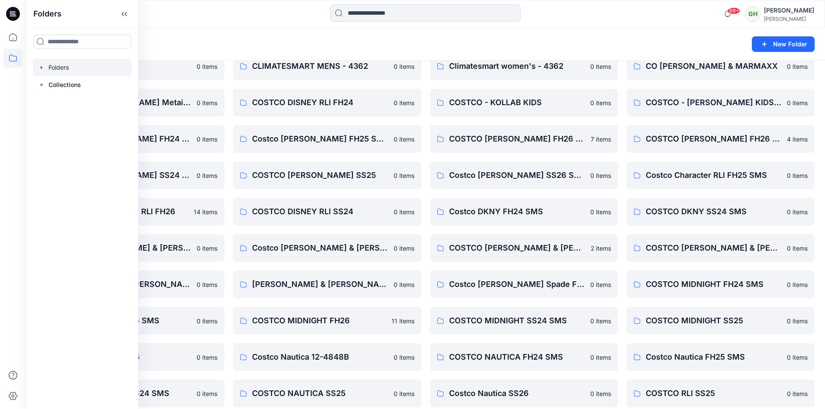
click at [203, 43] on div "Folders" at bounding box center [391, 44] width 711 height 12
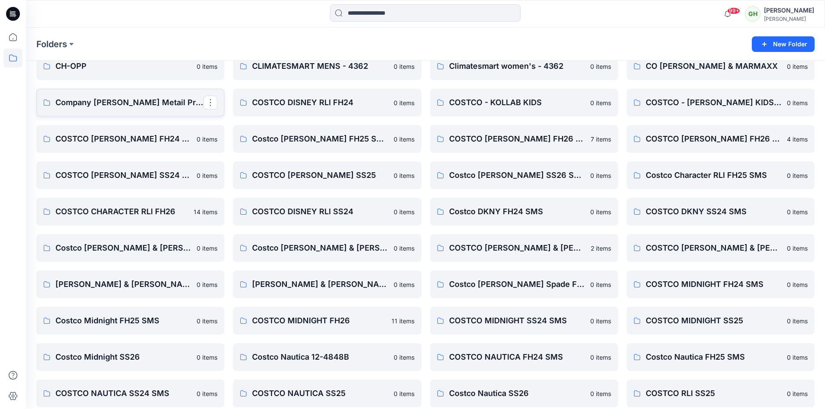
click at [161, 103] on p "Company Ellen Tracy Metail Project" at bounding box center [129, 103] width 148 height 12
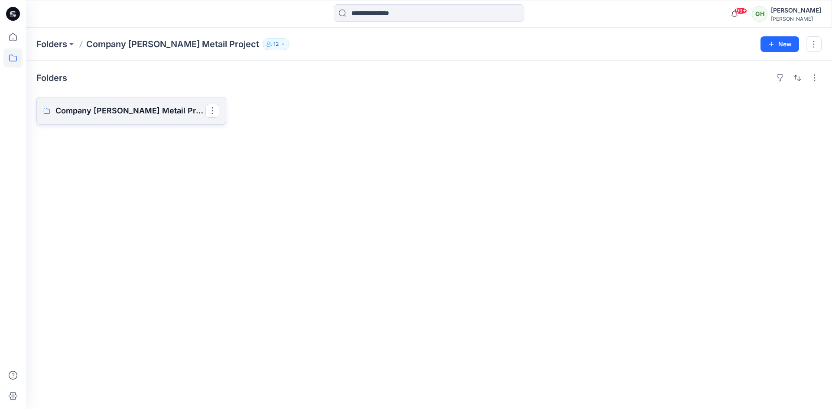
click at [168, 107] on p "Company Ellen Tracy Metail Project Board" at bounding box center [130, 111] width 150 height 12
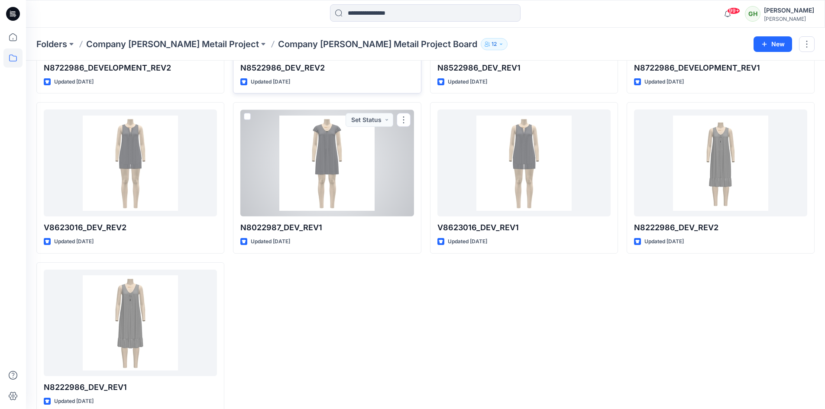
scroll to position [329, 0]
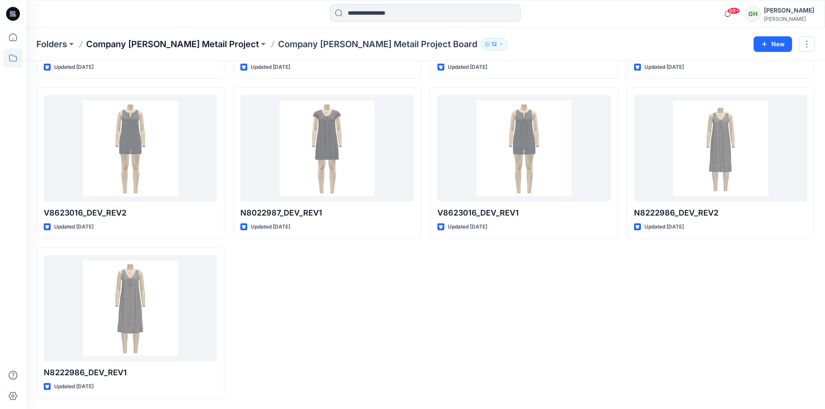
click at [168, 47] on p "Company Ellen Tracy Metail Project" at bounding box center [172, 44] width 173 height 12
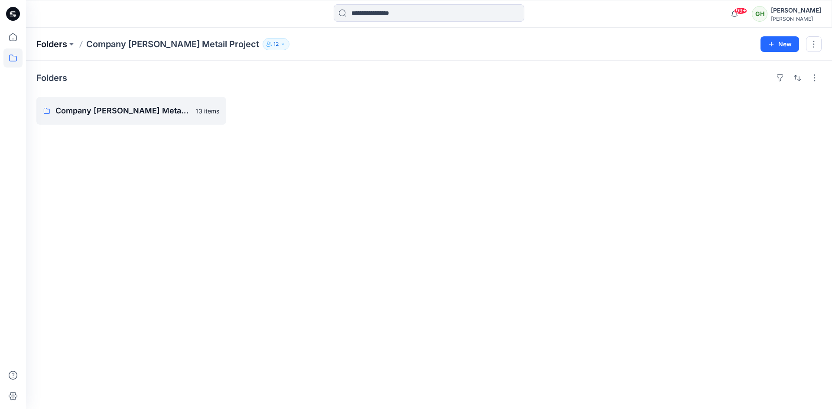
click at [55, 47] on p "Folders" at bounding box center [51, 44] width 31 height 12
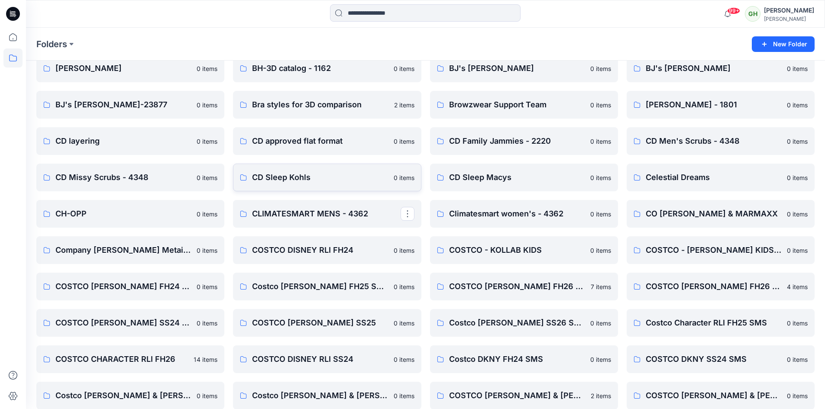
scroll to position [87, 0]
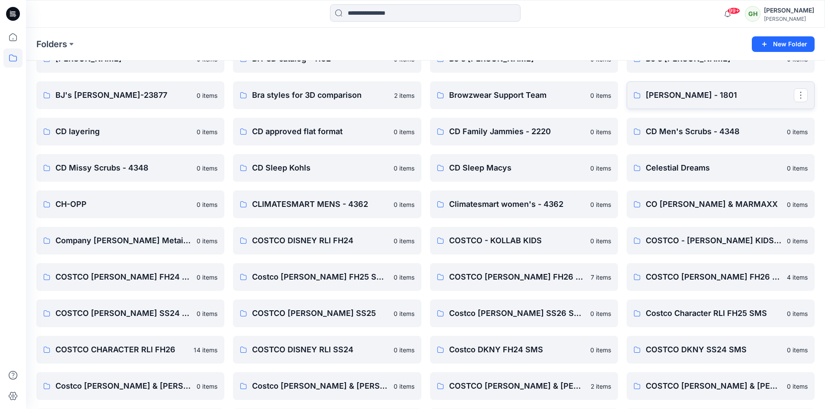
click at [652, 91] on p "Carole Hochman - 1801" at bounding box center [720, 95] width 148 height 12
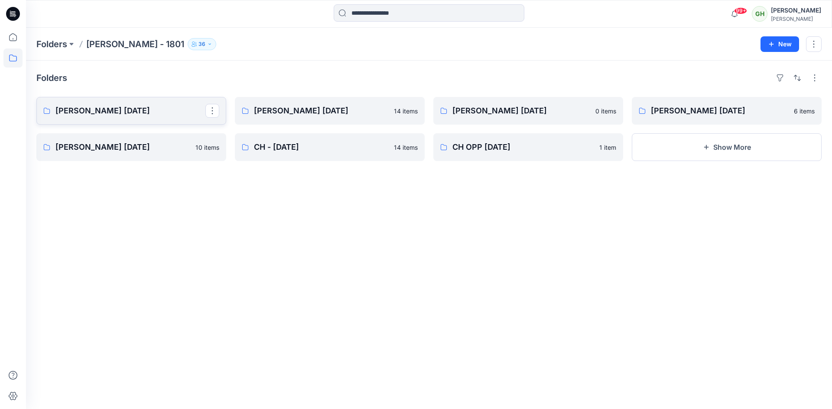
click at [164, 110] on p "Carole Hochman Aug 25" at bounding box center [130, 111] width 150 height 12
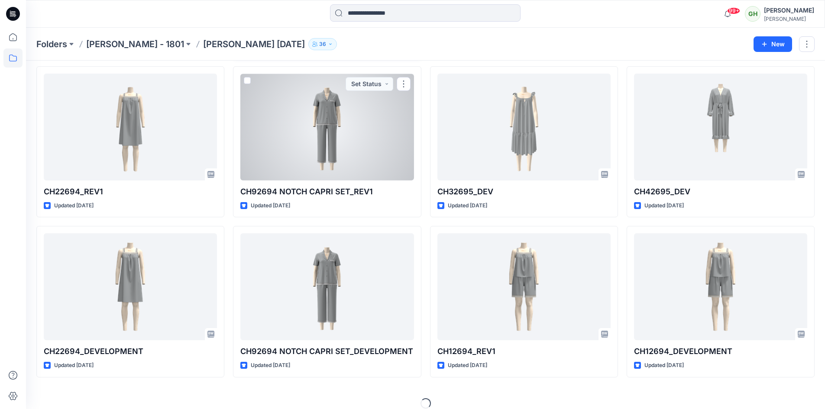
scroll to position [201, 0]
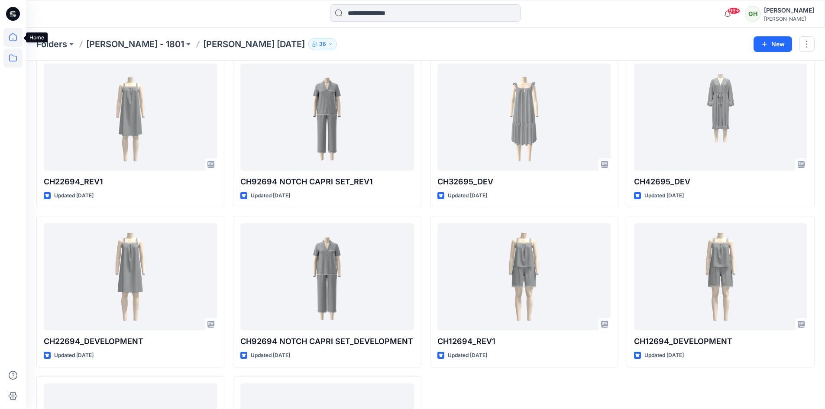
click at [15, 36] on icon at bounding box center [12, 37] width 19 height 19
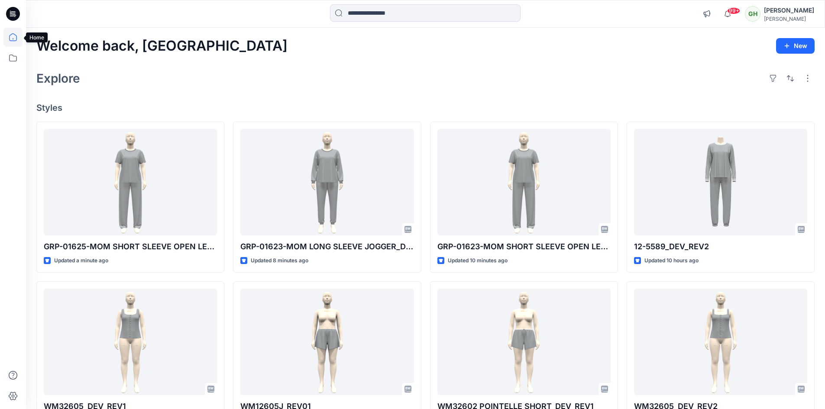
click at [19, 39] on icon at bounding box center [12, 37] width 19 height 19
click at [470, 12] on input at bounding box center [425, 12] width 191 height 17
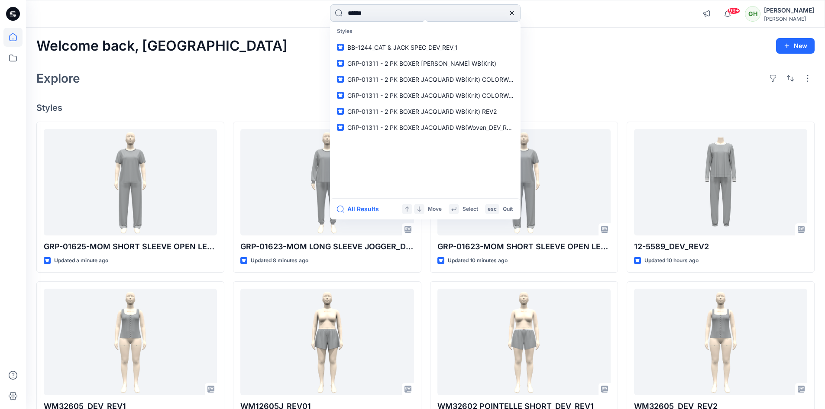
type input "*******"
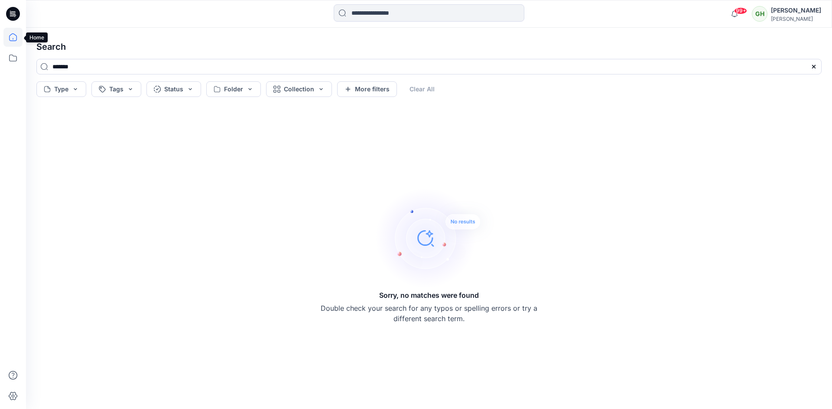
click at [16, 40] on icon at bounding box center [12, 37] width 19 height 19
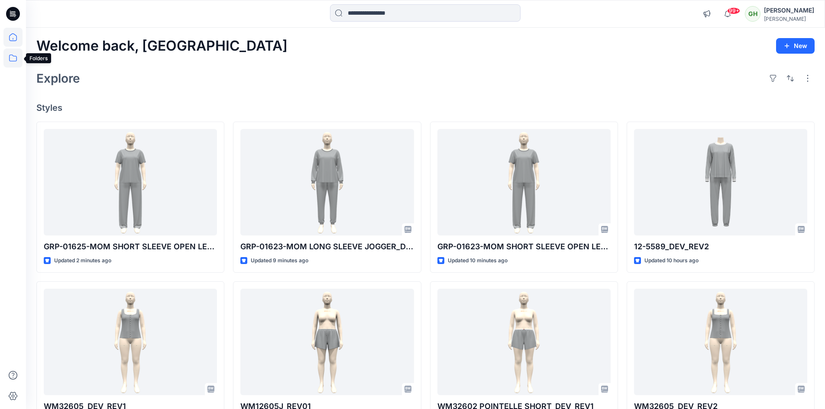
click at [13, 54] on icon at bounding box center [12, 58] width 19 height 19
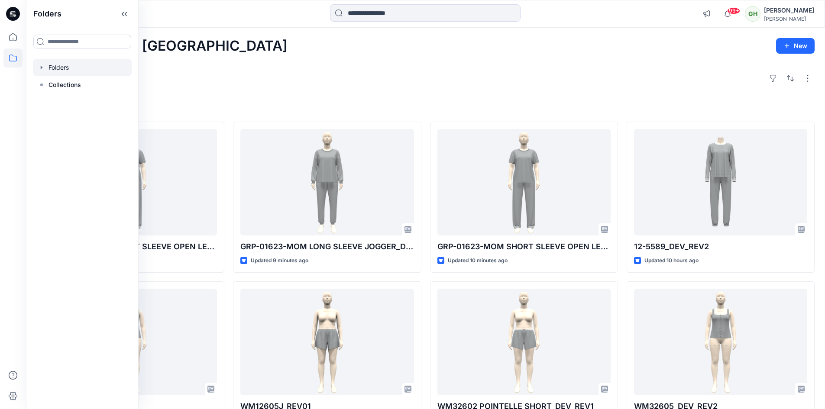
click at [44, 63] on div at bounding box center [82, 67] width 99 height 17
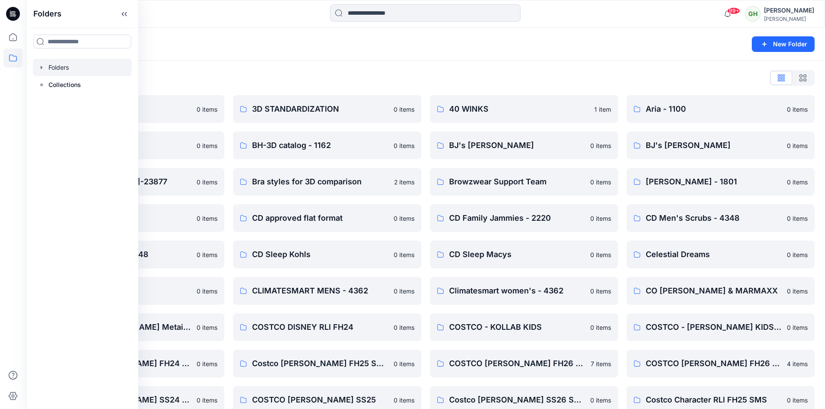
click at [363, 73] on div "Folders List" at bounding box center [425, 78] width 778 height 14
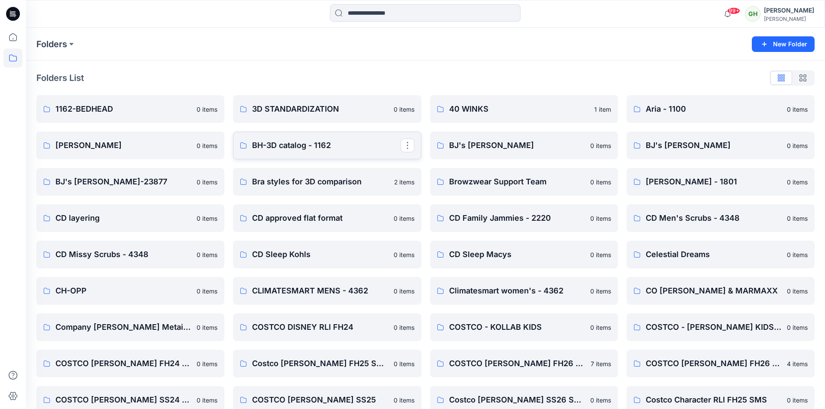
click at [293, 150] on p "BH-3D catalog - 1162" at bounding box center [326, 145] width 148 height 12
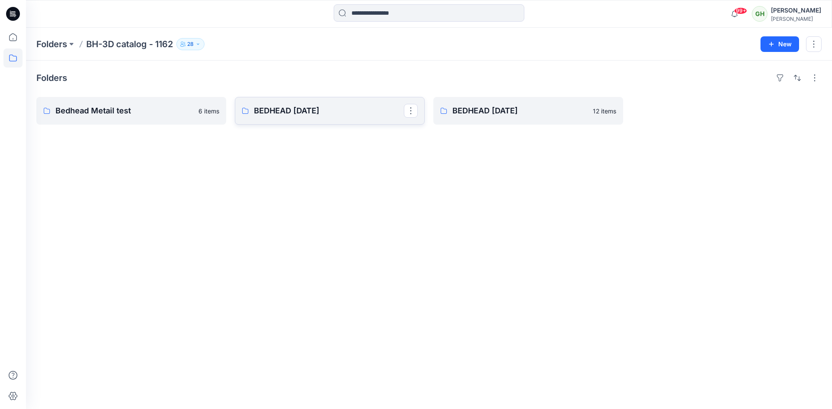
click at [322, 117] on link "BEDHEAD MAY 2020" at bounding box center [330, 111] width 190 height 28
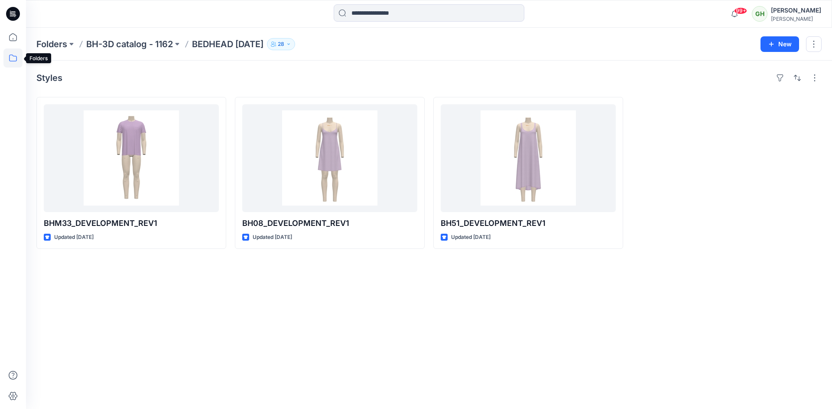
drag, startPoint x: 13, startPoint y: 59, endPoint x: 23, endPoint y: 59, distance: 10.4
click at [23, 59] on div at bounding box center [13, 204] width 26 height 409
click at [10, 57] on icon at bounding box center [12, 58] width 19 height 19
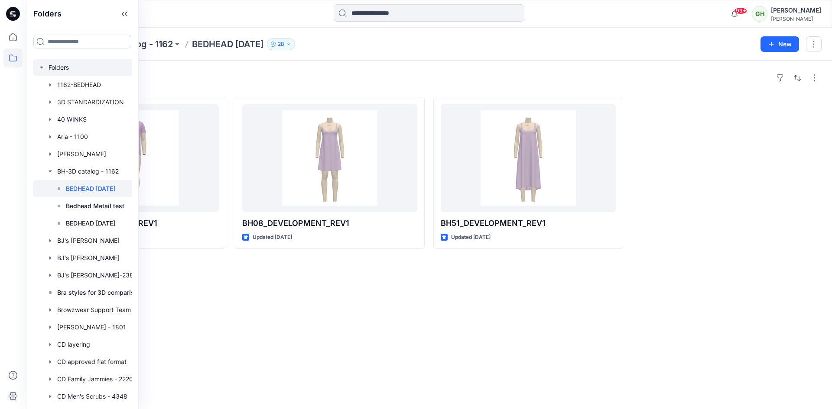
click at [58, 71] on div at bounding box center [93, 67] width 121 height 17
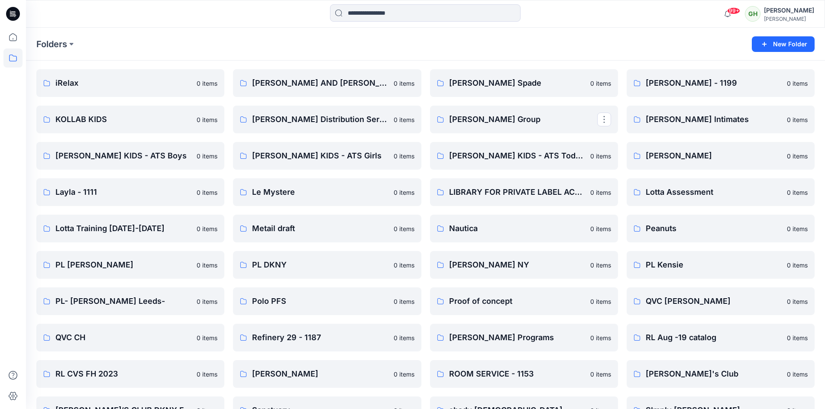
scroll to position [866, 0]
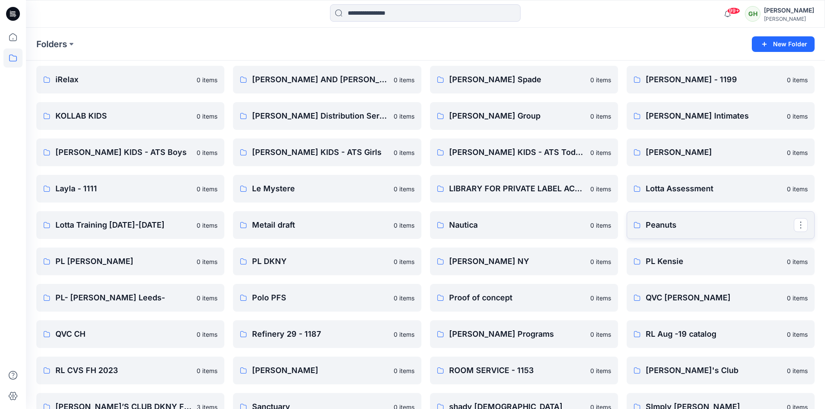
click at [661, 226] on p "Peanuts" at bounding box center [720, 225] width 148 height 12
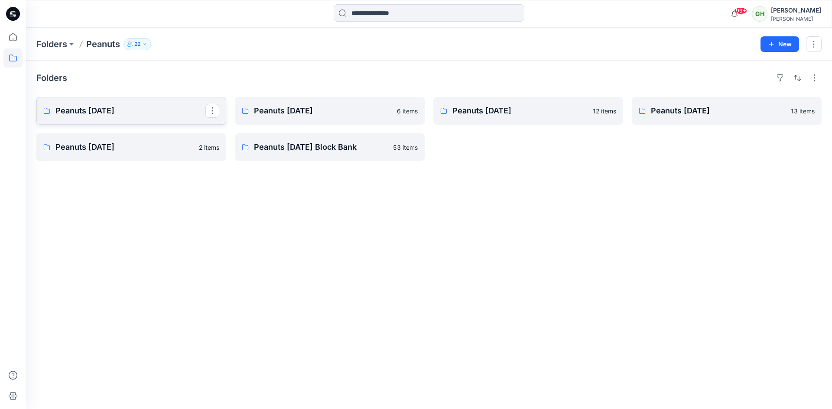
click at [143, 112] on p "Peanuts Feb 23" at bounding box center [130, 111] width 150 height 12
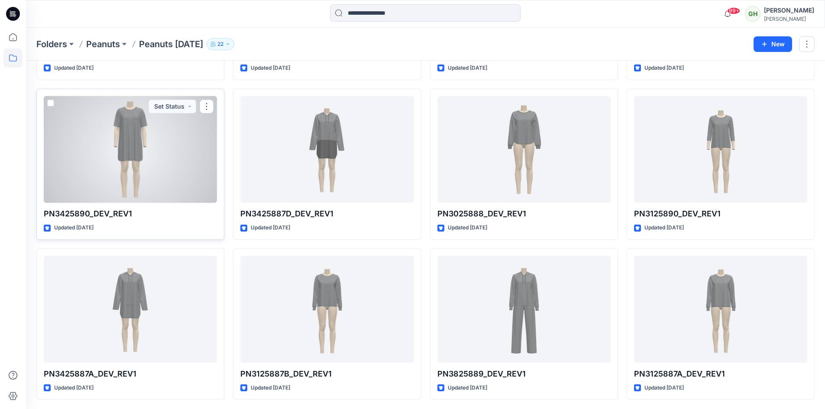
scroll to position [649, 0]
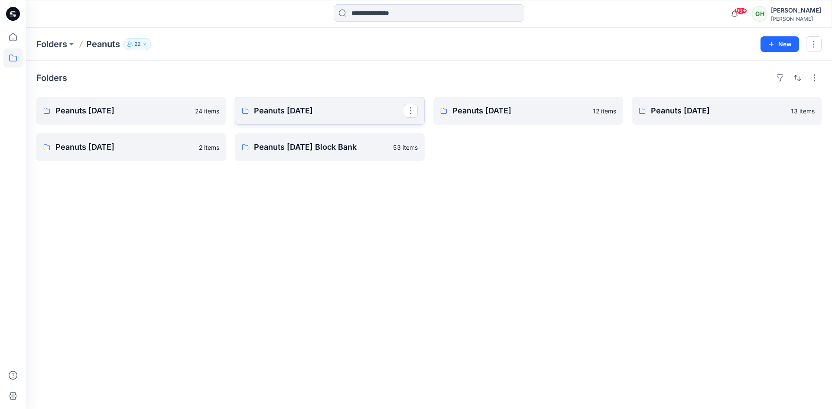
click at [282, 104] on link "Peanuts May 23" at bounding box center [330, 111] width 190 height 28
click at [502, 107] on p "Peanuts NOV 22" at bounding box center [527, 111] width 150 height 12
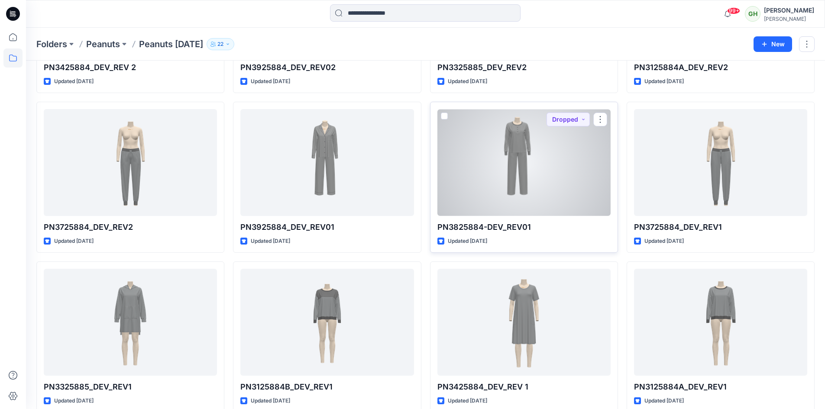
scroll to position [169, 0]
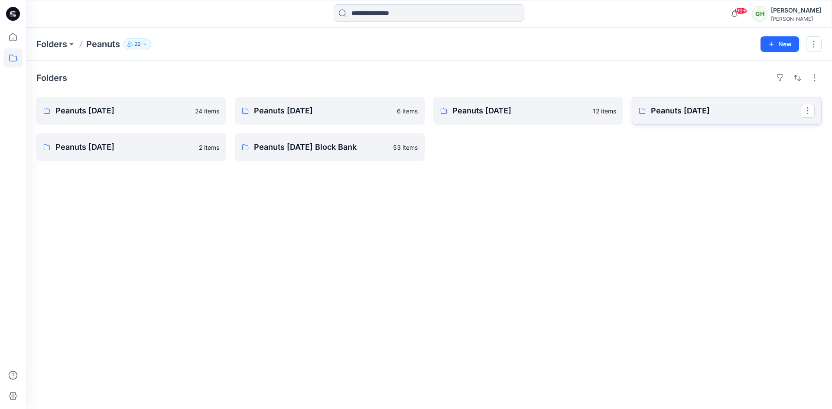
click at [733, 117] on p "Peanuts Aug 22" at bounding box center [726, 111] width 150 height 12
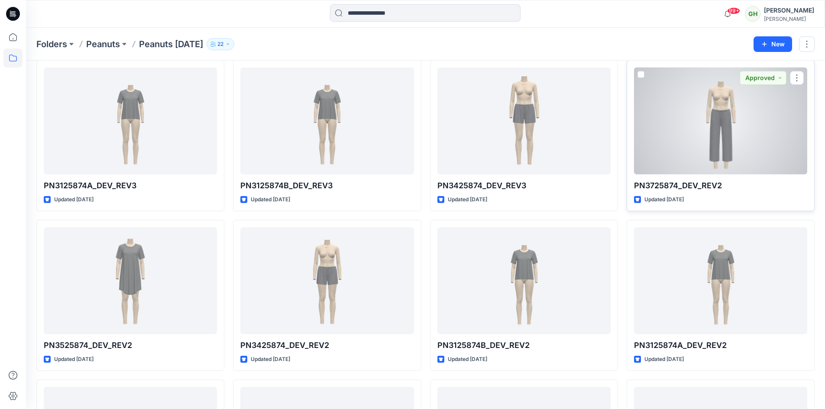
scroll to position [130, 0]
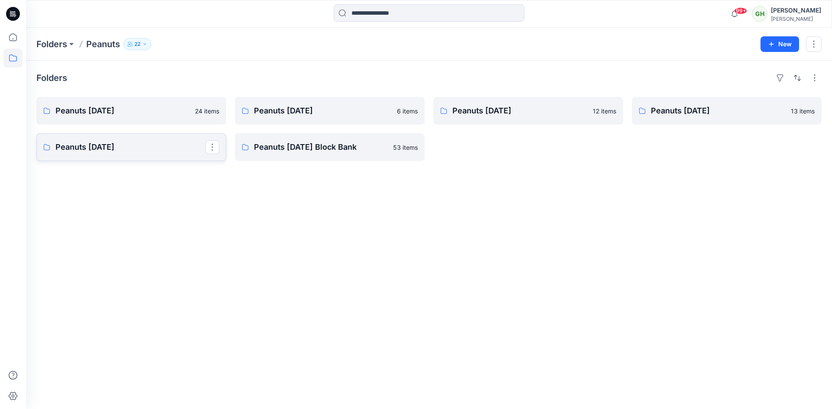
click at [89, 145] on p "Peanuts nov 20" at bounding box center [130, 147] width 150 height 12
click at [311, 146] on p "Peanuts May'19 Block Bank" at bounding box center [329, 147] width 150 height 12
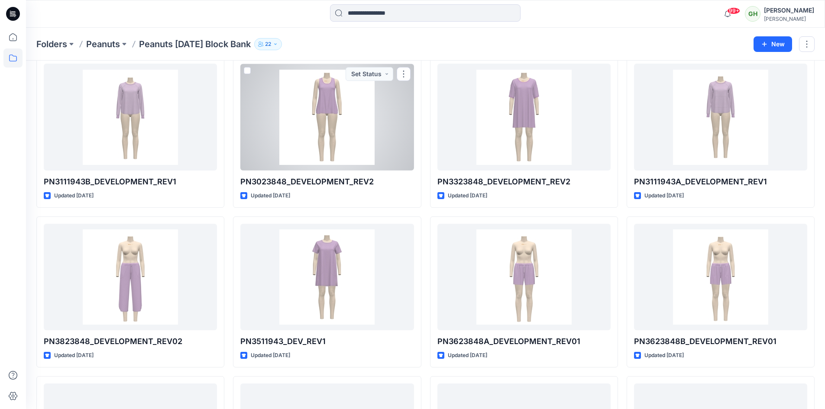
scroll to position [1333, 0]
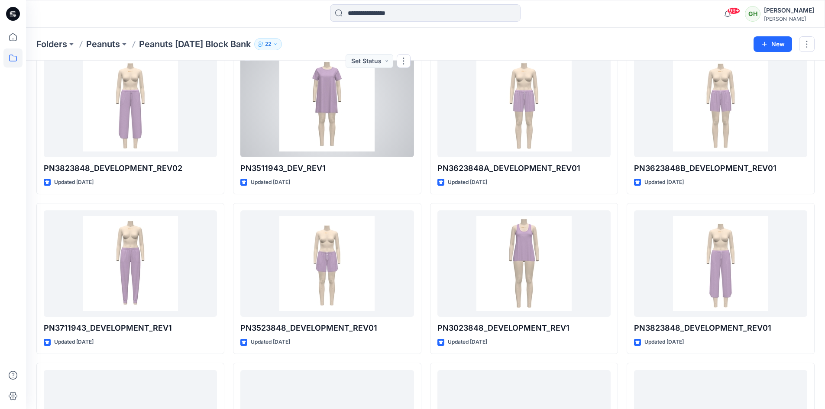
click at [307, 35] on div "Folders Peanuts Peanuts May'19 Block Bank 22 New" at bounding box center [425, 44] width 799 height 33
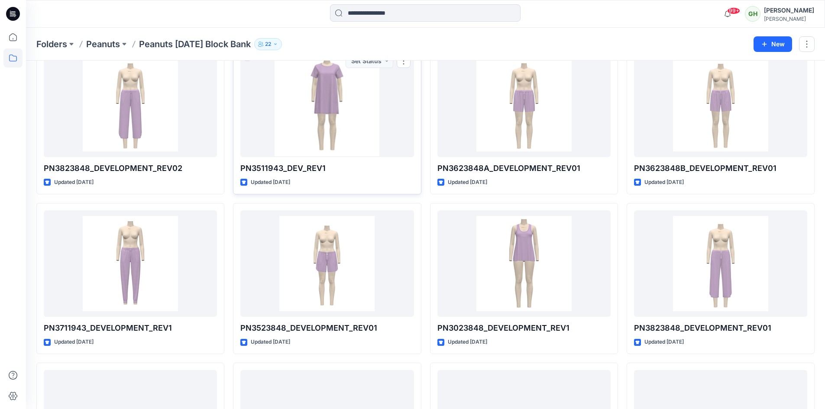
drag, startPoint x: 307, startPoint y: 35, endPoint x: 291, endPoint y: 96, distance: 63.0
click at [307, 35] on div "Folders Peanuts Peanuts May'19 Block Bank 22 New" at bounding box center [425, 44] width 799 height 33
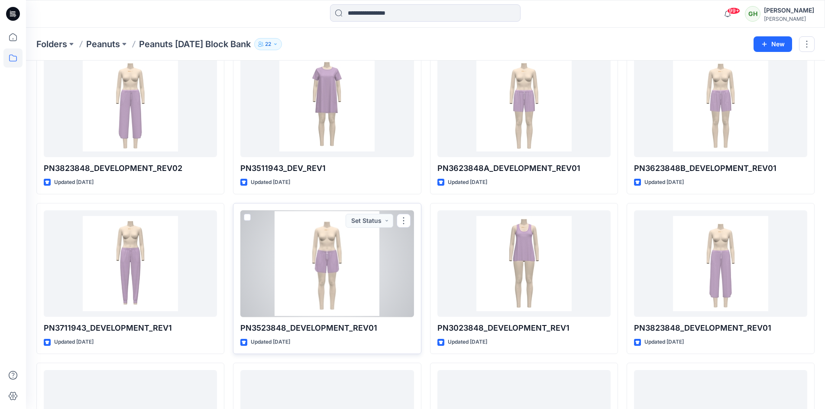
click at [286, 245] on div at bounding box center [326, 264] width 173 height 107
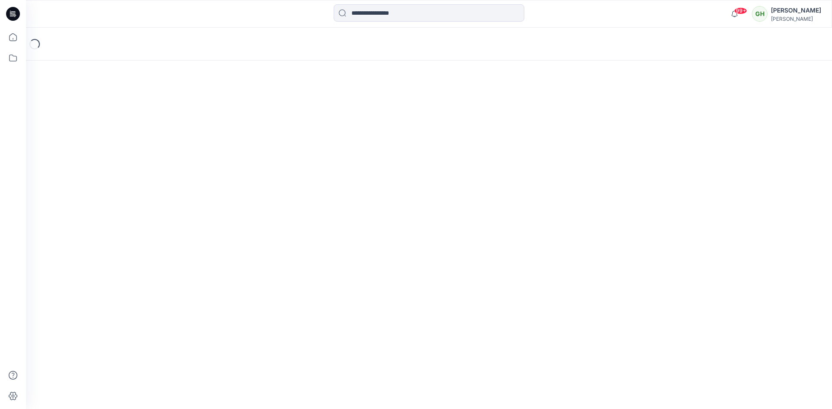
click at [286, 245] on div "Loading..." at bounding box center [429, 219] width 806 height 382
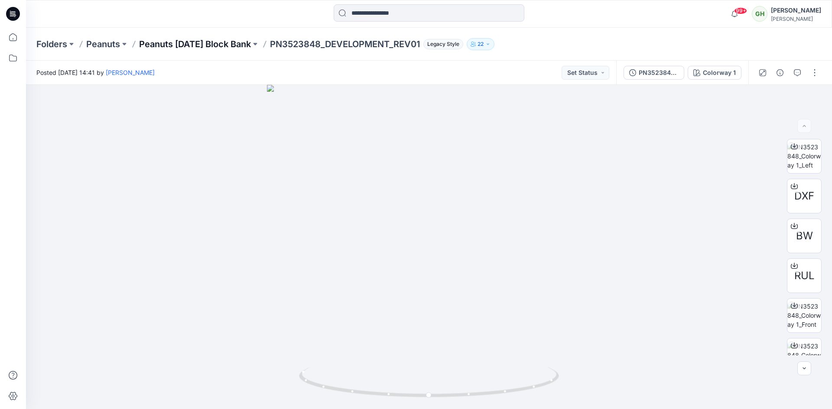
click at [189, 43] on p "Peanuts May'19 Block Bank" at bounding box center [195, 44] width 112 height 12
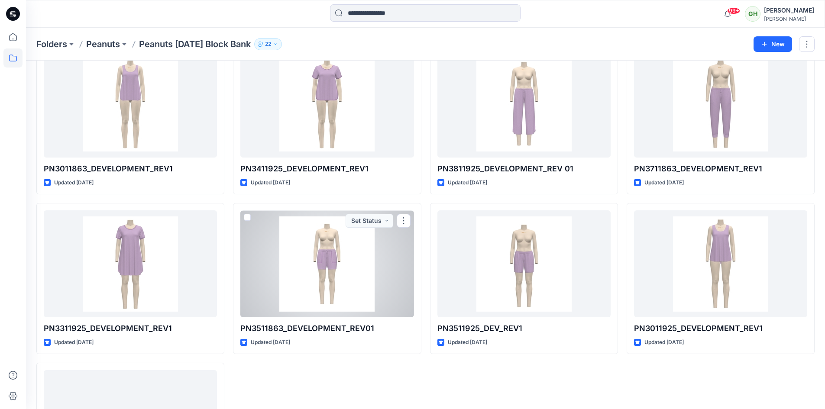
scroll to position [1928, 0]
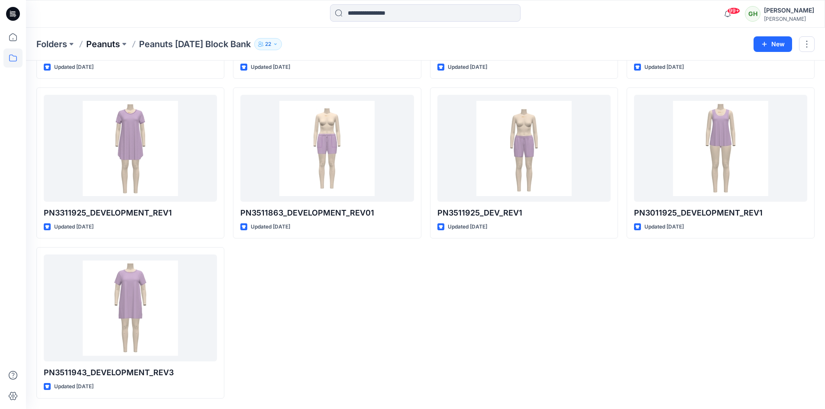
click at [97, 45] on p "Peanuts" at bounding box center [103, 44] width 34 height 12
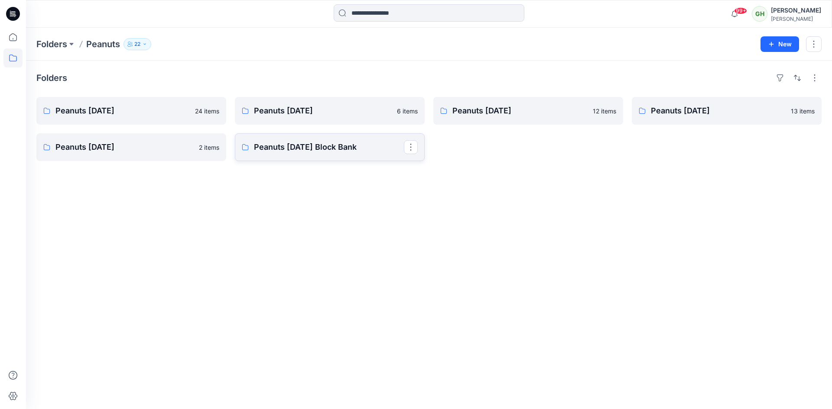
click at [271, 144] on p "Peanuts May'19 Block Bank" at bounding box center [329, 147] width 150 height 12
click at [58, 43] on p "Folders" at bounding box center [51, 44] width 31 height 12
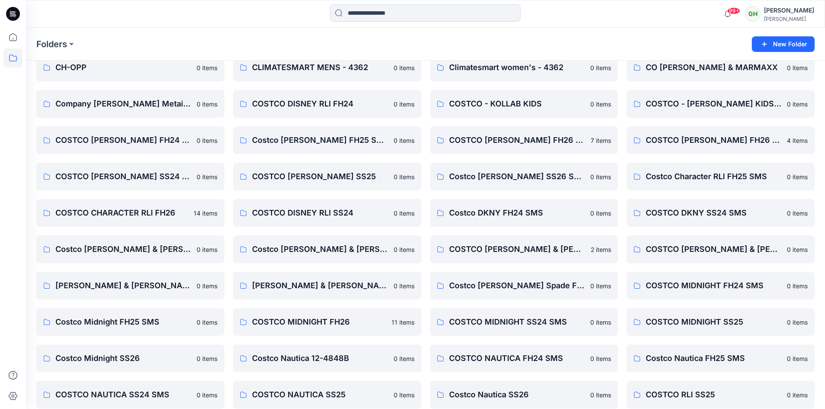
scroll to position [303, 0]
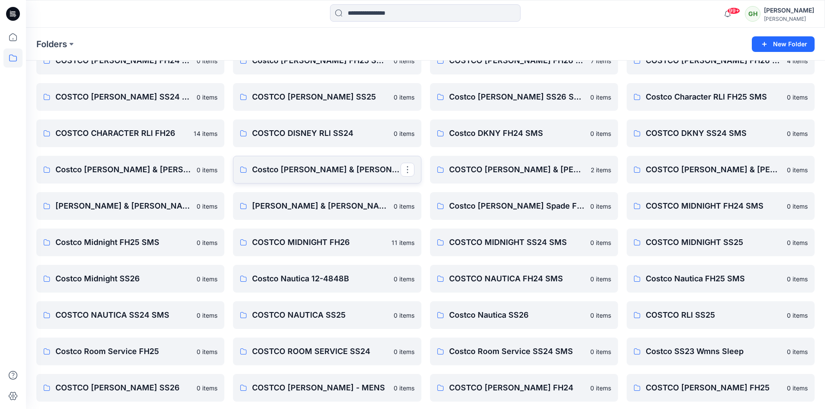
click at [336, 169] on p "Costco Jane & Bleecker FH25" at bounding box center [326, 170] width 148 height 12
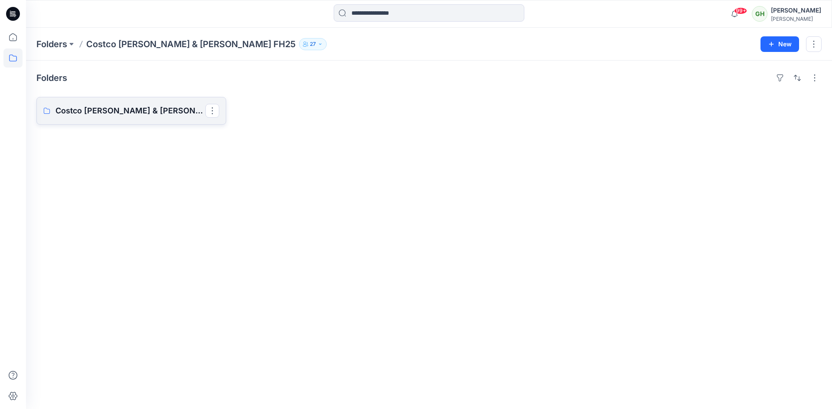
click at [146, 108] on p "Costco Jane & Bleecker FH25 Board" at bounding box center [130, 111] width 150 height 12
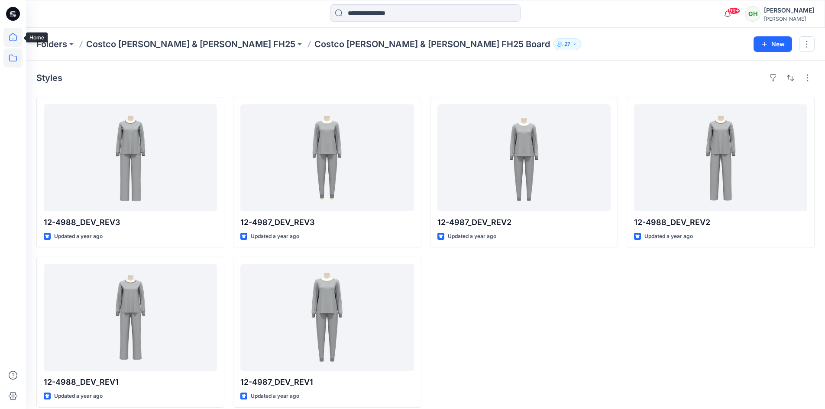
click at [13, 39] on icon at bounding box center [13, 39] width 0 height 2
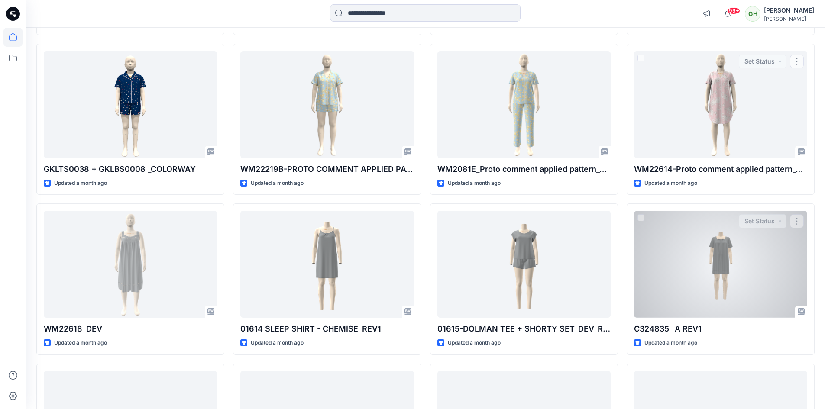
scroll to position [9207, 0]
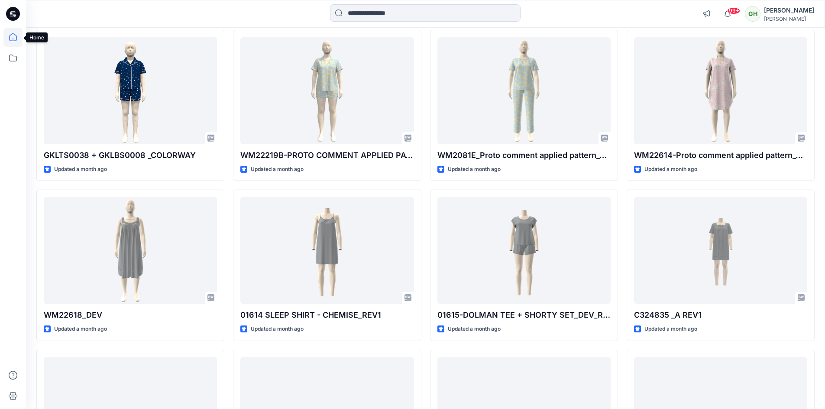
click at [16, 38] on icon at bounding box center [12, 37] width 19 height 19
click at [16, 54] on icon at bounding box center [12, 58] width 19 height 19
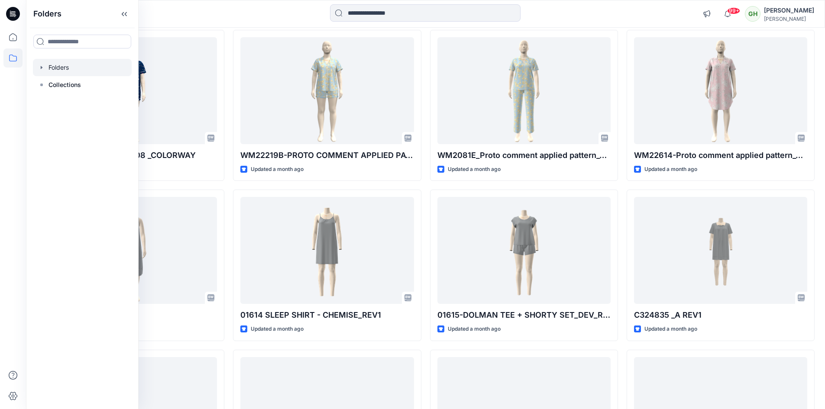
click at [69, 68] on div at bounding box center [82, 67] width 99 height 17
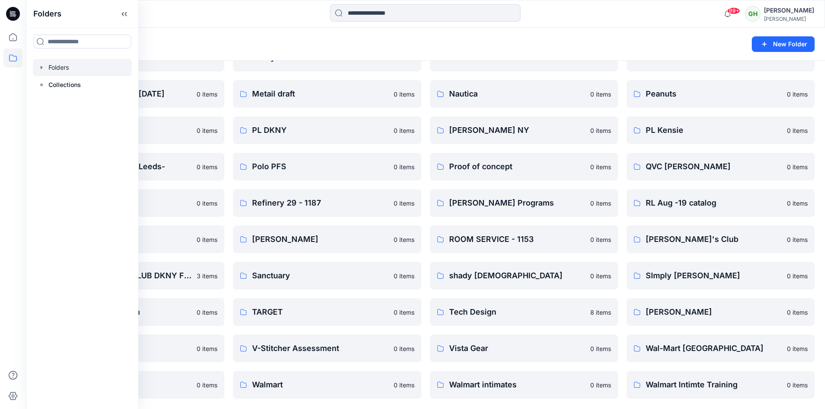
scroll to position [998, 0]
click at [345, 47] on div "Folders" at bounding box center [391, 44] width 711 height 12
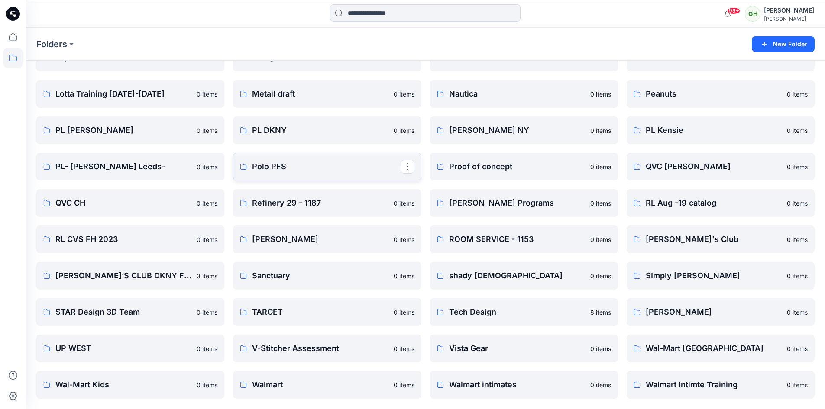
click at [266, 167] on p "Polo PFS" at bounding box center [326, 167] width 148 height 12
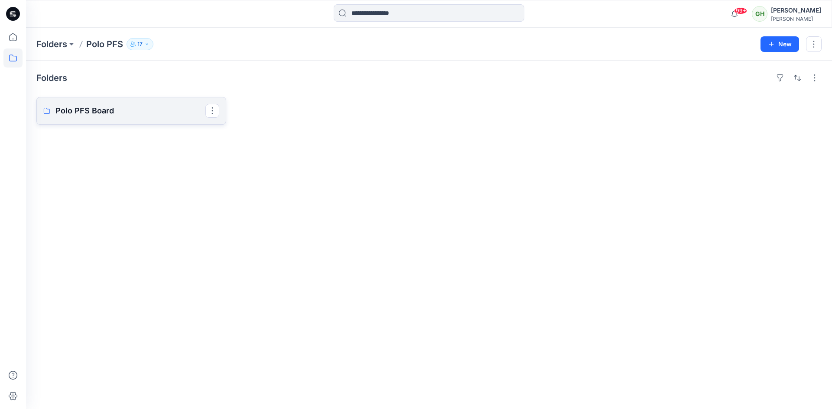
click at [137, 113] on p "Polo PFS Board" at bounding box center [130, 111] width 150 height 12
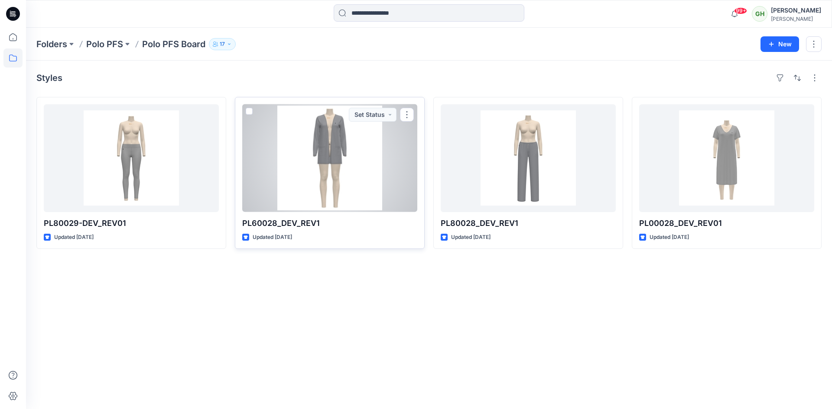
click at [332, 165] on div at bounding box center [329, 158] width 175 height 108
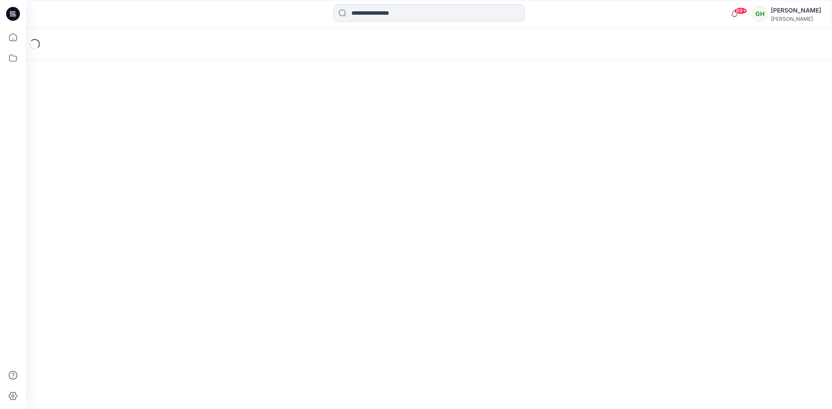
click at [332, 165] on div "Loading..." at bounding box center [429, 219] width 806 height 382
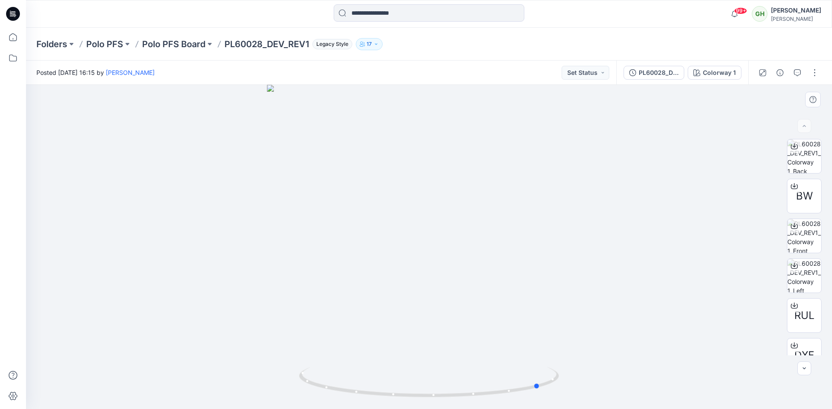
drag, startPoint x: 505, startPoint y: 391, endPoint x: 616, endPoint y: 386, distance: 111.9
click at [616, 386] on div at bounding box center [429, 247] width 806 height 324
click at [121, 42] on p "Polo PFS" at bounding box center [104, 44] width 37 height 12
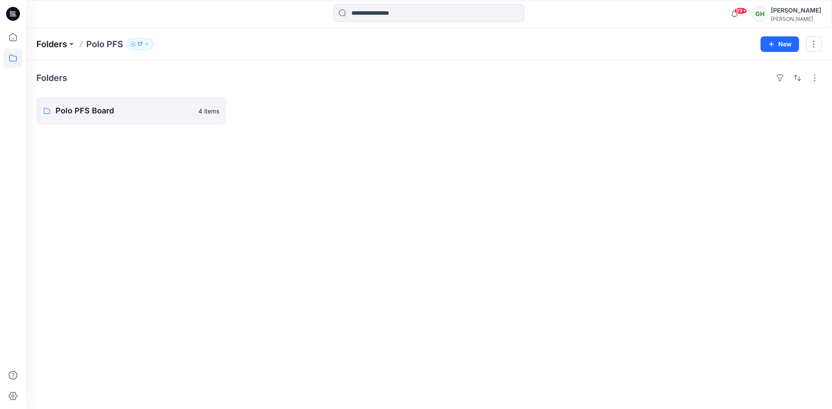
click at [60, 45] on p "Folders" at bounding box center [51, 44] width 31 height 12
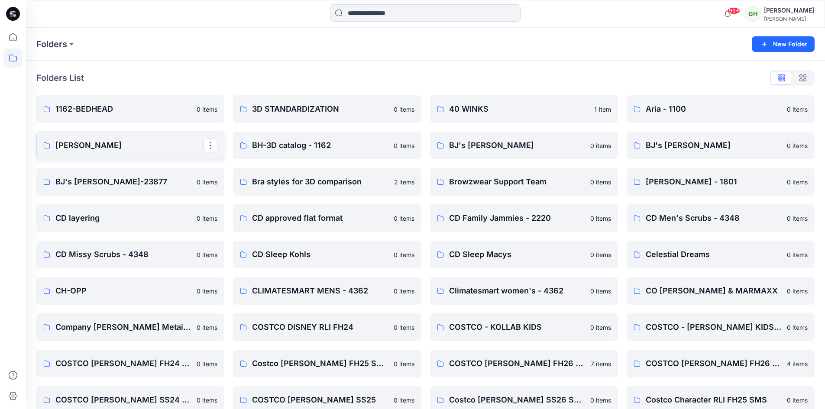
click at [104, 148] on p "Betsey Johnson" at bounding box center [129, 145] width 148 height 12
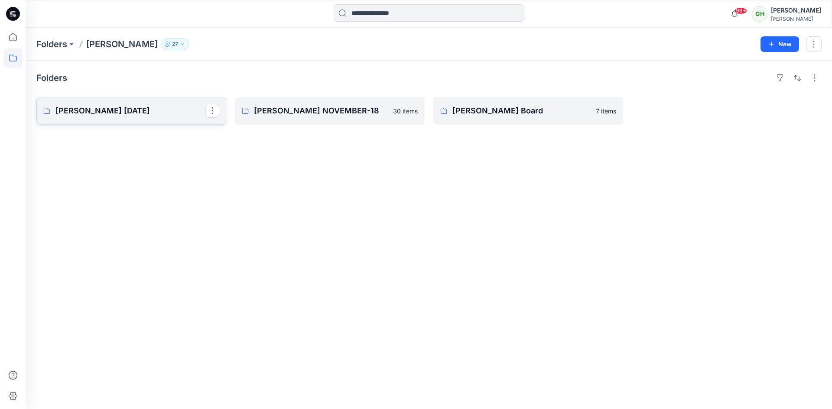
click at [183, 117] on link "BETSEY JOHNSON FEBRUARY 2019" at bounding box center [131, 111] width 190 height 28
click at [294, 112] on p "BETSEY JOHNSON NOVEMBER-18" at bounding box center [329, 111] width 150 height 12
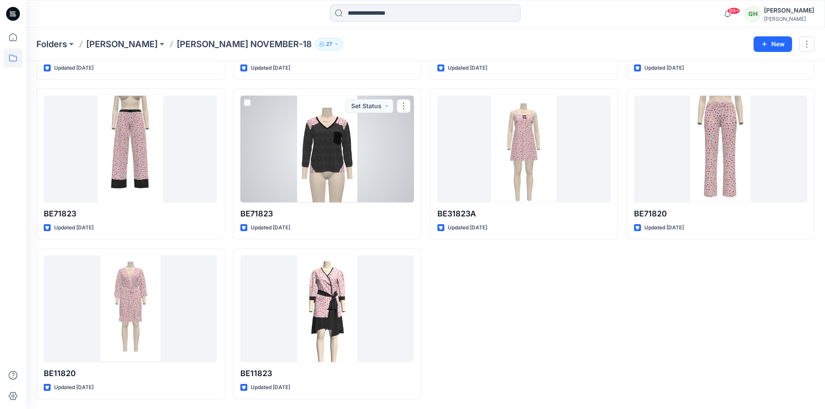
scroll to position [969, 0]
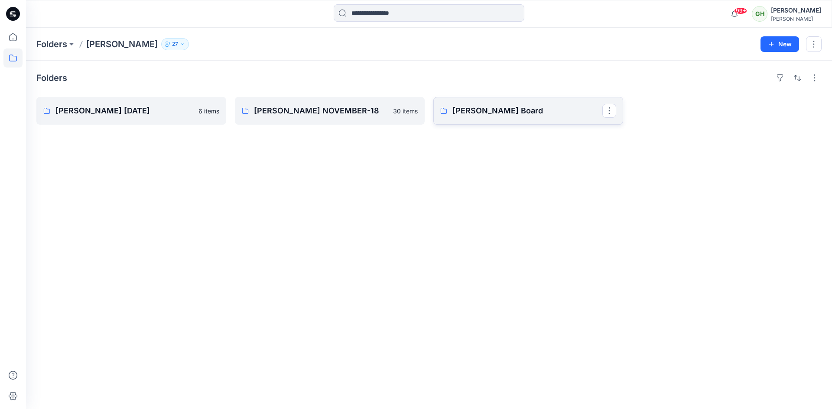
click at [528, 107] on p "Betsey Johnson Board" at bounding box center [527, 111] width 150 height 12
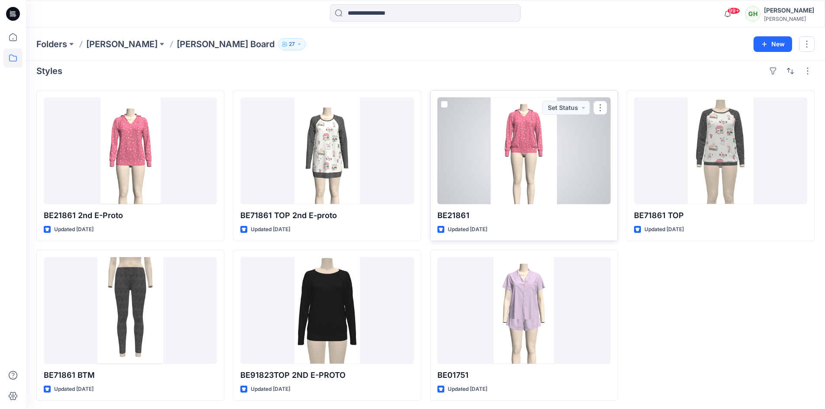
scroll to position [9, 0]
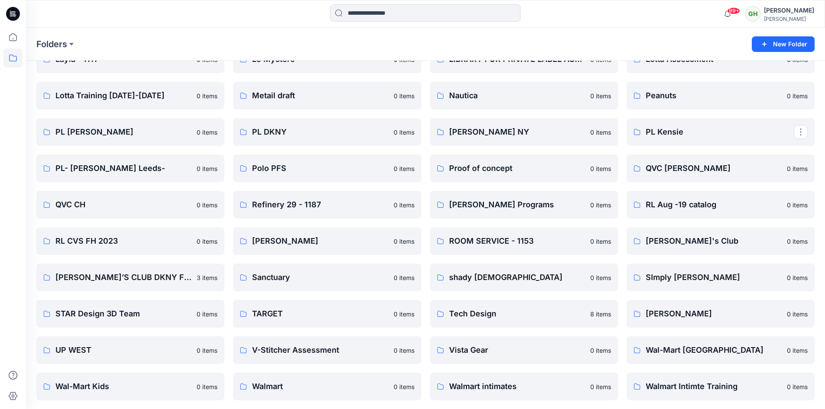
scroll to position [998, 0]
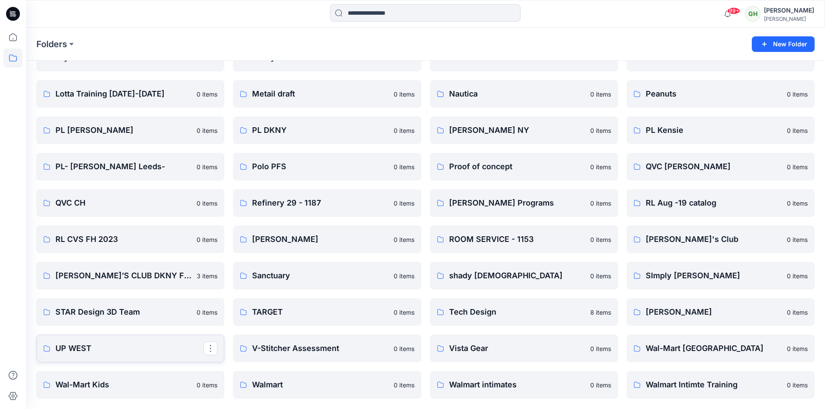
click at [67, 350] on p "UP WEST" at bounding box center [129, 349] width 148 height 12
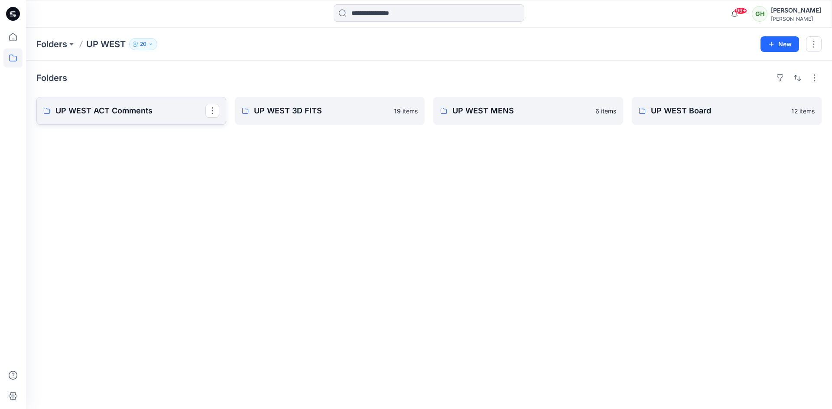
click at [151, 106] on p "UP WEST ACT Comments" at bounding box center [130, 111] width 150 height 12
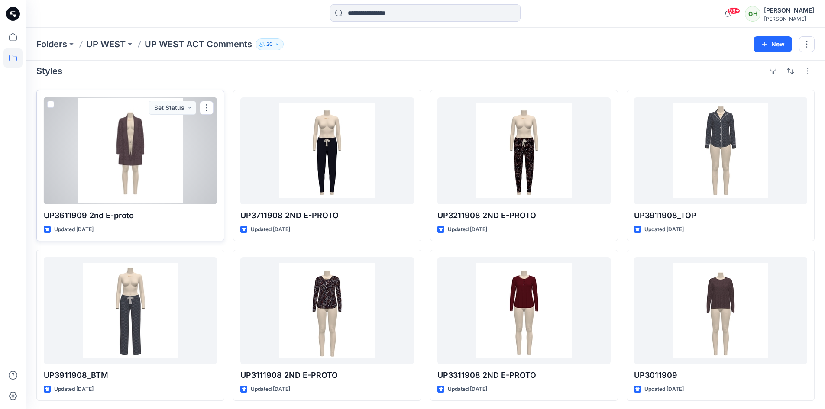
scroll to position [9, 0]
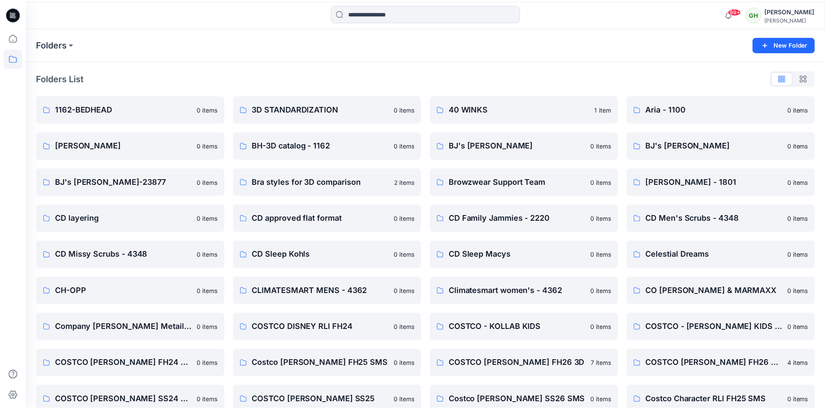
scroll to position [998, 0]
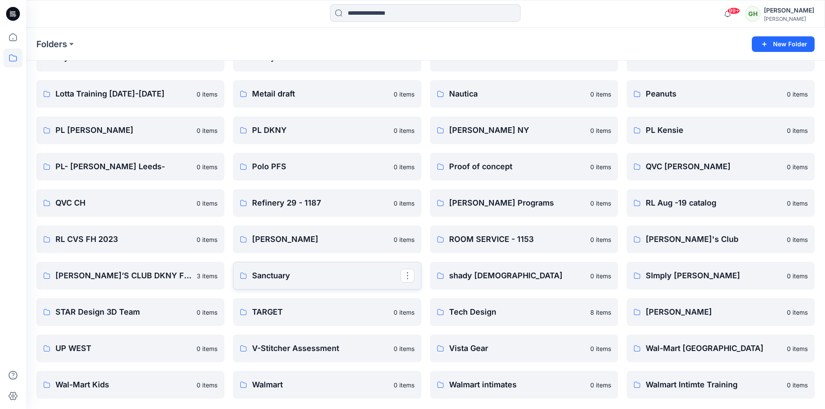
click at [274, 273] on p "Sanctuary" at bounding box center [326, 276] width 148 height 12
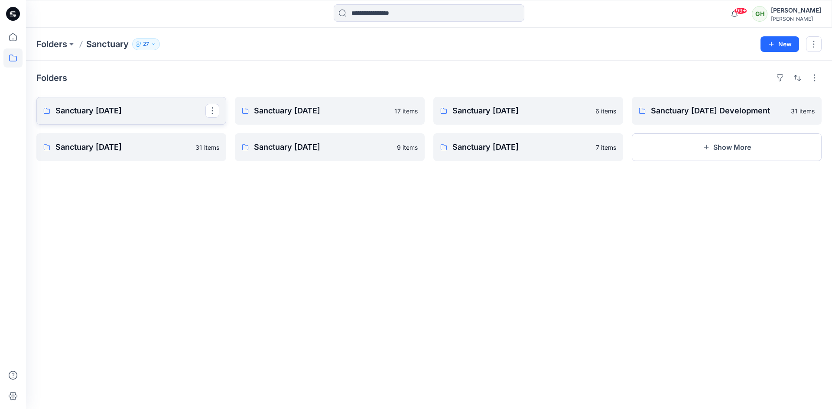
click at [84, 112] on p "Sanctuary Aug 25" at bounding box center [130, 111] width 150 height 12
click at [473, 107] on p "Sanctuary FEB'25" at bounding box center [527, 111] width 150 height 12
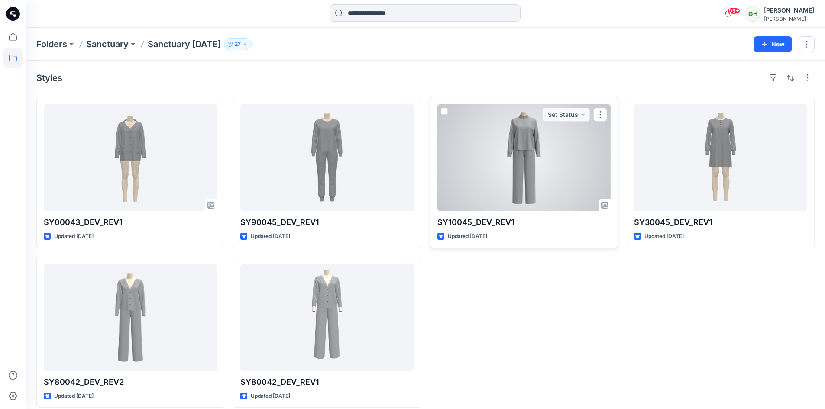
click at [537, 146] on div at bounding box center [523, 157] width 173 height 107
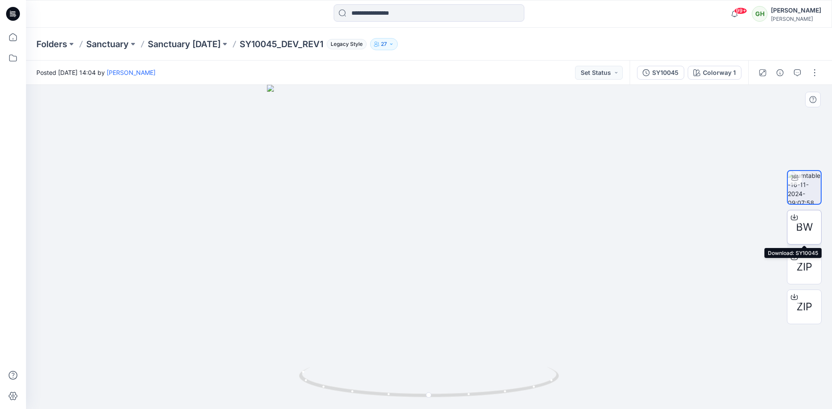
click at [797, 218] on div at bounding box center [794, 218] width 14 height 14
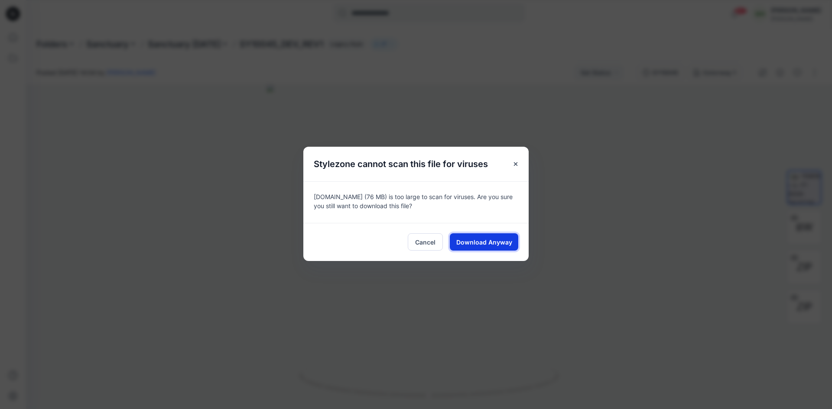
click at [483, 246] on button "Download Anyway" at bounding box center [484, 241] width 68 height 17
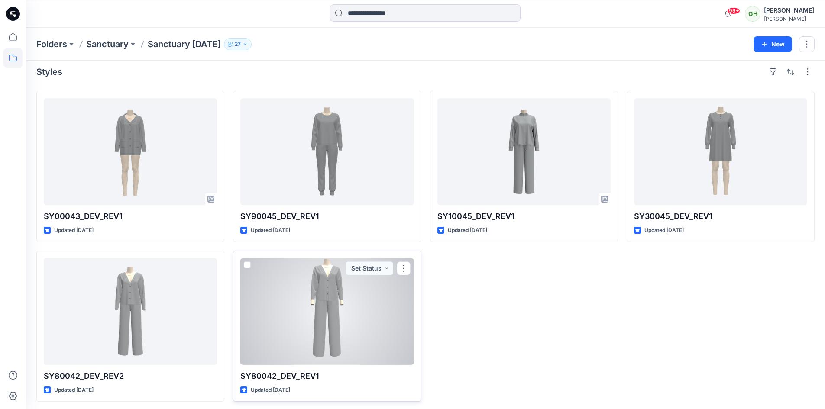
scroll to position [9, 0]
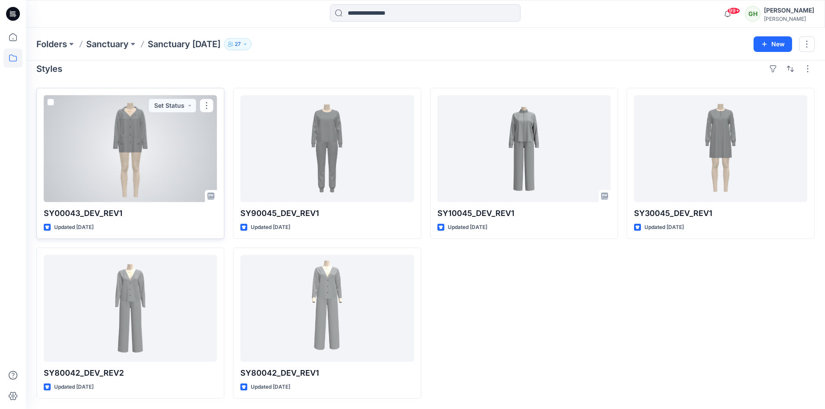
click at [135, 123] on div at bounding box center [130, 148] width 173 height 107
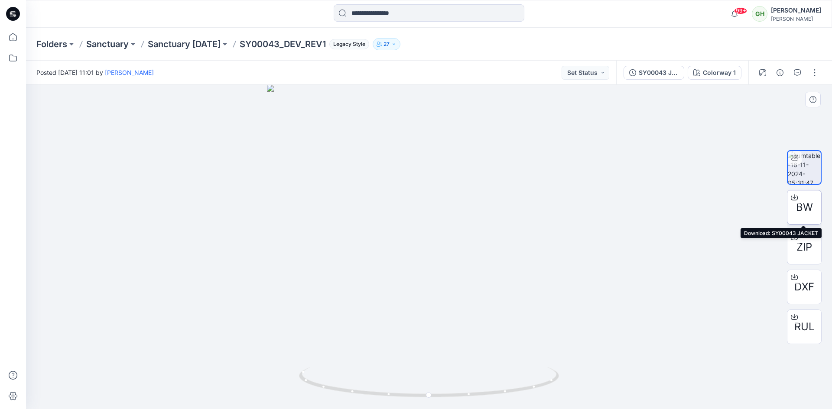
click at [807, 211] on span "BW" at bounding box center [804, 208] width 17 height 16
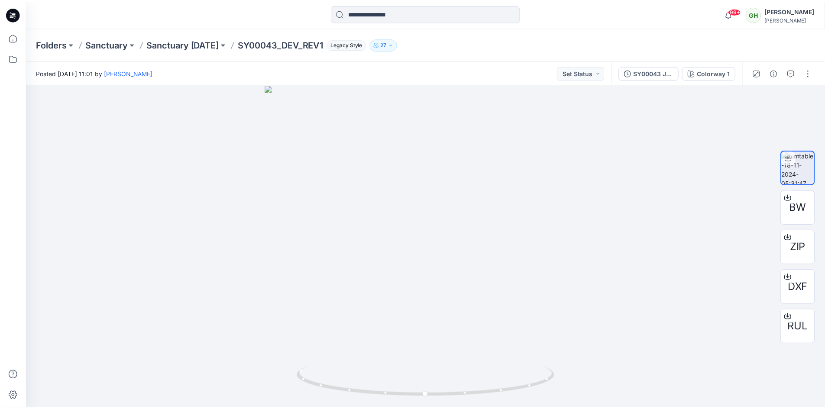
scroll to position [9, 0]
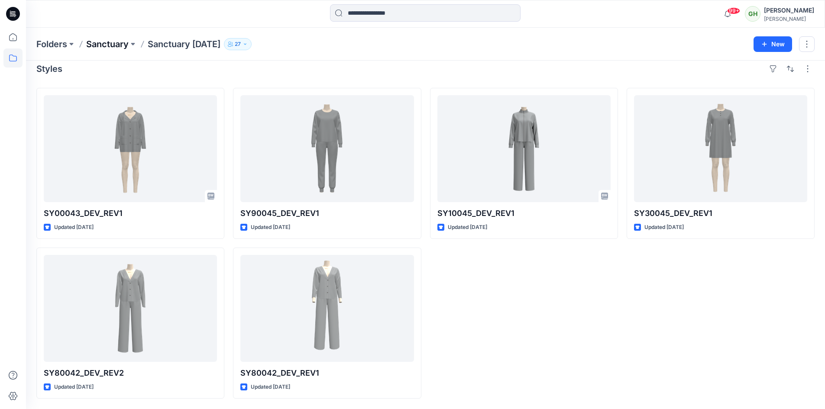
click at [102, 42] on p "Sanctuary" at bounding box center [107, 44] width 42 height 12
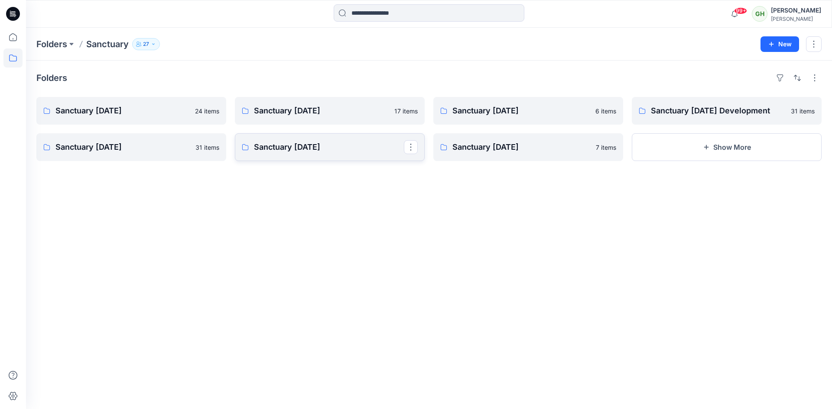
click at [296, 143] on p "Sanctuary May 24" at bounding box center [329, 147] width 150 height 12
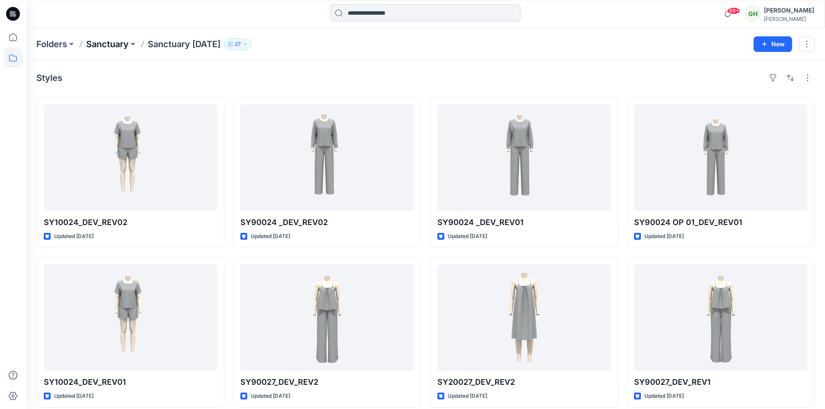
click at [100, 42] on p "Sanctuary" at bounding box center [107, 44] width 42 height 12
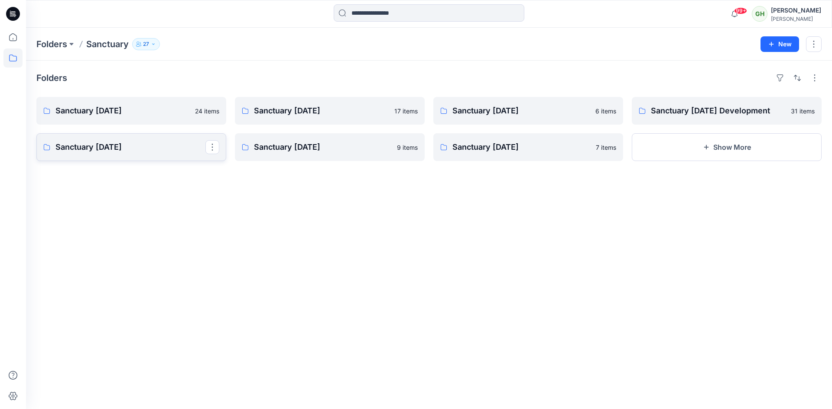
click at [135, 144] on p "Sanctuary Aug 24" at bounding box center [130, 147] width 150 height 12
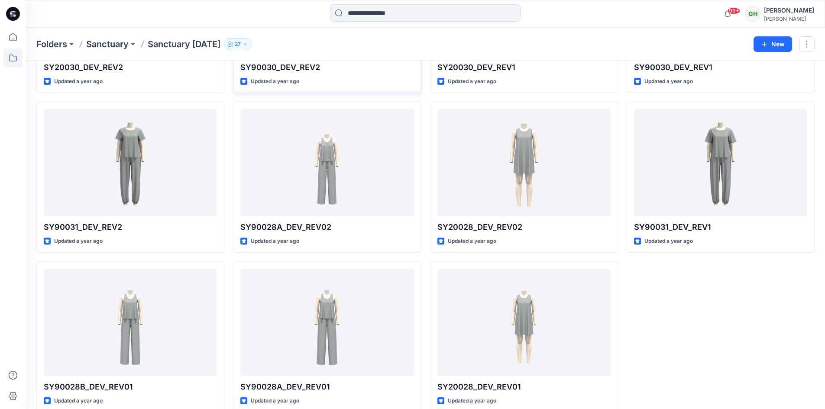
scroll to position [969, 0]
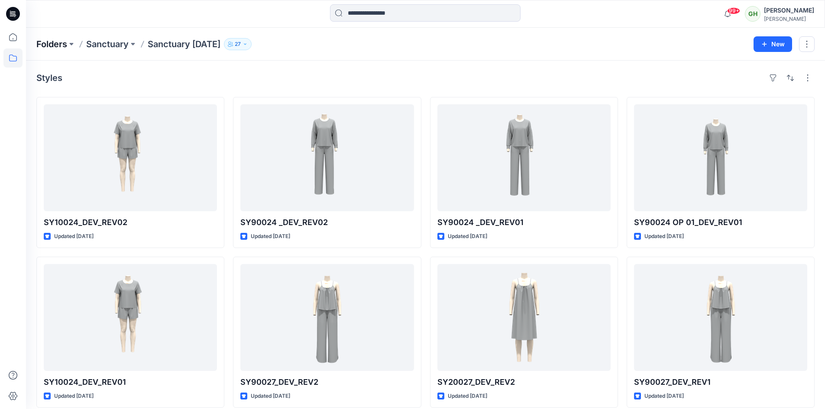
click at [50, 42] on p "Folders" at bounding box center [51, 44] width 31 height 12
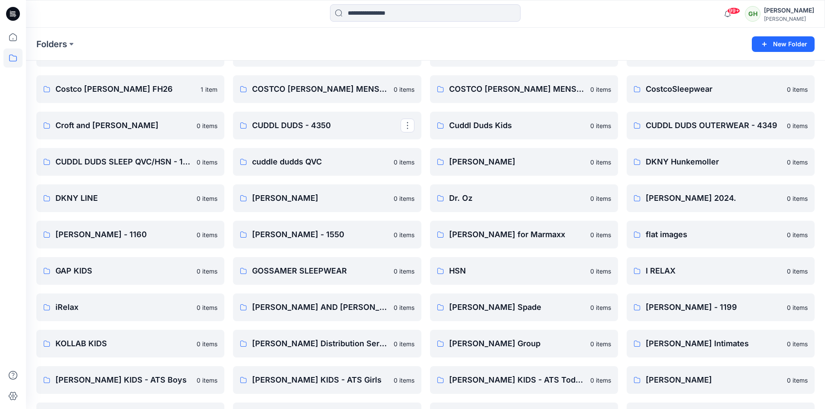
scroll to position [650, 0]
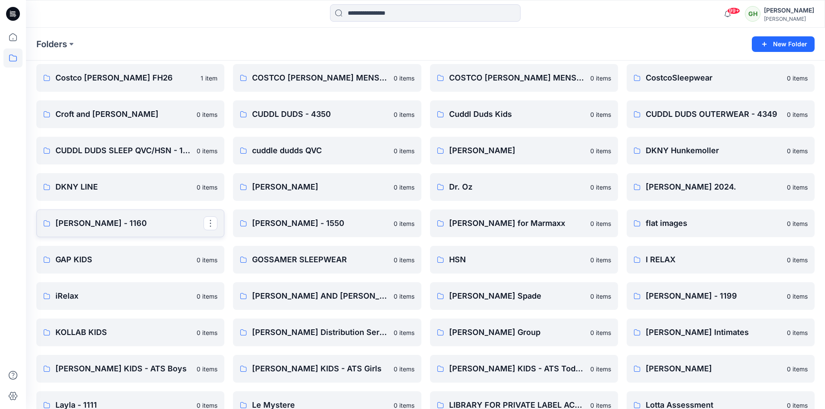
click at [119, 218] on p "EILEEN WEST - 1160" at bounding box center [129, 223] width 148 height 12
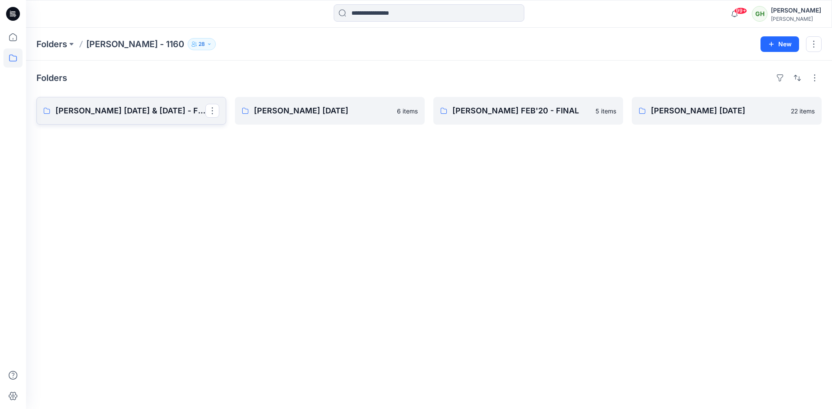
click at [160, 110] on p "EILEEN WEST FEB 25 & MAY 25 - FINAL" at bounding box center [130, 111] width 150 height 12
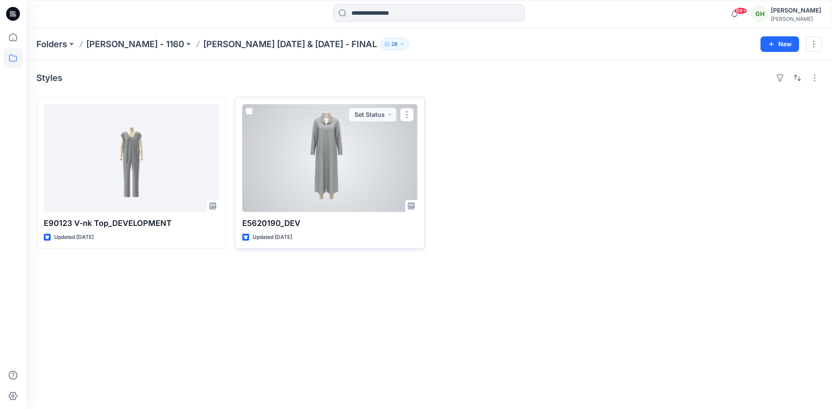
click at [335, 146] on div at bounding box center [329, 158] width 175 height 108
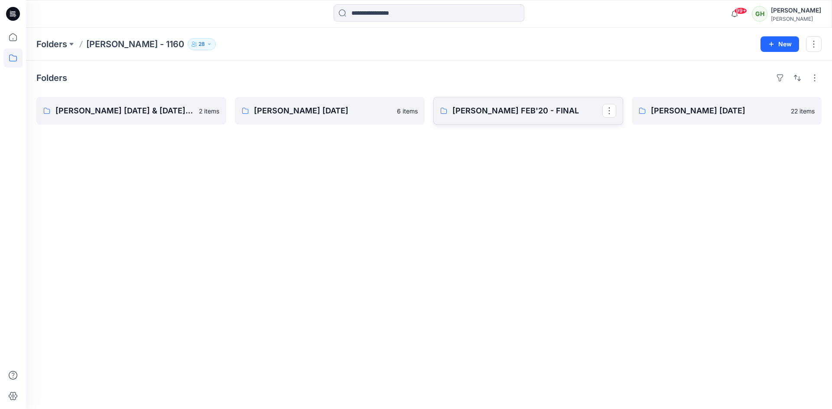
click at [485, 111] on p "EILEEN WEST FEB'20 - FINAL" at bounding box center [527, 111] width 150 height 12
click at [686, 115] on p "EILEEN WEST FEB'20" at bounding box center [726, 111] width 150 height 12
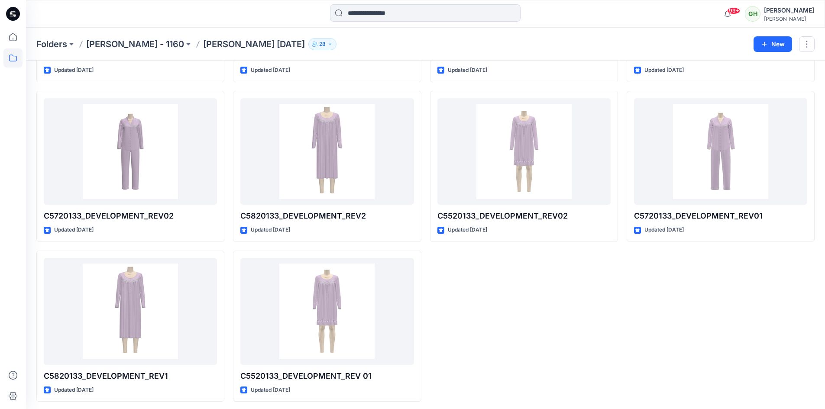
scroll to position [649, 0]
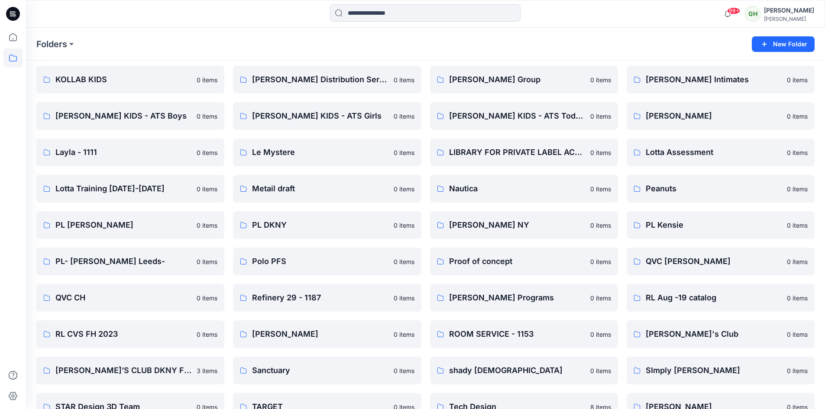
scroll to position [910, 0]
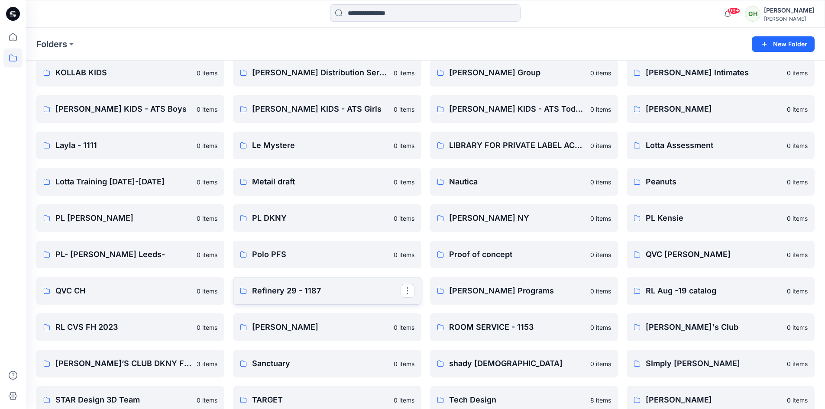
click at [285, 294] on p "Refinery 29 - 1187" at bounding box center [326, 291] width 148 height 12
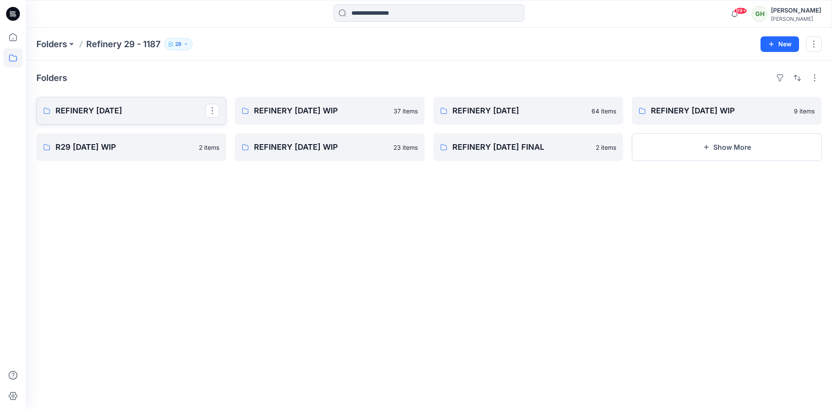
click at [161, 113] on p "REFINERY [DATE]" at bounding box center [130, 111] width 150 height 12
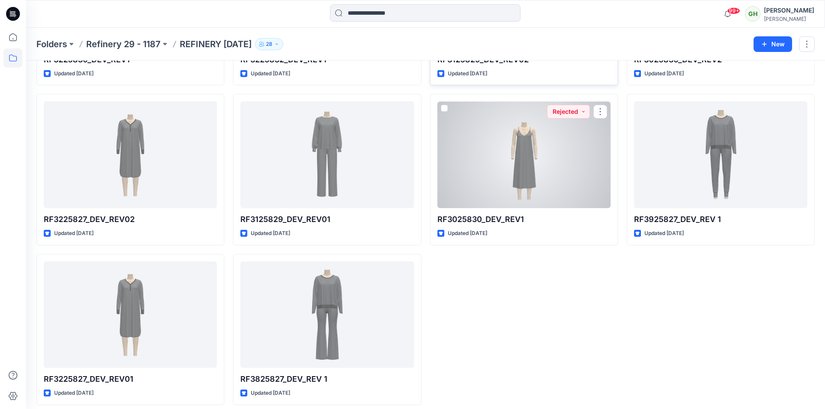
scroll to position [1129, 0]
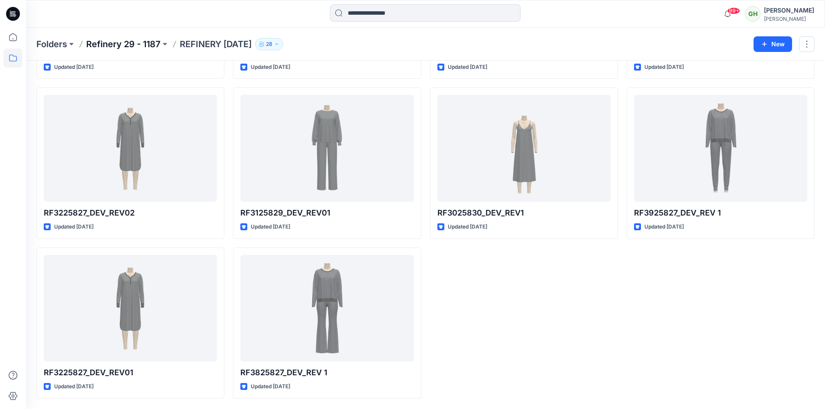
click at [130, 42] on p "Refinery 29 - 1187" at bounding box center [123, 44] width 75 height 12
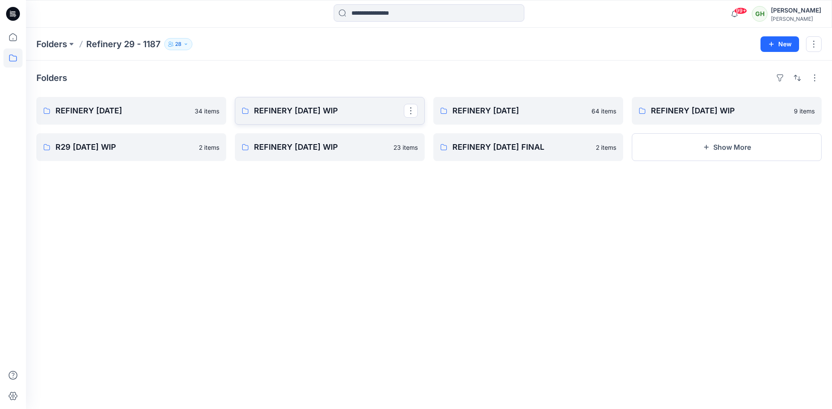
click at [295, 108] on p "REFINERY 29 NOV 21 WIP" at bounding box center [329, 111] width 150 height 12
click at [480, 108] on p "REFINERY AUG 21" at bounding box center [527, 111] width 150 height 12
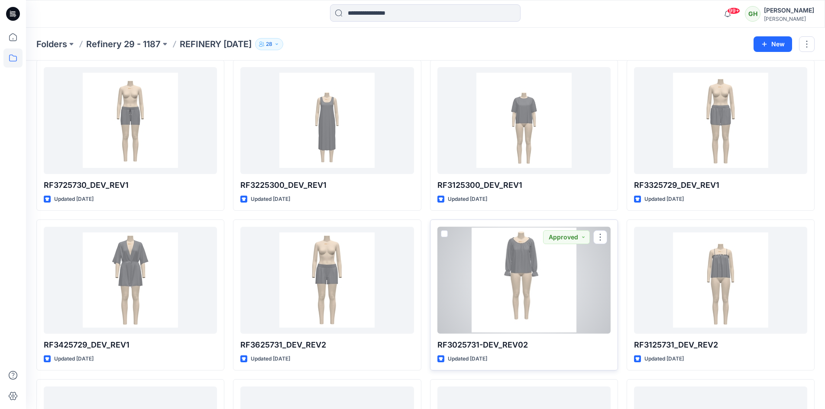
scroll to position [1680, 0]
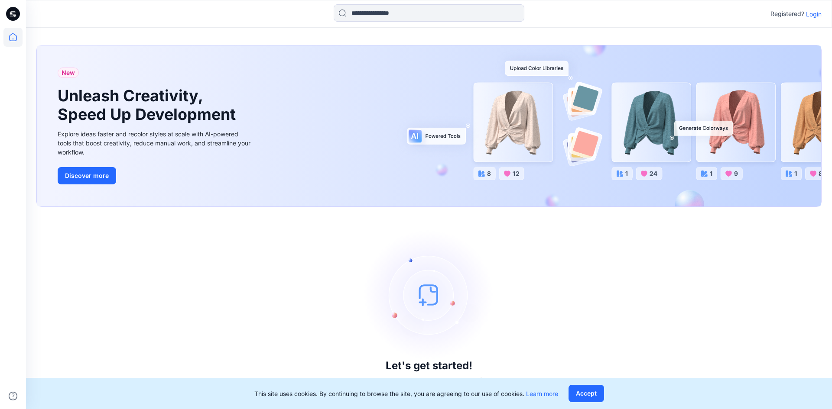
click at [807, 15] on p "Login" at bounding box center [814, 14] width 16 height 9
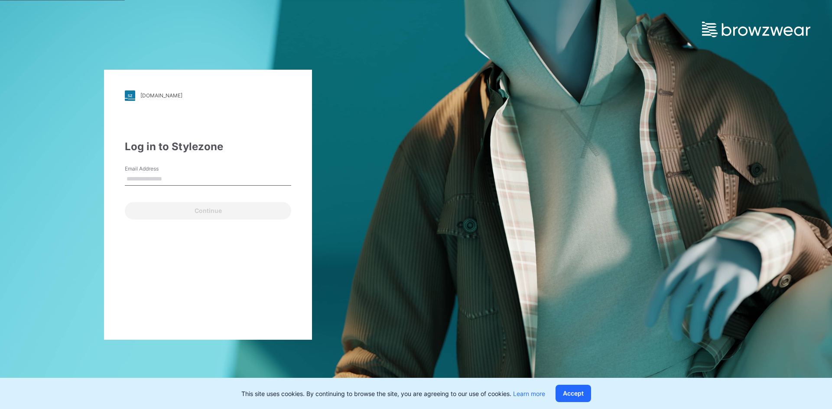
click at [216, 178] on input "Email Address" at bounding box center [208, 179] width 166 height 13
type input "**********"
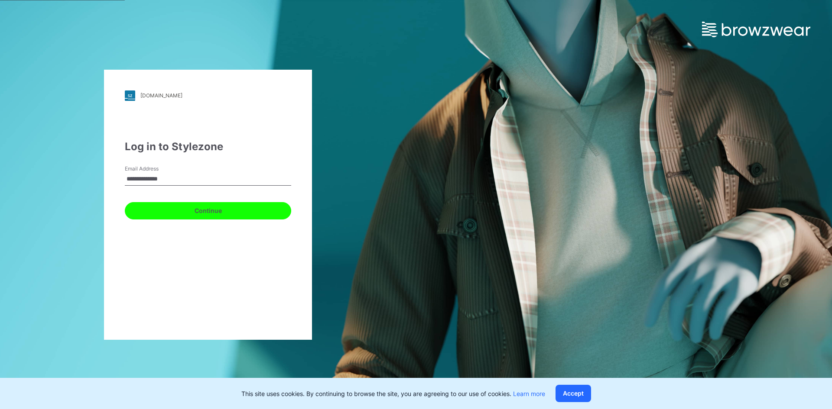
click at [187, 215] on button "Continue" at bounding box center [208, 210] width 166 height 17
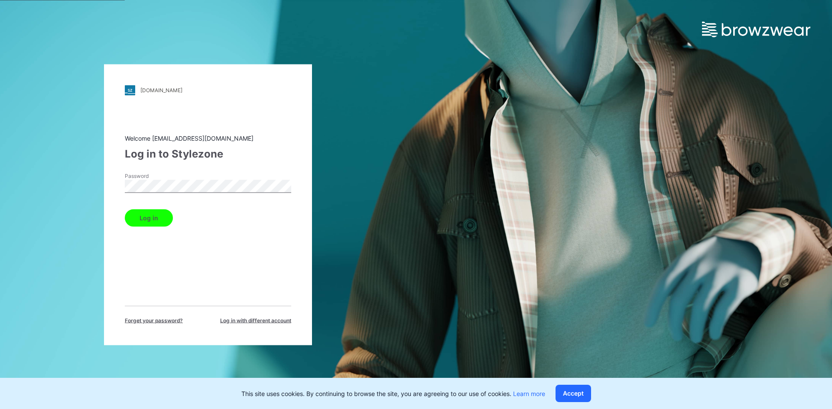
click at [161, 215] on button "Log in" at bounding box center [149, 217] width 48 height 17
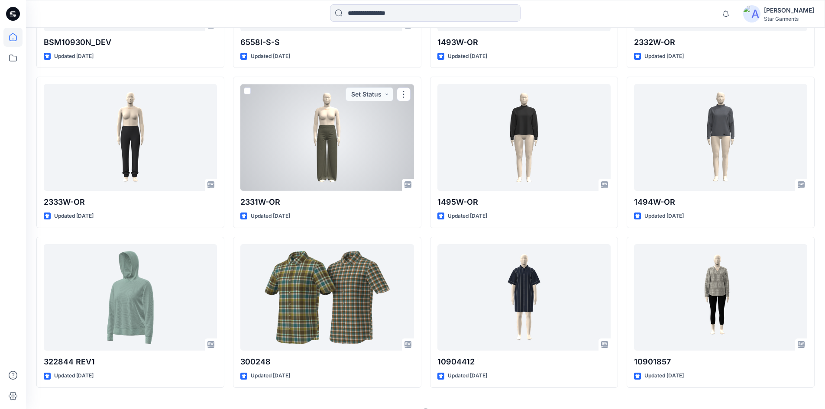
scroll to position [403, 0]
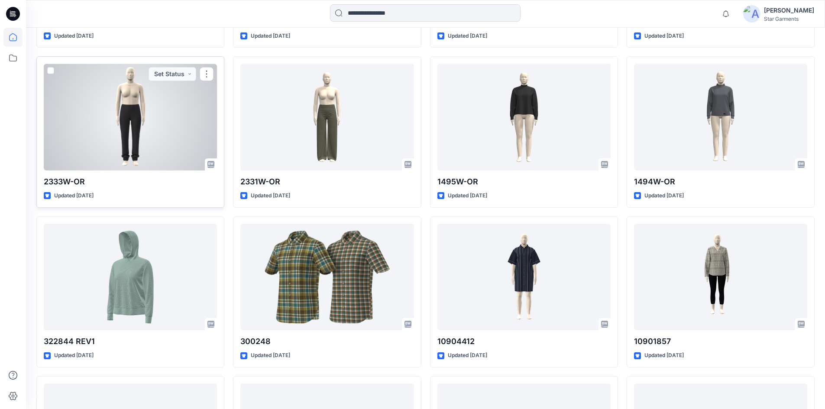
click at [130, 110] on div at bounding box center [130, 117] width 173 height 107
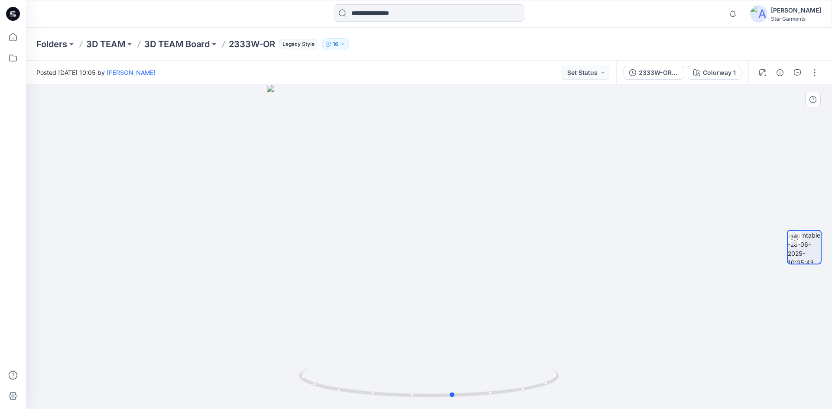
drag, startPoint x: 473, startPoint y: 400, endPoint x: 498, endPoint y: 402, distance: 24.3
click at [498, 402] on img at bounding box center [429, 388] width 260 height 42
click at [191, 42] on p "3D TEAM Board" at bounding box center [176, 44] width 65 height 12
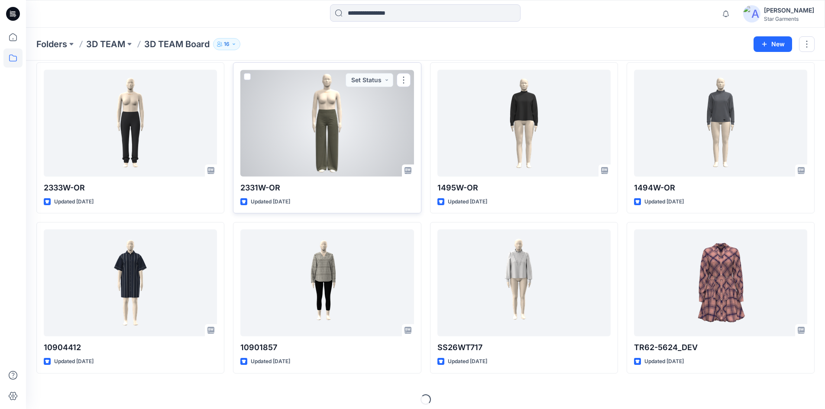
scroll to position [201, 0]
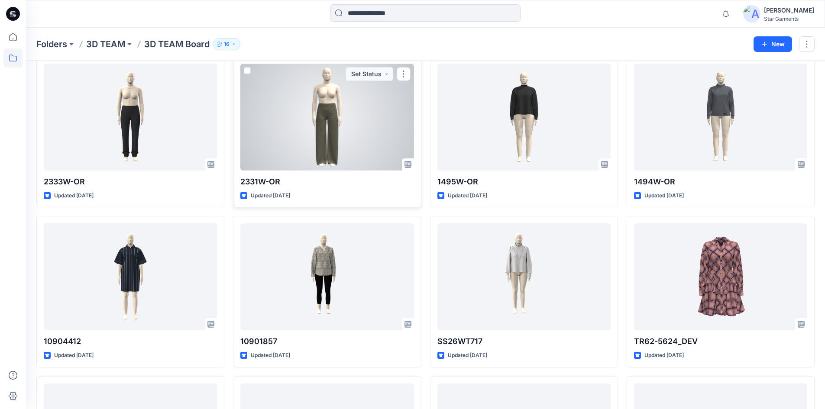
click at [302, 110] on div at bounding box center [326, 117] width 173 height 107
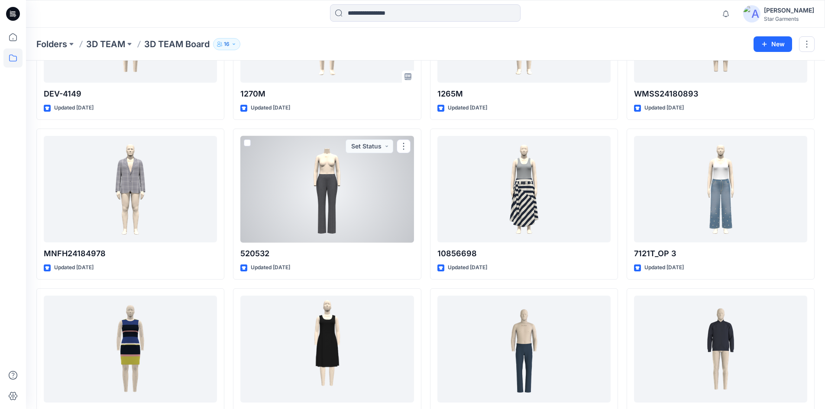
scroll to position [2379, 0]
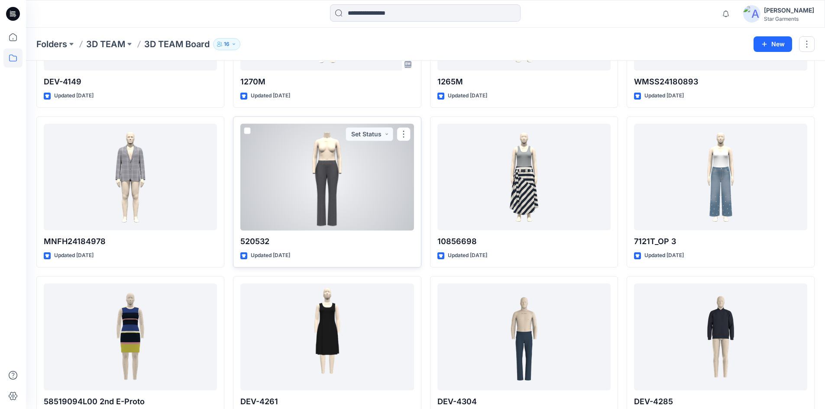
click at [327, 189] on div at bounding box center [326, 177] width 173 height 107
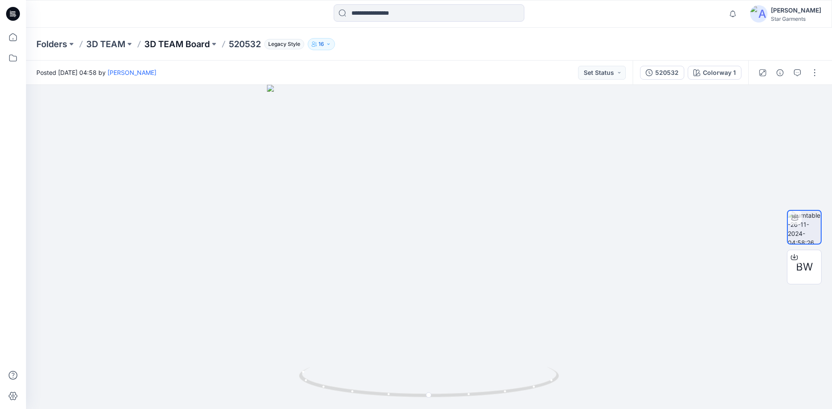
click at [153, 42] on p "3D TEAM Board" at bounding box center [176, 44] width 65 height 12
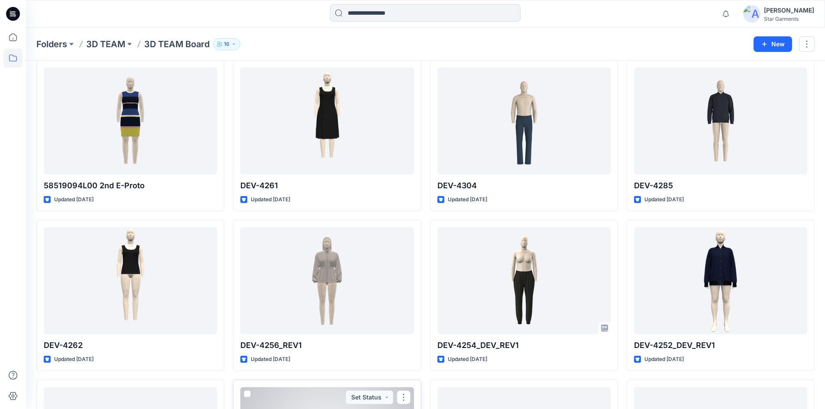
scroll to position [2588, 0]
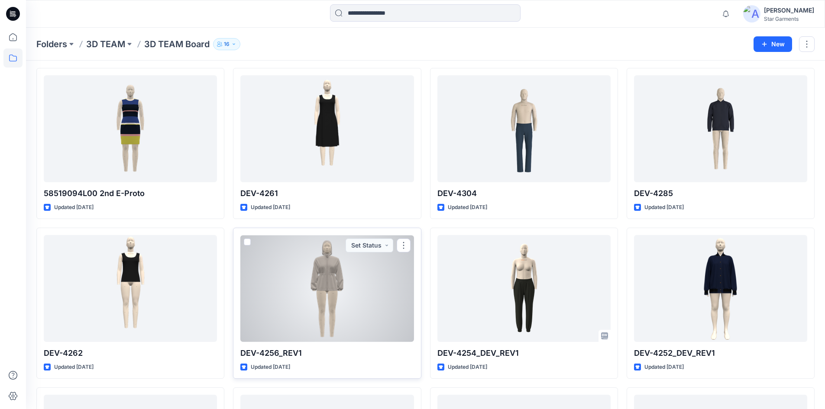
click at [321, 285] on div at bounding box center [326, 288] width 173 height 107
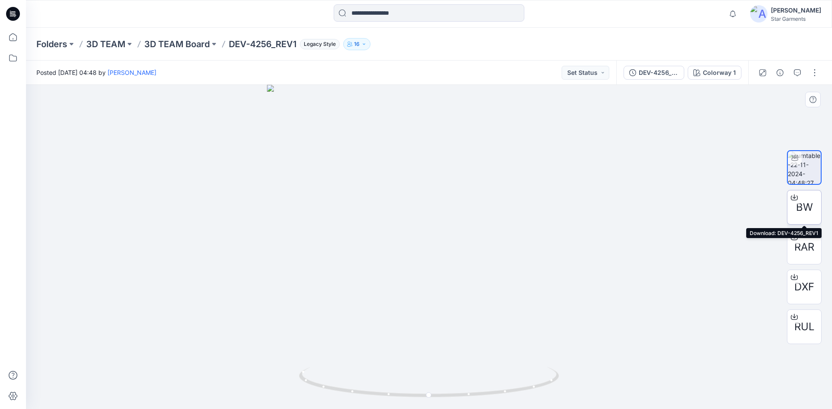
click at [797, 202] on div at bounding box center [794, 198] width 14 height 14
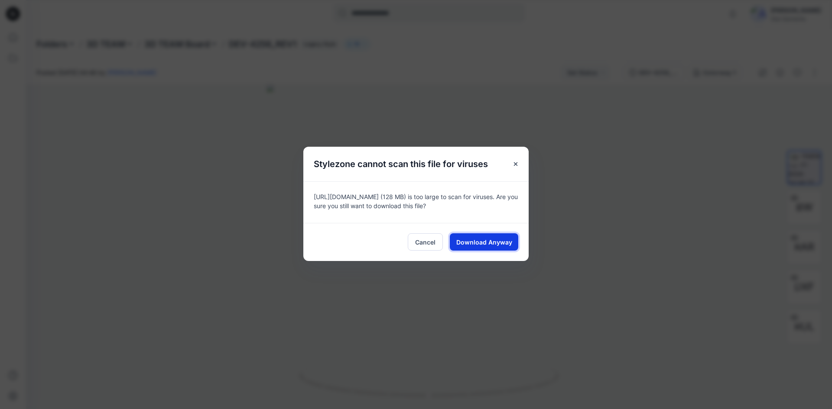
click at [477, 246] on span "Download Anyway" at bounding box center [484, 242] width 56 height 9
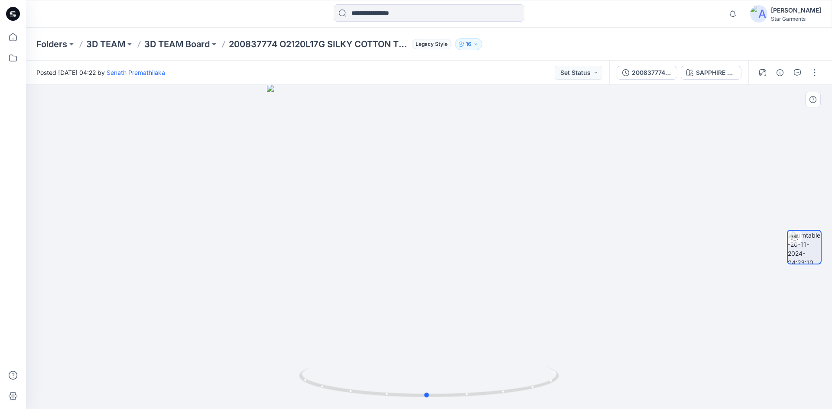
drag, startPoint x: 545, startPoint y: 387, endPoint x: 283, endPoint y: 371, distance: 262.6
click at [283, 371] on div at bounding box center [429, 247] width 806 height 324
click at [811, 68] on button "button" at bounding box center [814, 73] width 14 height 14
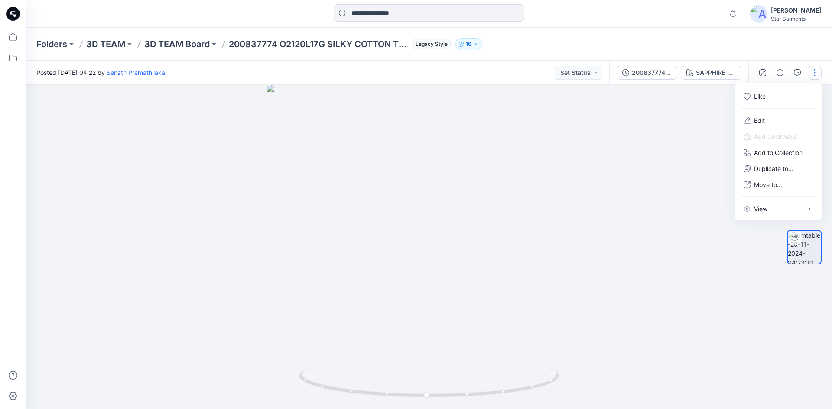
click at [619, 161] on div at bounding box center [429, 247] width 806 height 324
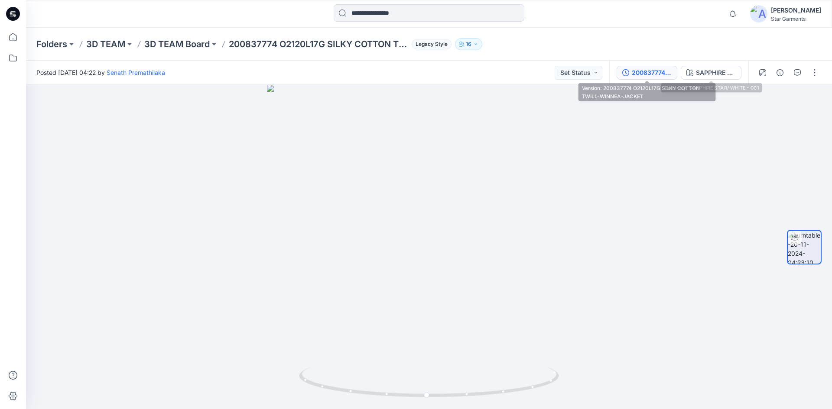
click at [655, 69] on div "200837774 O2120L17G SILKY COTTON TWILL-WINNEA-JACKET" at bounding box center [652, 73] width 40 height 10
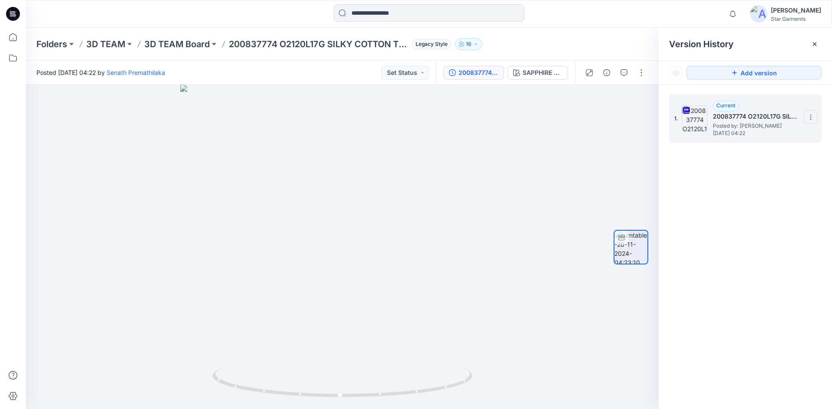
click at [813, 119] on icon at bounding box center [810, 117] width 7 height 7
click at [787, 136] on span "Download Source BW File" at bounding box center [766, 134] width 72 height 10
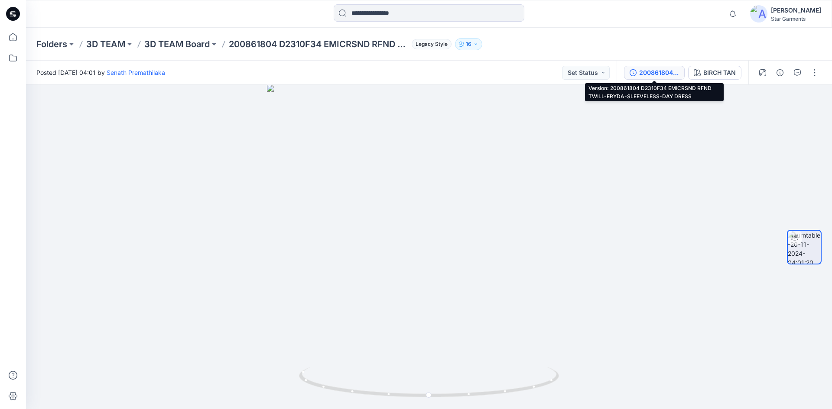
click at [669, 71] on div "200861804 D2310F34 EMICRSND RFND TWILL-ERYDA-SLEEVELESS-DAY DRESS" at bounding box center [659, 73] width 40 height 10
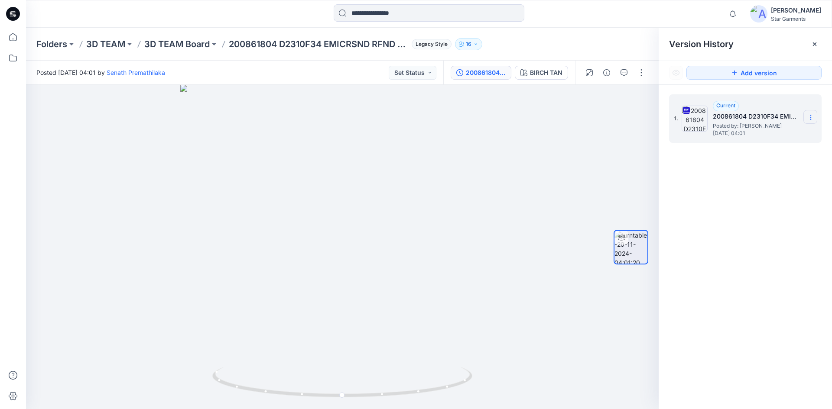
click at [812, 118] on icon at bounding box center [810, 117] width 7 height 7
click at [776, 139] on span "Download Source BW File" at bounding box center [766, 134] width 72 height 10
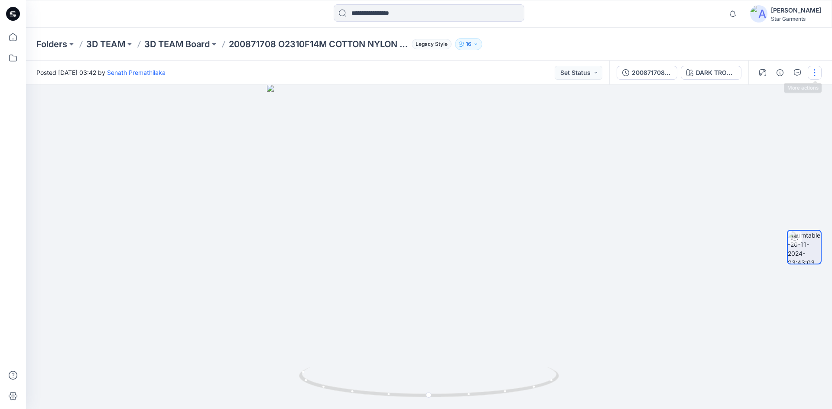
click at [817, 72] on button "button" at bounding box center [814, 73] width 14 height 14
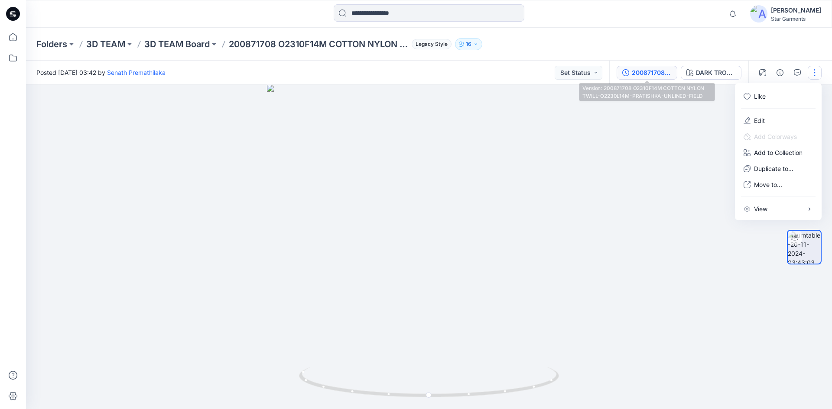
click at [658, 78] on button "200871708 O2310F14M COTTON NYLON TWILL-O2230L14M-PRATISHKA-UNLINED-FIELD" at bounding box center [646, 73] width 61 height 14
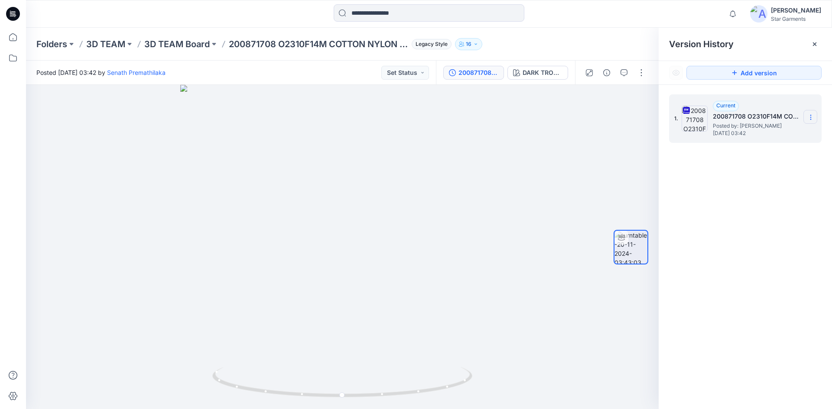
click at [805, 119] on section at bounding box center [810, 117] width 14 height 14
click at [775, 134] on span "Download Source BW File" at bounding box center [766, 134] width 72 height 10
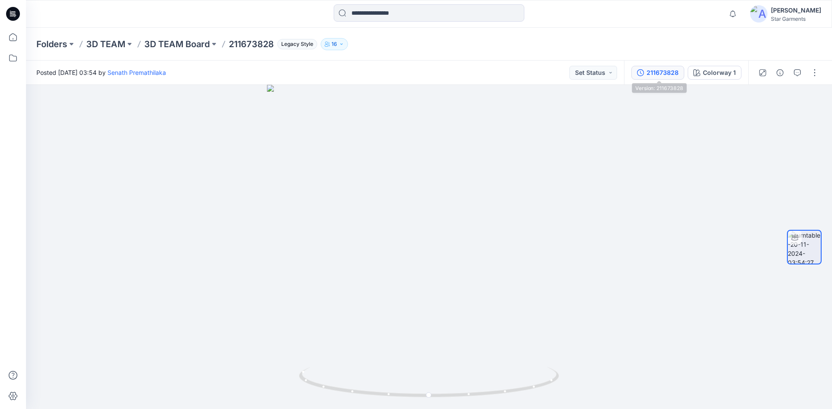
click at [646, 73] on button "211673828" at bounding box center [657, 73] width 53 height 14
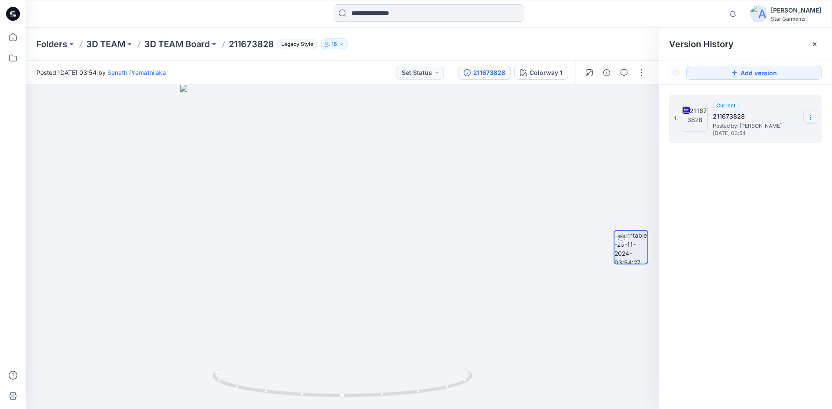
click at [806, 115] on section at bounding box center [810, 117] width 14 height 14
click at [790, 139] on span "Download Source BW File" at bounding box center [766, 134] width 72 height 10
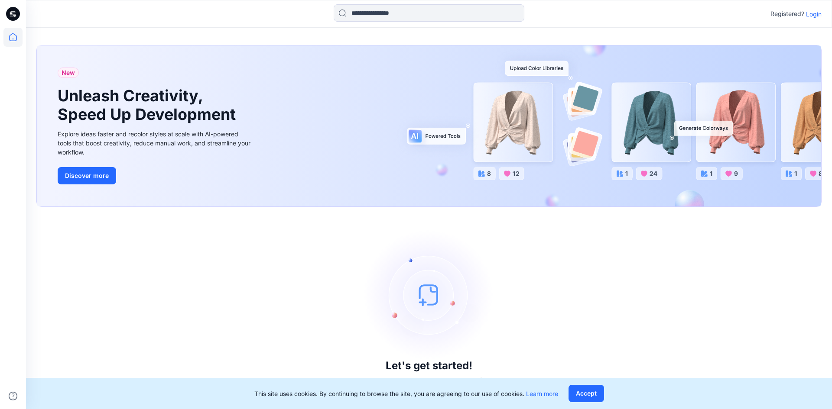
click at [810, 16] on p "Login" at bounding box center [814, 14] width 16 height 9
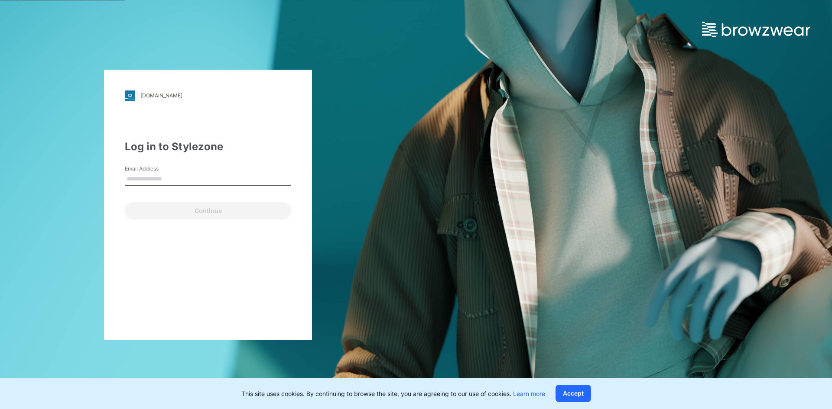
click at [141, 176] on input "Email Address" at bounding box center [208, 179] width 166 height 13
type input "**********"
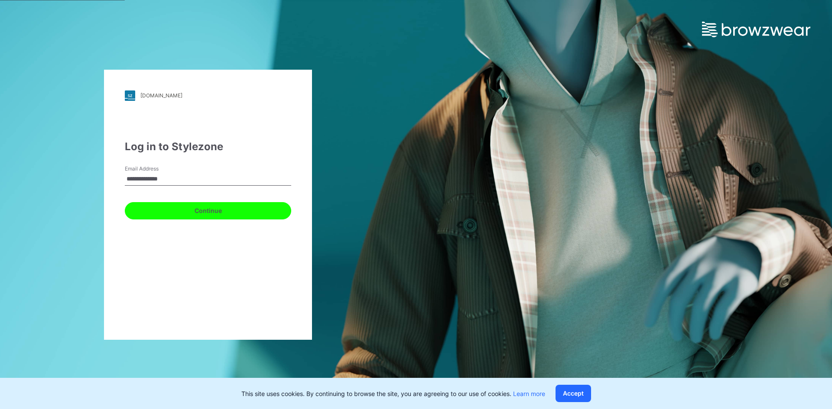
click at [181, 213] on button "Continue" at bounding box center [208, 210] width 166 height 17
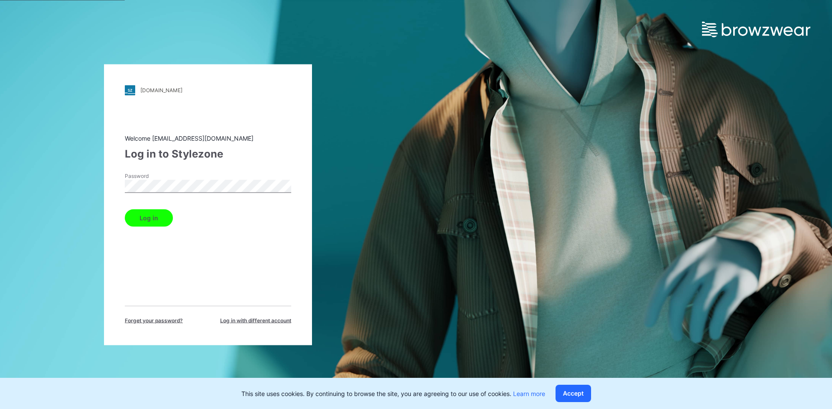
click at [166, 214] on button "Log in" at bounding box center [149, 217] width 48 height 17
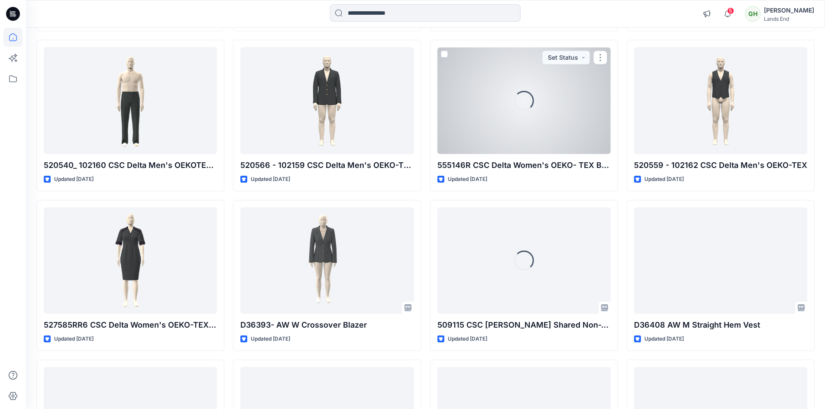
scroll to position [2490, 0]
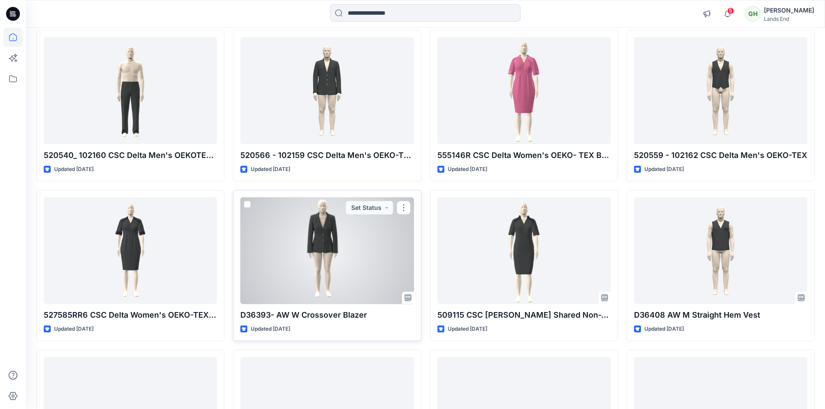
click at [329, 258] on div at bounding box center [326, 251] width 173 height 107
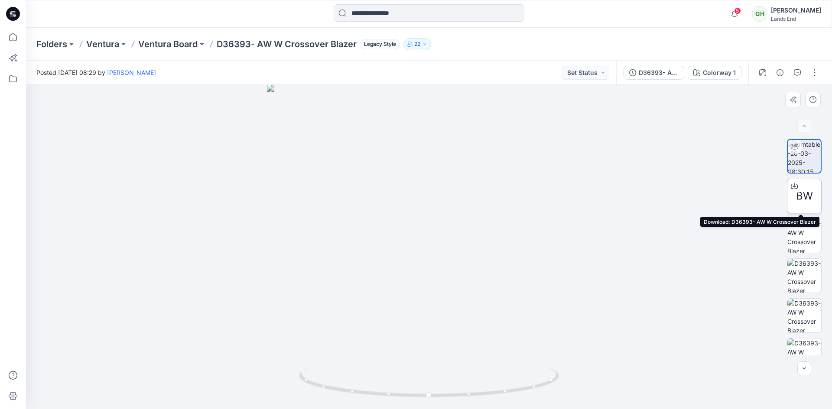
click at [794, 189] on icon at bounding box center [794, 186] width 7 height 7
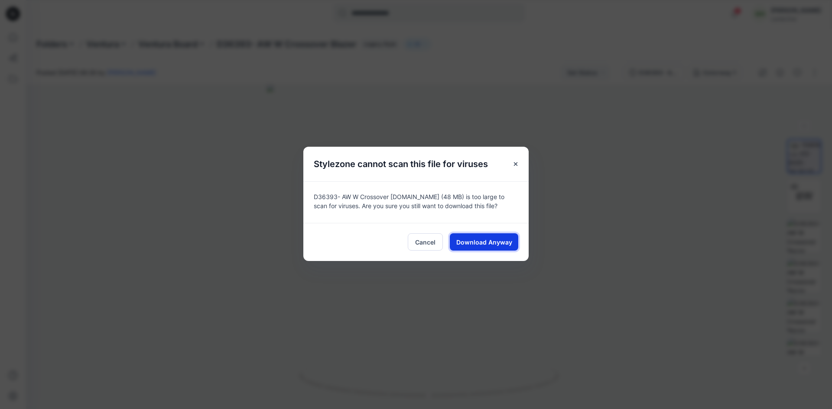
click at [463, 243] on span "Download Anyway" at bounding box center [484, 242] width 56 height 9
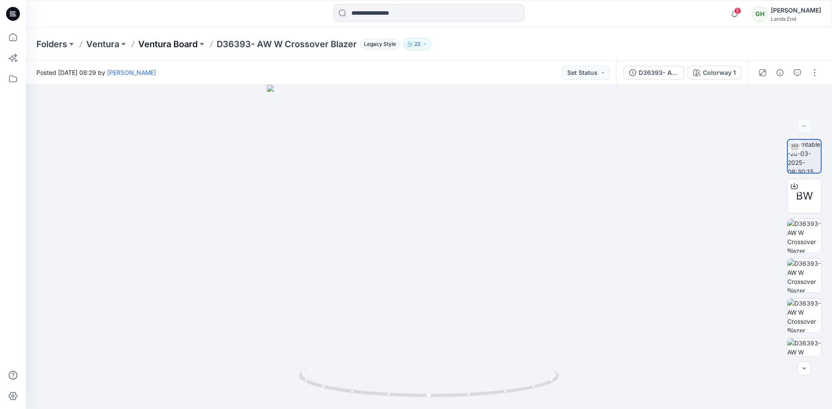
click at [175, 44] on p "Ventura Board" at bounding box center [167, 44] width 59 height 12
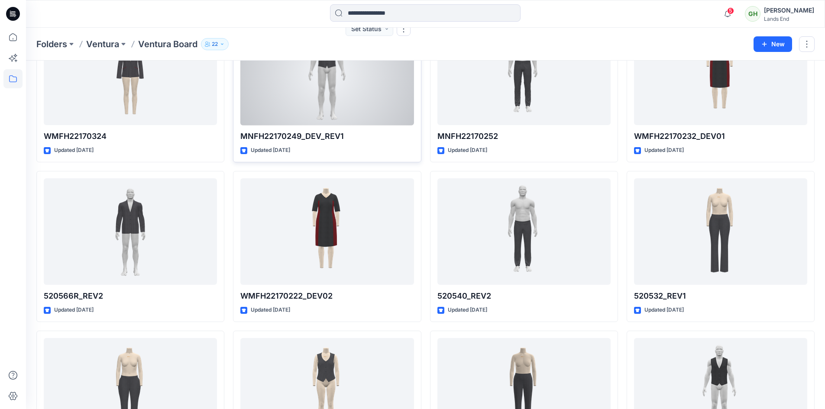
scroll to position [7399, 0]
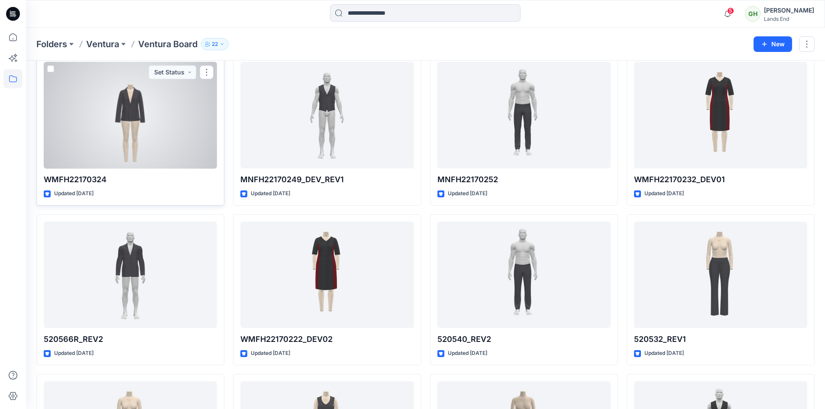
click at [143, 124] on div at bounding box center [130, 115] width 173 height 107
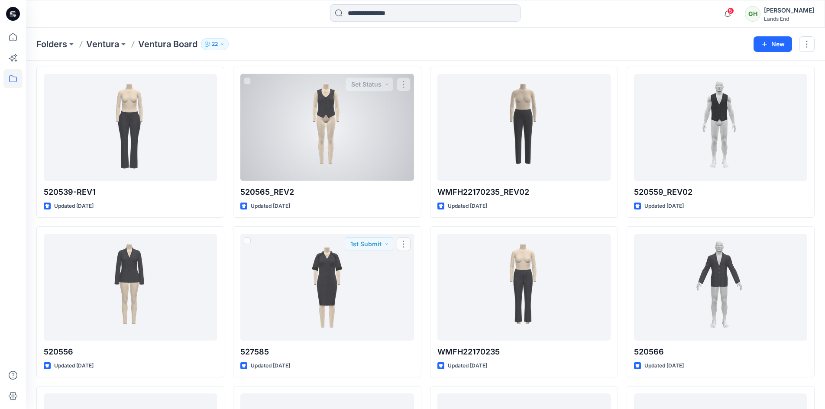
scroll to position [7702, 0]
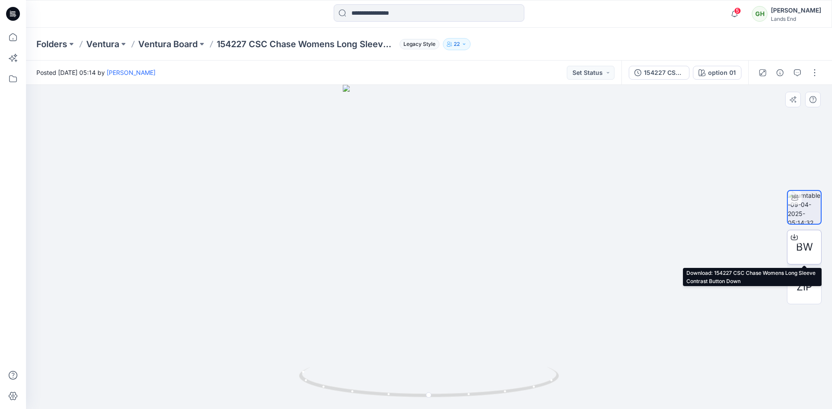
click at [797, 238] on icon at bounding box center [794, 237] width 7 height 7
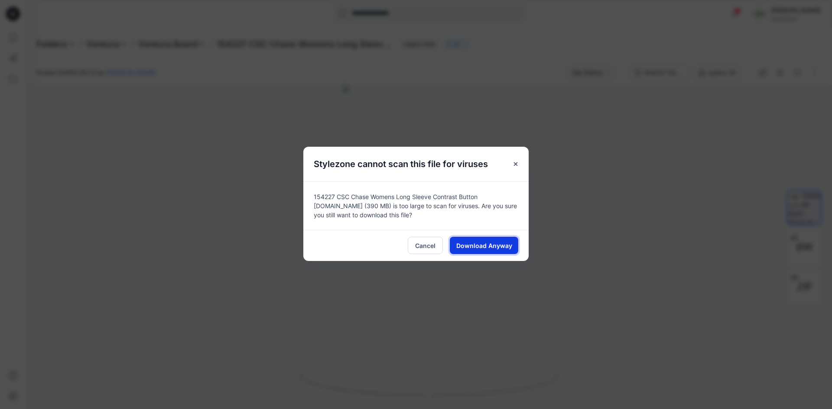
click at [466, 243] on span "Download Anyway" at bounding box center [484, 245] width 56 height 9
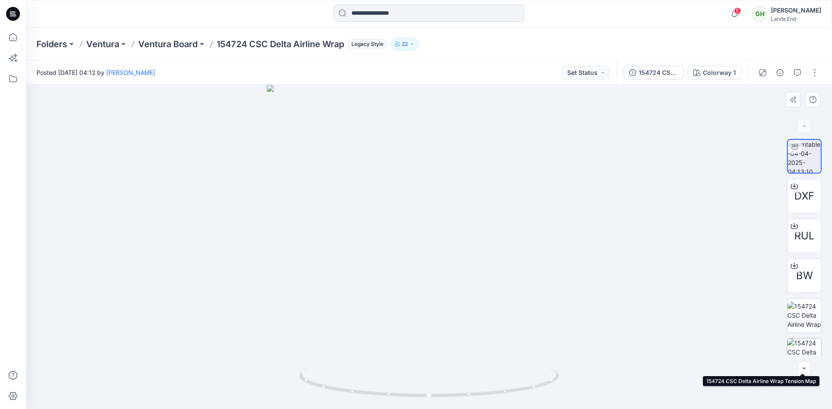
click at [791, 351] on img at bounding box center [804, 356] width 34 height 34
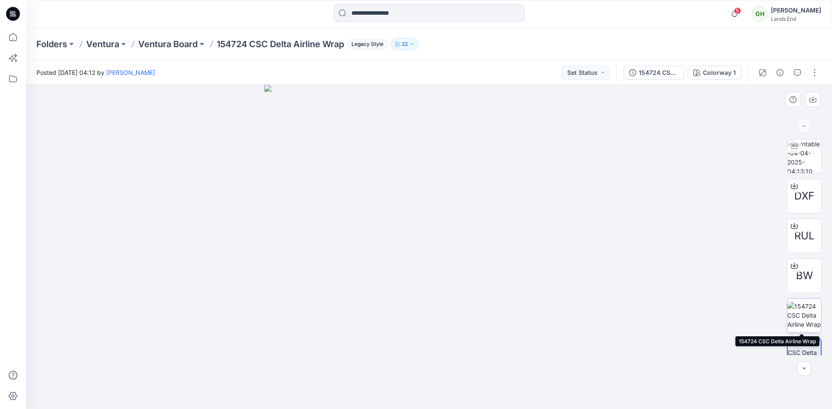
click at [800, 316] on img at bounding box center [804, 315] width 34 height 27
click at [467, 233] on img at bounding box center [429, 247] width 330 height 324
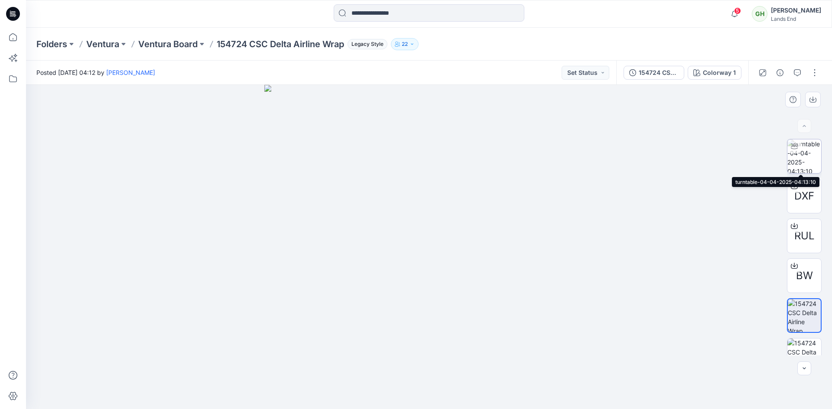
click at [800, 156] on img at bounding box center [804, 156] width 34 height 34
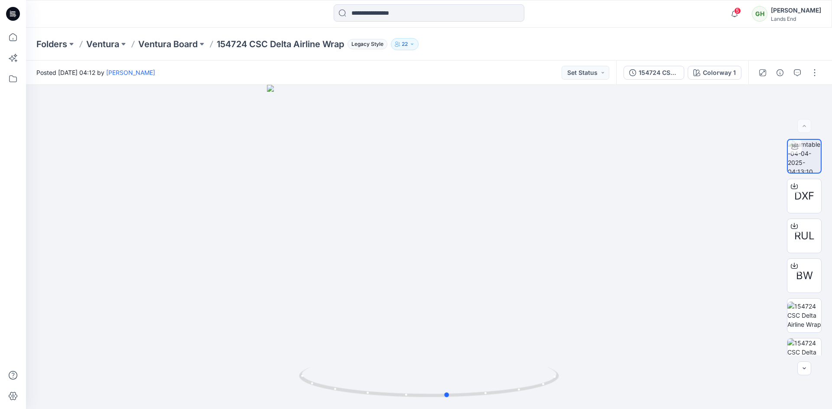
drag, startPoint x: 553, startPoint y: 383, endPoint x: 572, endPoint y: 411, distance: 33.8
click at [572, 409] on html "5 Notifications [PERSON_NAME] shared 152051 W- (552116X) EU Linen SS BF Shirt_R…" at bounding box center [416, 204] width 832 height 409
click at [792, 188] on icon at bounding box center [794, 186] width 7 height 7
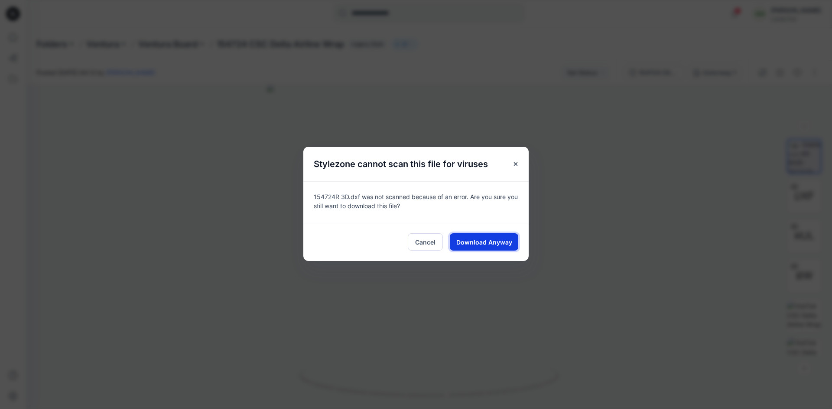
click at [467, 236] on button "Download Anyway" at bounding box center [484, 241] width 68 height 17
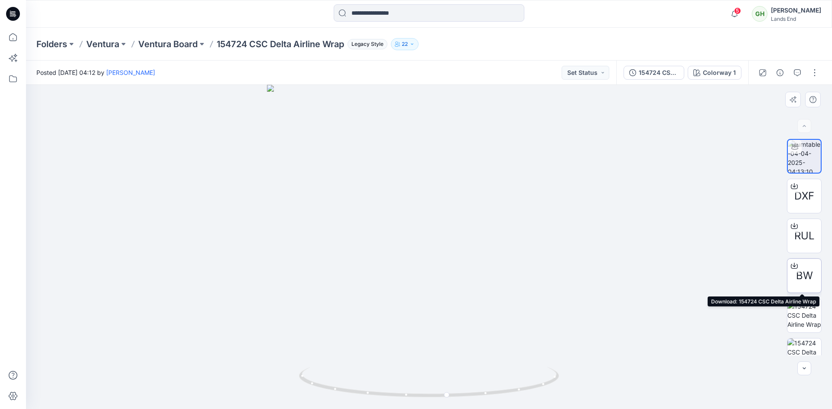
click at [794, 268] on icon at bounding box center [794, 266] width 7 height 5
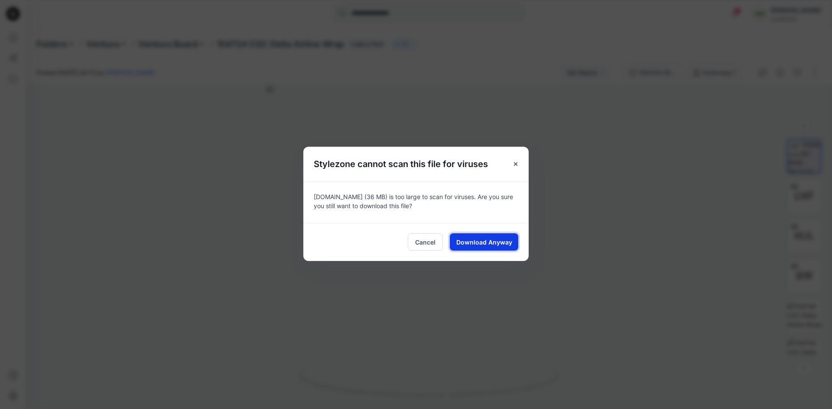
click at [490, 242] on span "Download Anyway" at bounding box center [484, 242] width 56 height 9
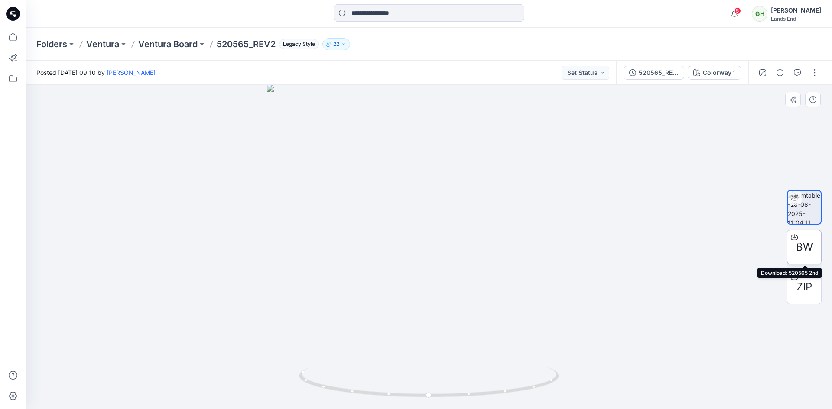
click at [791, 239] on icon at bounding box center [794, 237] width 7 height 5
drag, startPoint x: 510, startPoint y: 391, endPoint x: 507, endPoint y: 403, distance: 12.2
click at [507, 403] on div at bounding box center [429, 247] width 806 height 324
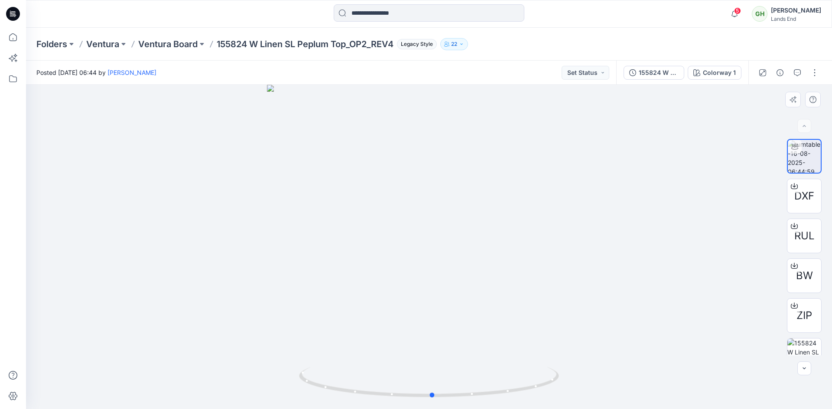
drag, startPoint x: 532, startPoint y: 392, endPoint x: 535, endPoint y: 403, distance: 11.4
click at [535, 403] on div at bounding box center [429, 247] width 806 height 324
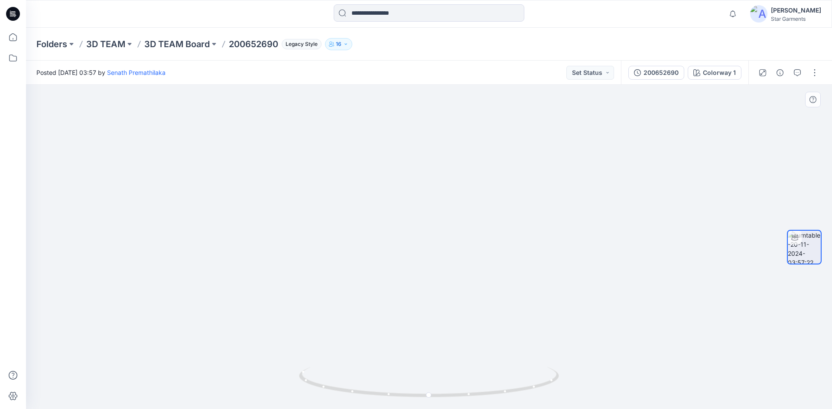
drag, startPoint x: 428, startPoint y: 183, endPoint x: 427, endPoint y: 252, distance: 68.9
drag, startPoint x: 504, startPoint y: 392, endPoint x: 490, endPoint y: 387, distance: 15.0
click at [495, 392] on icon at bounding box center [430, 383] width 262 height 32
click at [653, 75] on div "DEV-3877_DEV_REV1" at bounding box center [658, 73] width 40 height 10
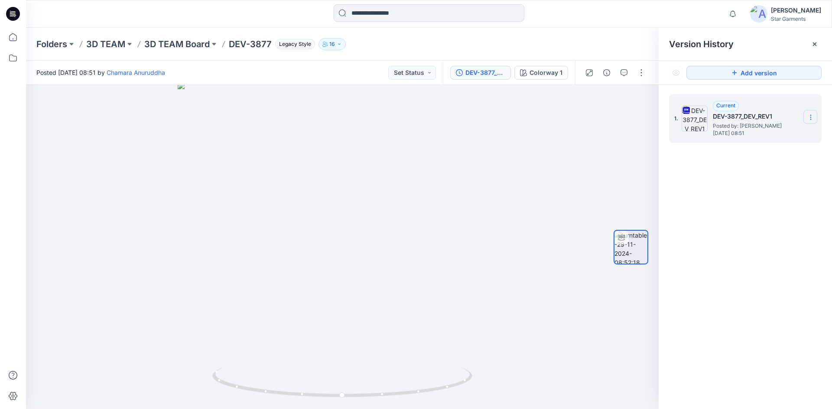
click at [811, 120] on icon at bounding box center [810, 117] width 7 height 7
click at [790, 138] on span "Download Source BW File" at bounding box center [766, 134] width 72 height 10
drag, startPoint x: 456, startPoint y: 388, endPoint x: 491, endPoint y: 398, distance: 36.8
click at [491, 398] on div at bounding box center [342, 247] width 632 height 324
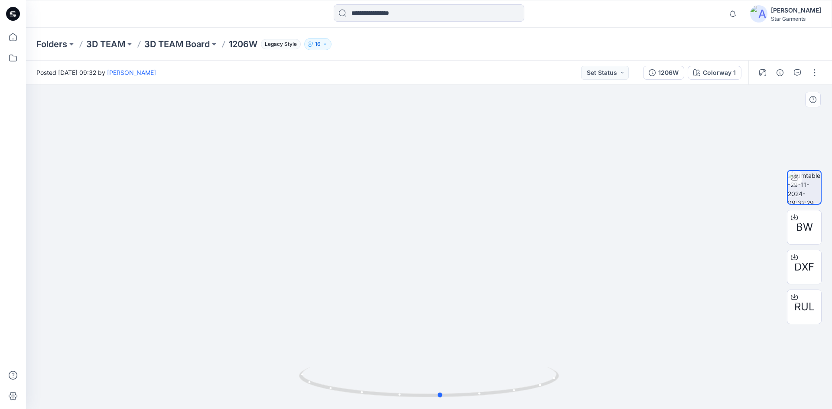
drag, startPoint x: 509, startPoint y: 396, endPoint x: 521, endPoint y: 403, distance: 13.6
click at [521, 403] on div at bounding box center [429, 387] width 260 height 43
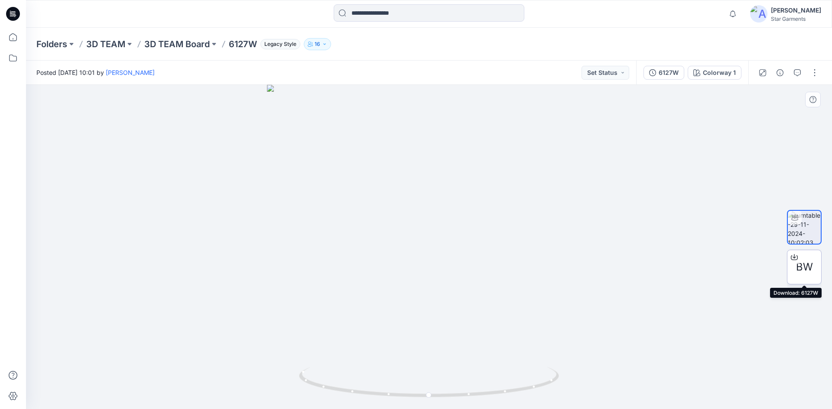
click at [798, 261] on div at bounding box center [794, 257] width 14 height 14
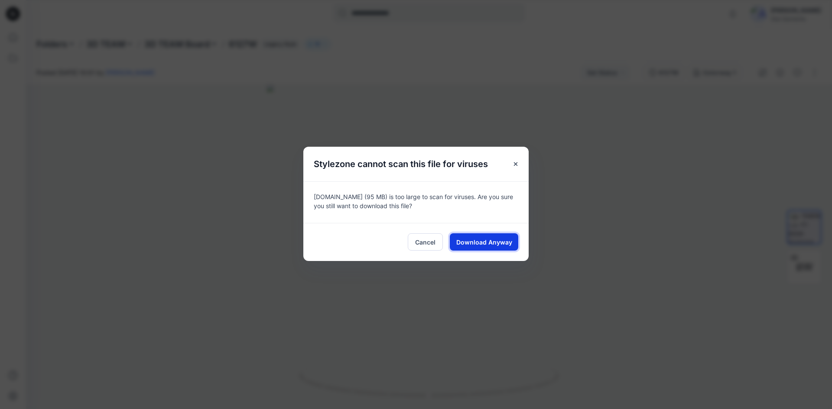
click at [481, 241] on span "Download Anyway" at bounding box center [484, 242] width 56 height 9
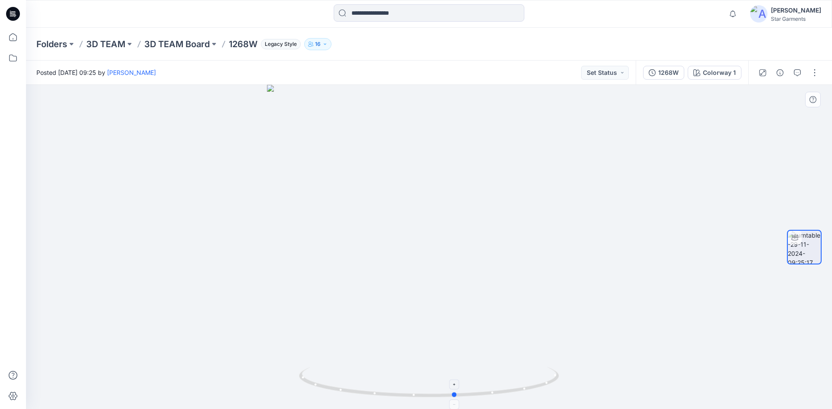
drag, startPoint x: 486, startPoint y: 393, endPoint x: 512, endPoint y: 395, distance: 26.6
click at [512, 395] on icon at bounding box center [430, 383] width 262 height 32
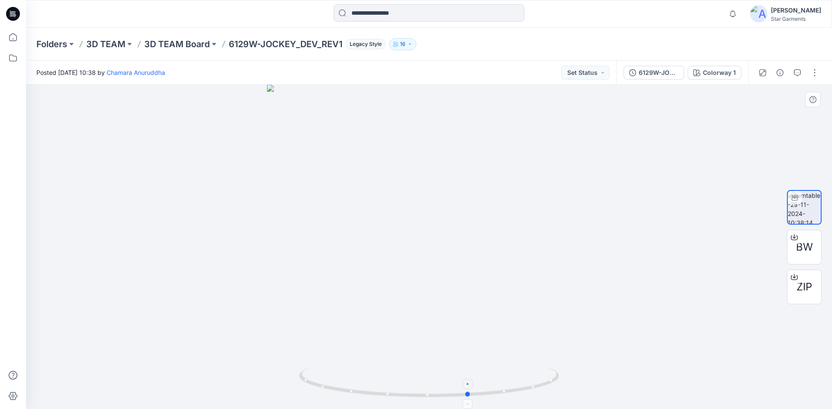
drag, startPoint x: 516, startPoint y: 386, endPoint x: 557, endPoint y: 396, distance: 41.4
click at [557, 396] on icon at bounding box center [430, 383] width 262 height 32
drag, startPoint x: 537, startPoint y: 390, endPoint x: 534, endPoint y: 396, distance: 6.4
click at [534, 396] on icon at bounding box center [430, 383] width 262 height 32
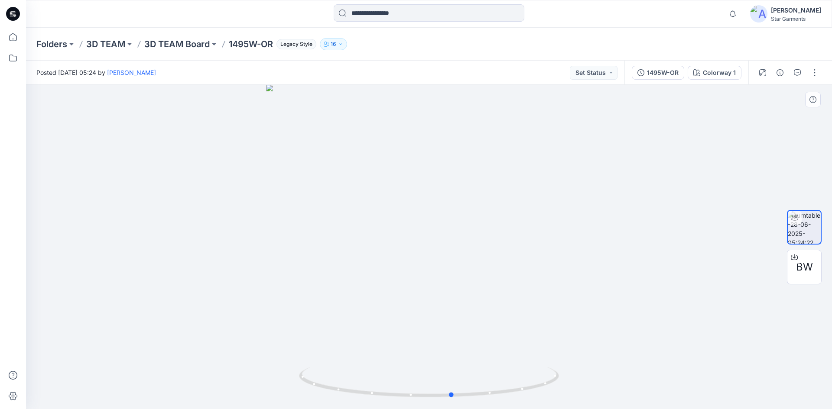
drag, startPoint x: 520, startPoint y: 391, endPoint x: 543, endPoint y: 402, distance: 26.2
click at [543, 402] on div at bounding box center [429, 387] width 260 height 43
click at [794, 262] on div at bounding box center [794, 257] width 14 height 14
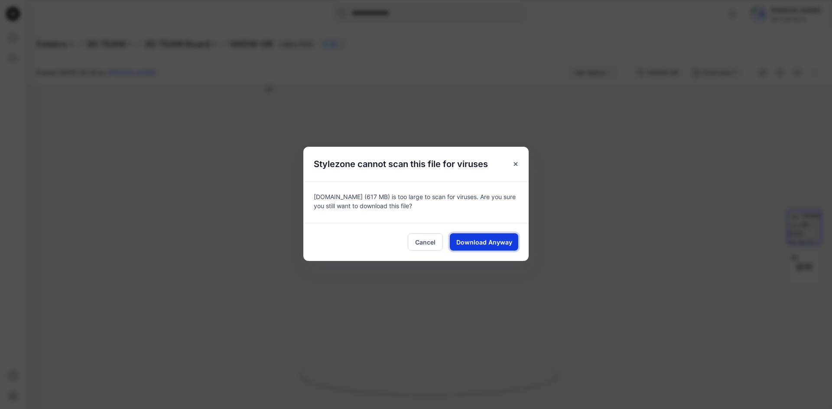
click at [502, 242] on span "Download Anyway" at bounding box center [484, 242] width 56 height 9
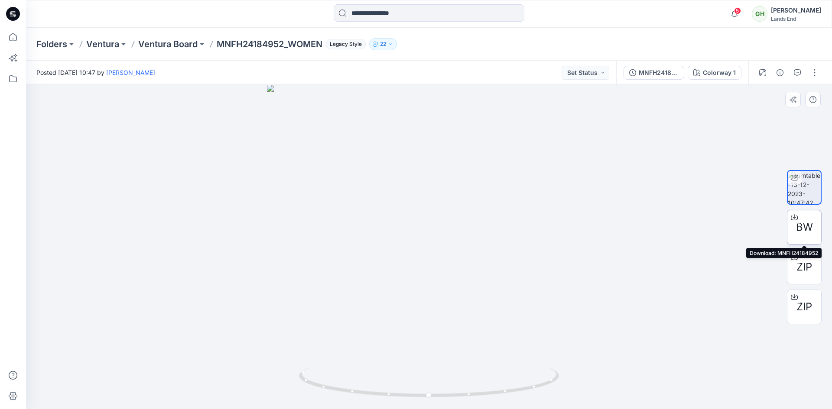
click at [795, 216] on icon at bounding box center [794, 217] width 7 height 7
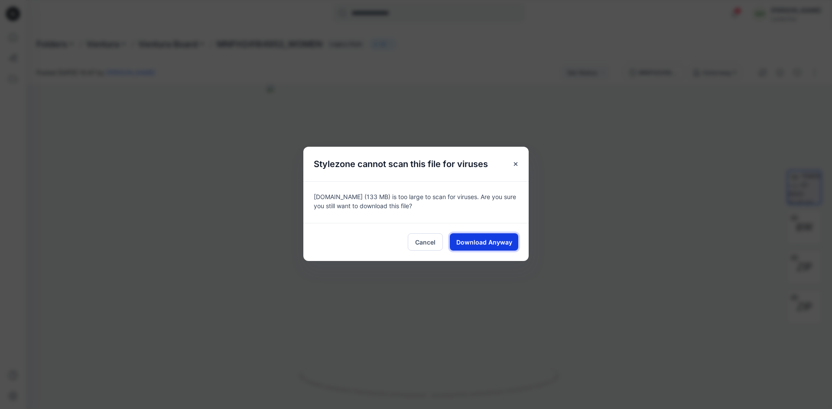
click at [498, 245] on span "Download Anyway" at bounding box center [484, 242] width 56 height 9
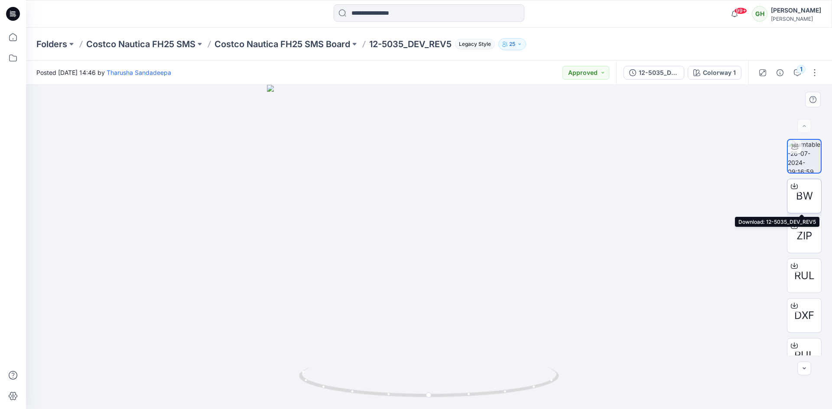
click at [793, 189] on icon at bounding box center [794, 186] width 7 height 7
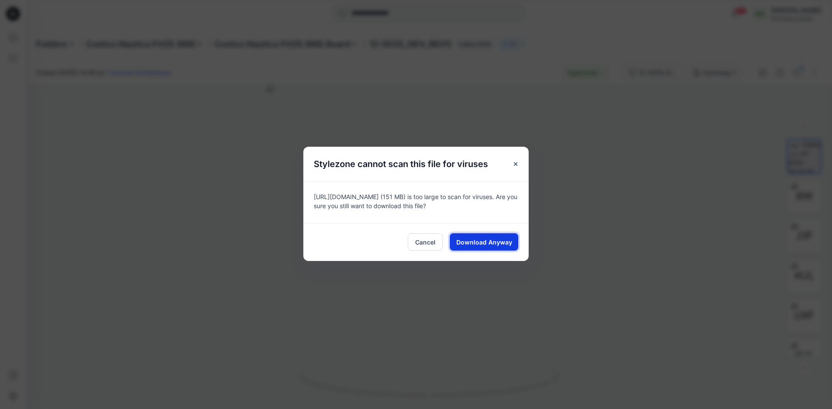
click at [489, 243] on span "Download Anyway" at bounding box center [484, 242] width 56 height 9
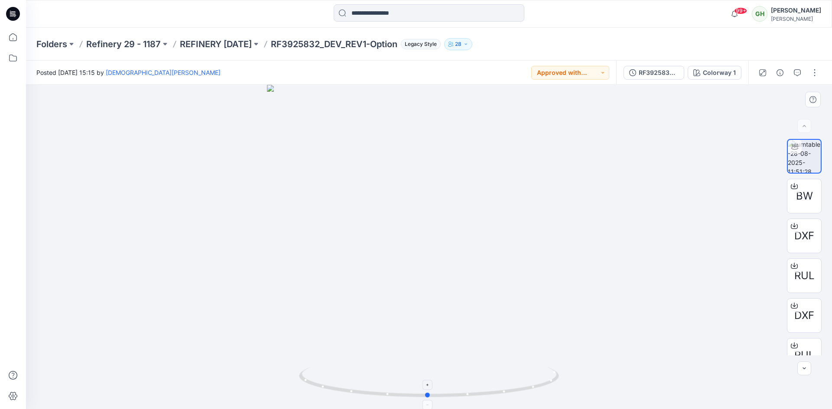
drag, startPoint x: 534, startPoint y: 387, endPoint x: 532, endPoint y: 392, distance: 5.4
